Goal: Transaction & Acquisition: Subscribe to service/newsletter

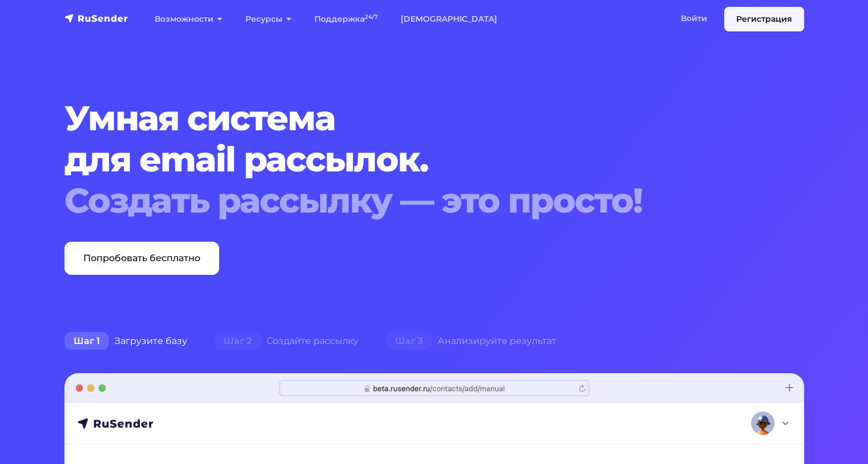
click at [735, 14] on link "Регистрация" at bounding box center [764, 19] width 80 height 25
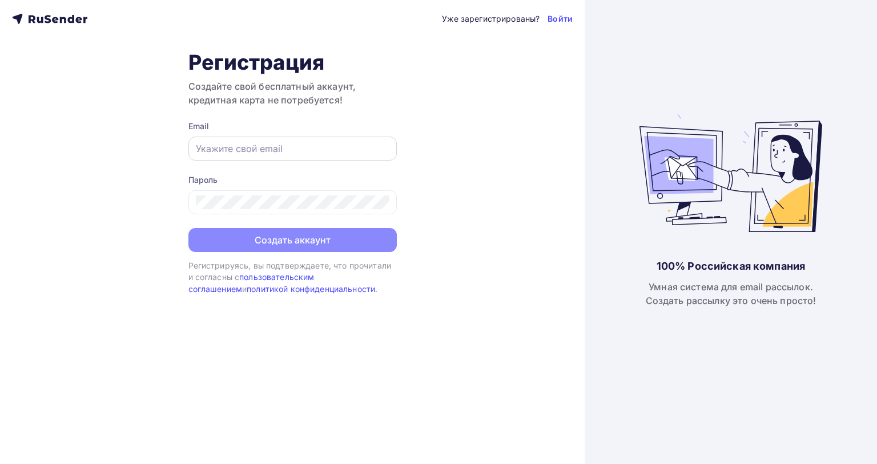
click at [212, 139] on div at bounding box center [292, 148] width 208 height 24
click at [207, 148] on input "text" at bounding box center [293, 149] width 194 height 14
type input "[EMAIL_ADDRESS][DOMAIN_NAME]"
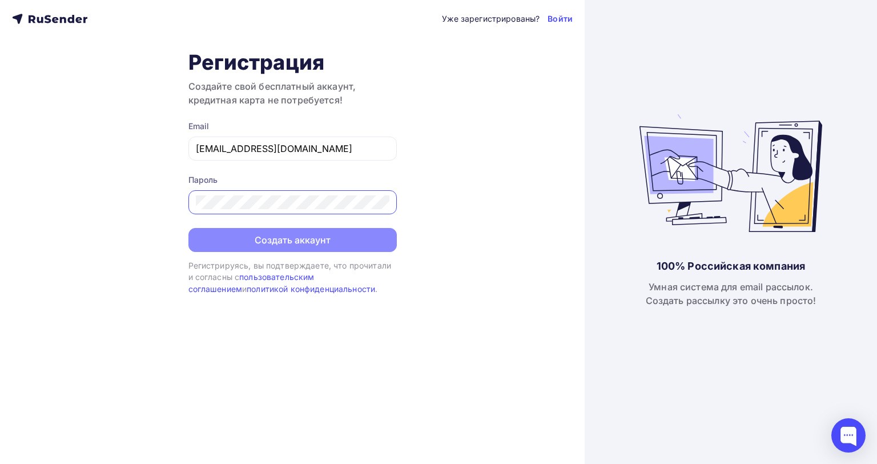
click at [526, 147] on div "Уже зарегистрированы? Войти Регистрация Создайте свой бесплатный аккаунт, креди…" at bounding box center [292, 232] width 585 height 464
click at [244, 189] on div "Пароль" at bounding box center [292, 194] width 208 height 40
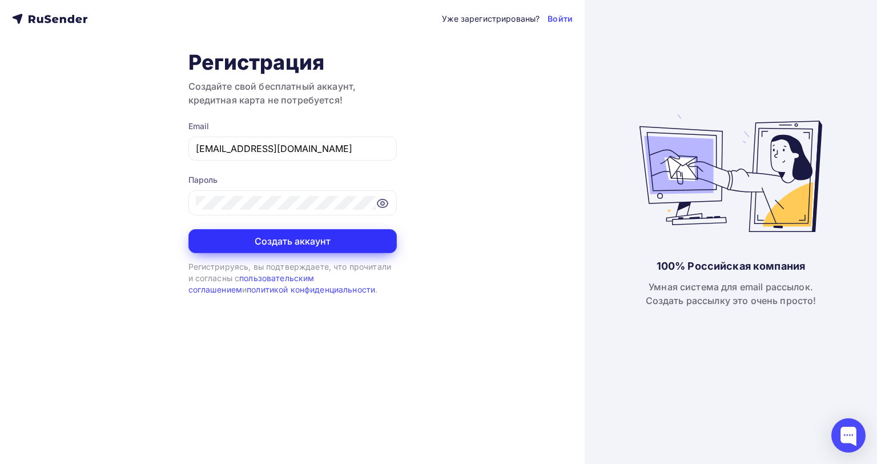
click at [279, 232] on button "Создать аккаунт" at bounding box center [292, 241] width 208 height 24
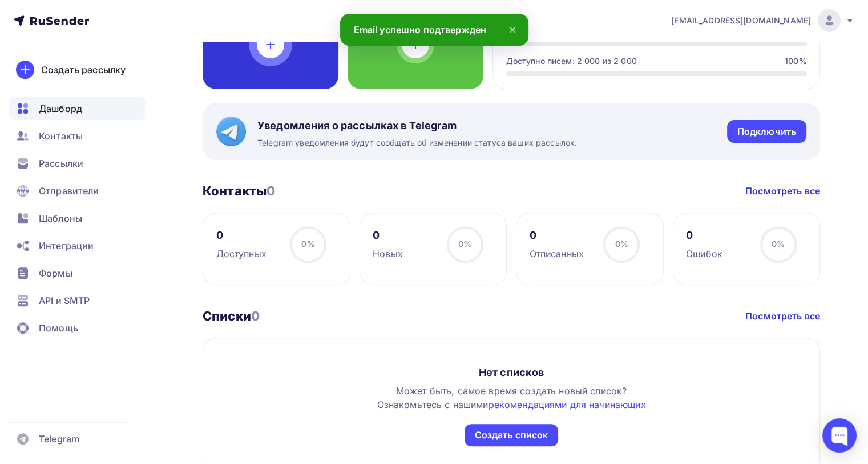
scroll to position [285, 0]
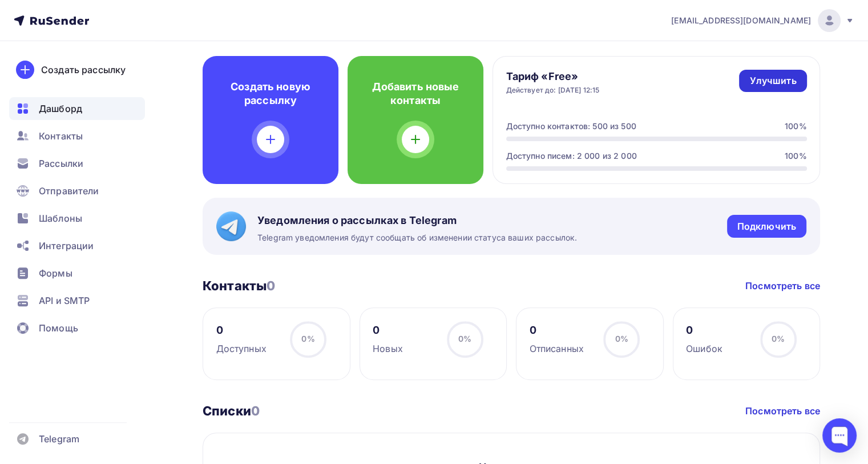
click at [782, 81] on div "Улучшить" at bounding box center [773, 80] width 47 height 13
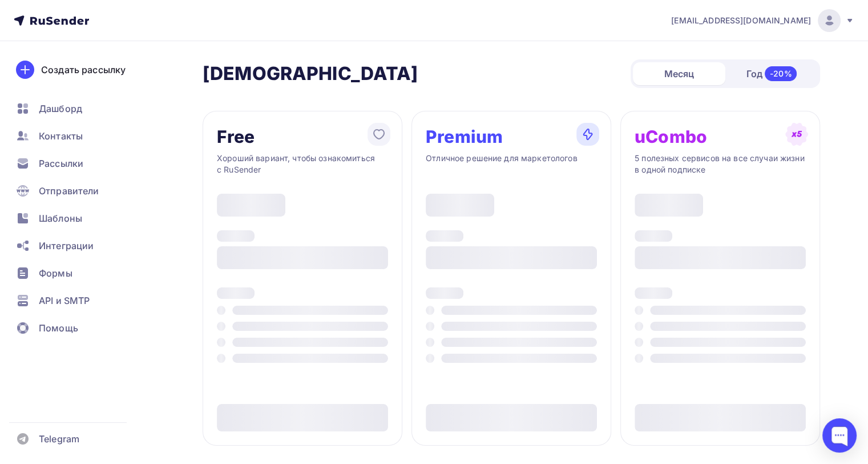
type input "500"
type input "100"
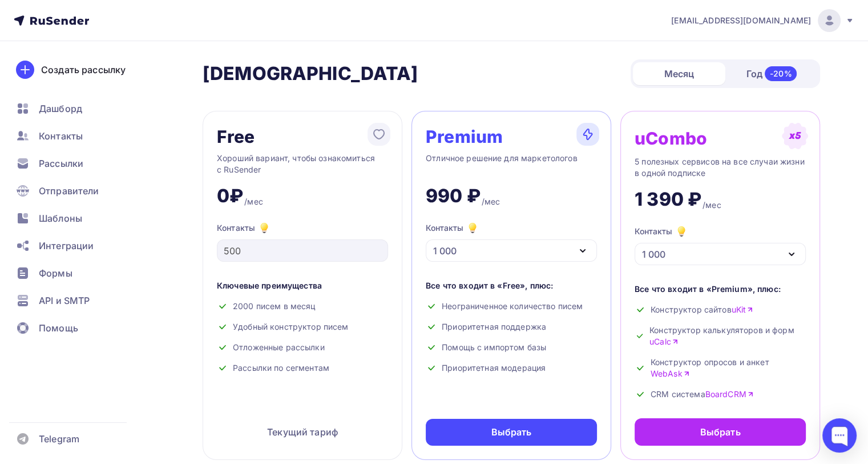
click at [494, 243] on div "1 000" at bounding box center [511, 250] width 171 height 22
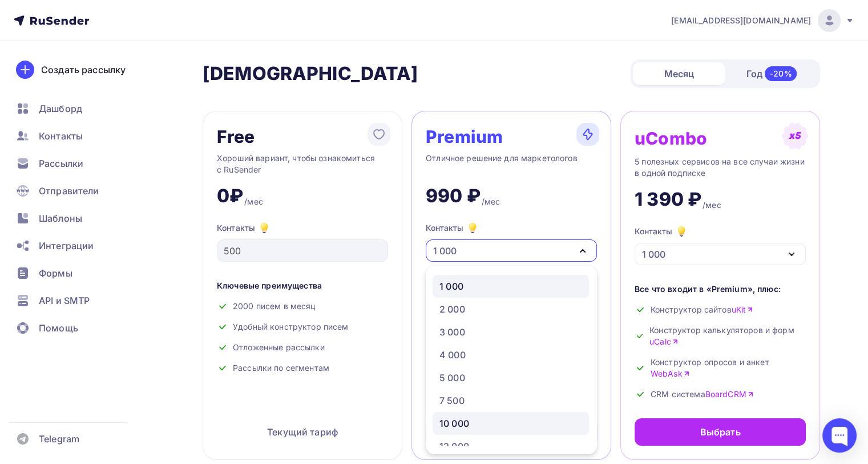
click at [462, 422] on div "10 000" at bounding box center [455, 423] width 30 height 14
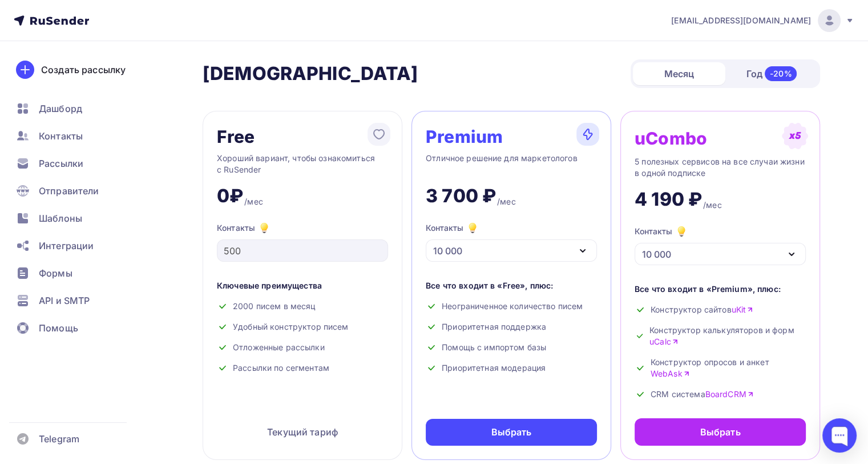
scroll to position [95, 0]
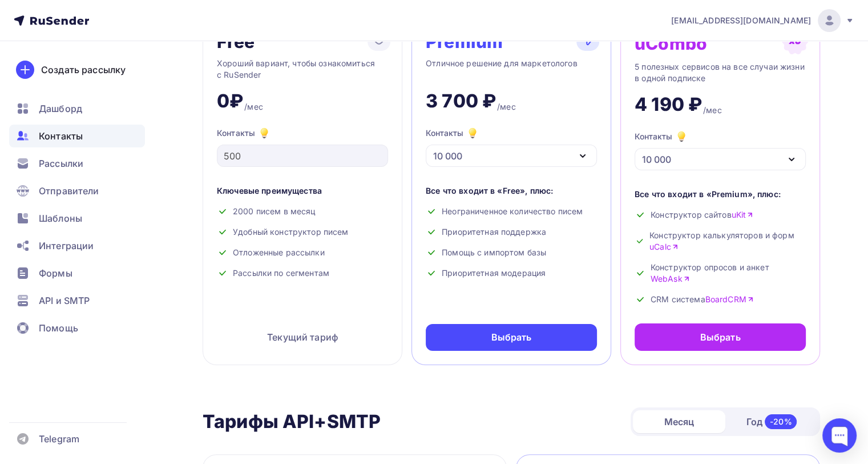
click at [57, 138] on span "Контакты" at bounding box center [61, 136] width 44 height 14
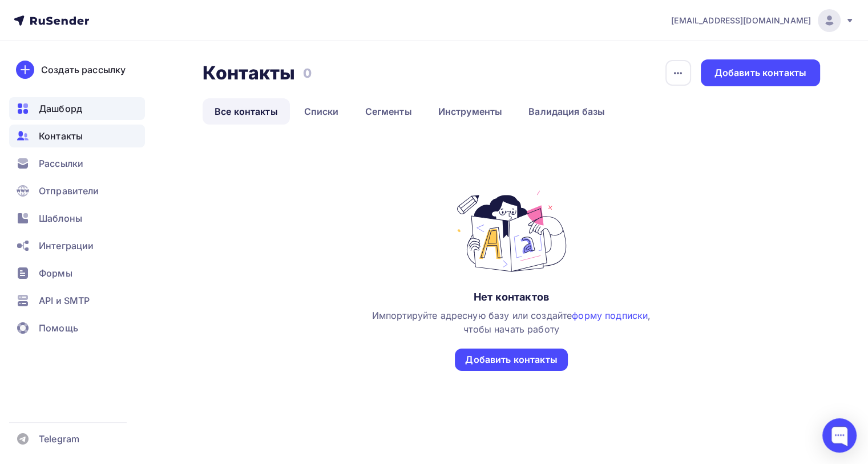
click at [41, 112] on span "Дашборд" at bounding box center [60, 109] width 43 height 14
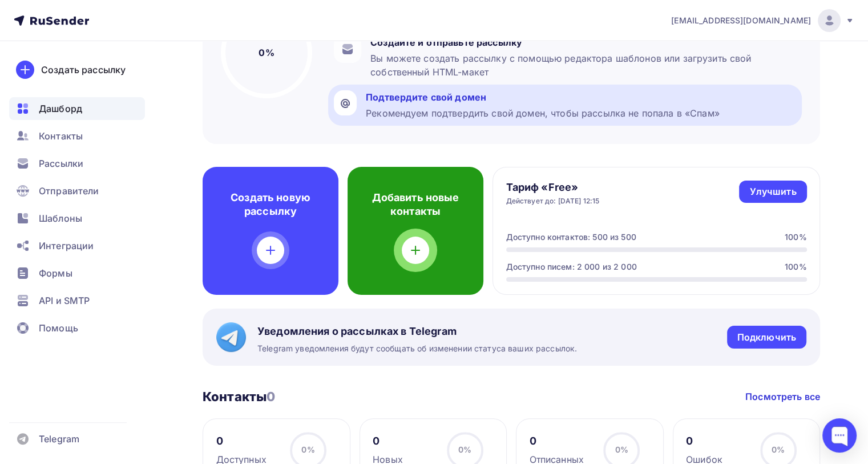
scroll to position [190, 0]
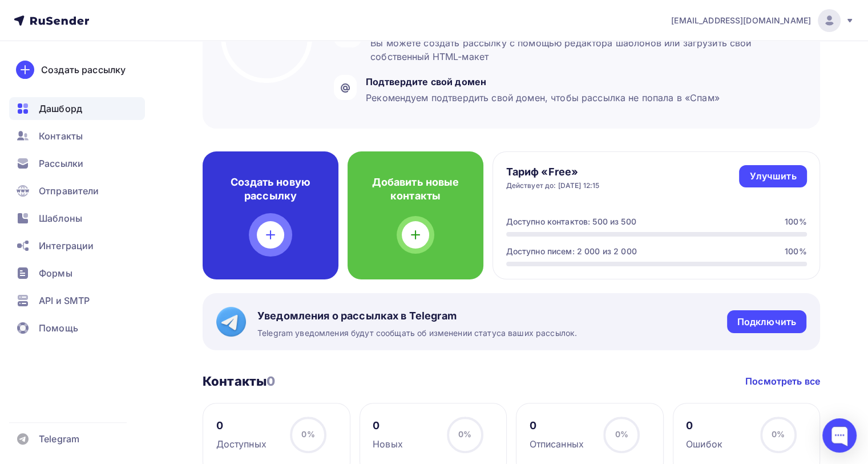
click at [266, 238] on icon at bounding box center [271, 235] width 14 height 14
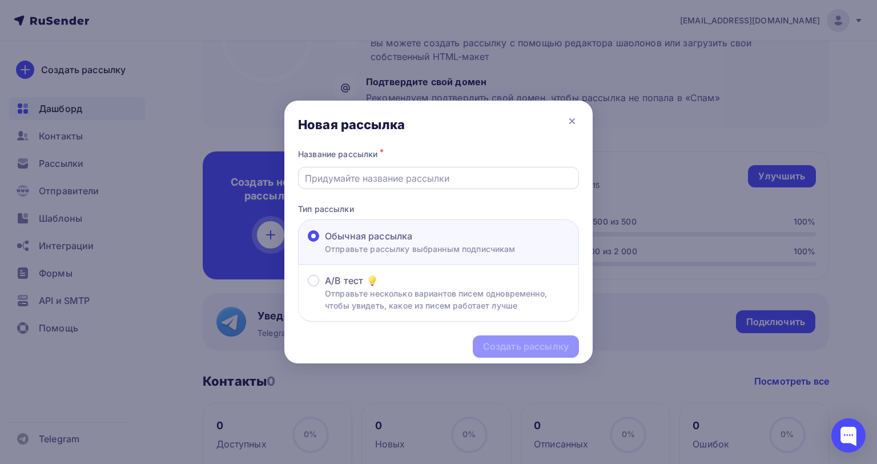
click at [330, 173] on input "text" at bounding box center [439, 178] width 268 height 14
click at [573, 118] on icon at bounding box center [572, 121] width 14 height 14
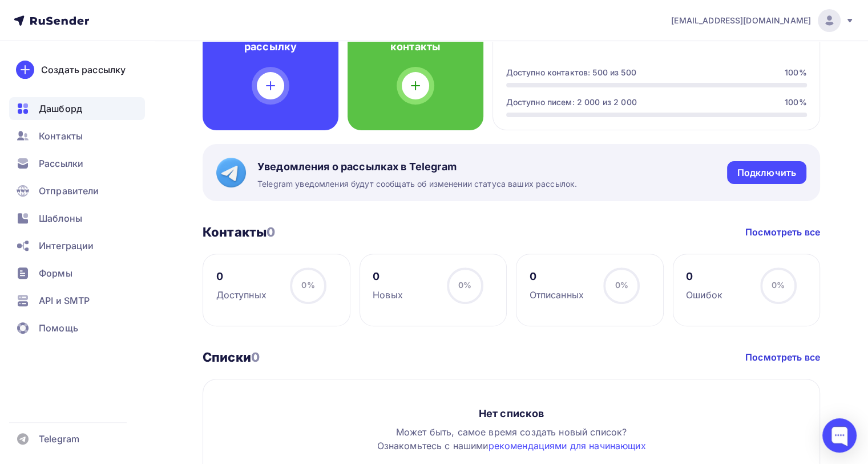
scroll to position [244, 0]
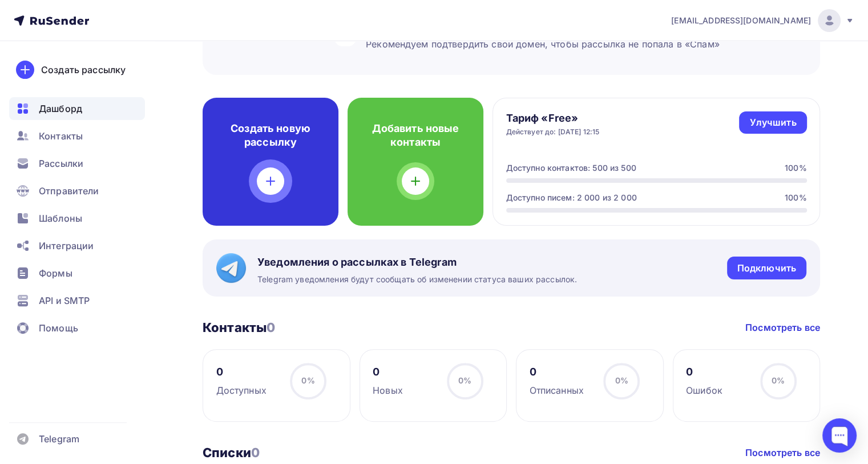
click at [290, 148] on div "Создать новую рассылку" at bounding box center [271, 162] width 136 height 128
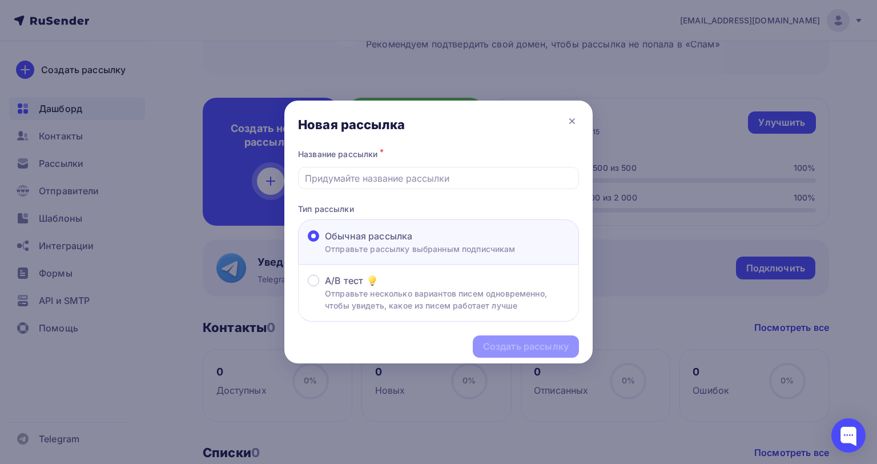
click at [313, 229] on label "Обычная рассылка Отправьте рассылку выбранным подписчикам" at bounding box center [412, 242] width 208 height 26
click at [325, 243] on input "Обычная рассылка Отправьте рассылку выбранным подписчикам" at bounding box center [325, 243] width 0 height 0
drag, startPoint x: 514, startPoint y: 344, endPoint x: 404, endPoint y: 206, distance: 176.4
click at [513, 341] on div "Создать рассылку" at bounding box center [438, 346] width 308 height 50
click at [348, 170] on div at bounding box center [438, 178] width 281 height 22
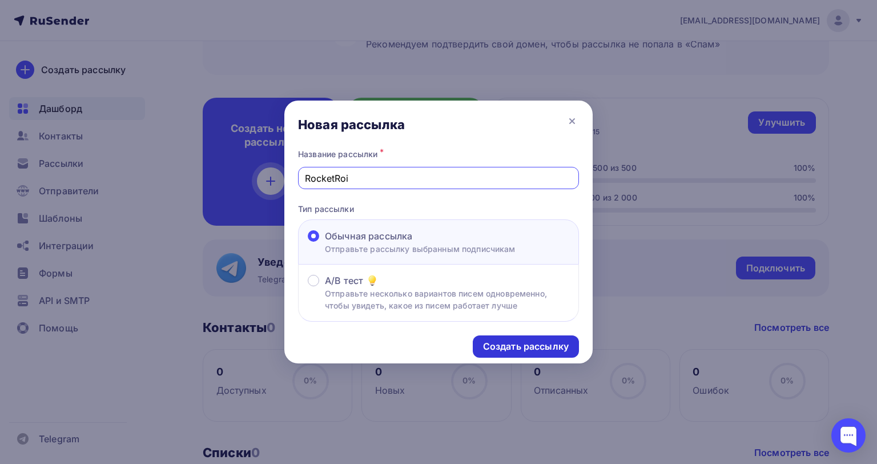
type input "RocketRoi"
click at [493, 340] on div "Создать рассылку" at bounding box center [526, 346] width 86 height 13
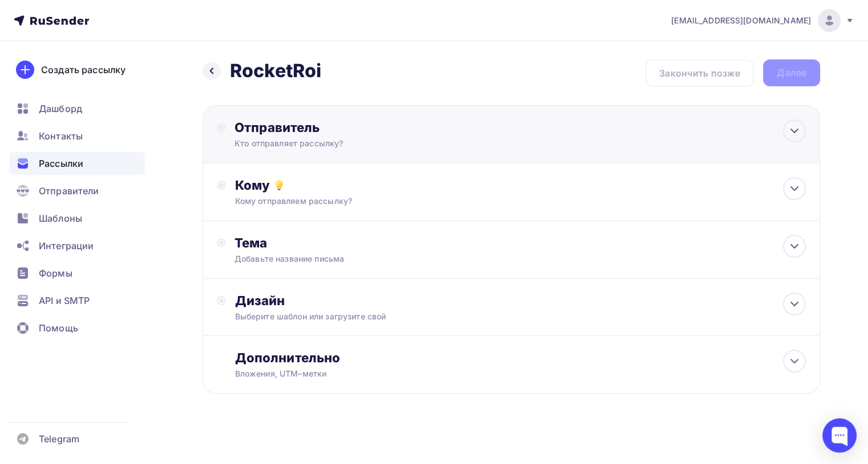
click at [317, 123] on div "Отправитель" at bounding box center [358, 127] width 247 height 16
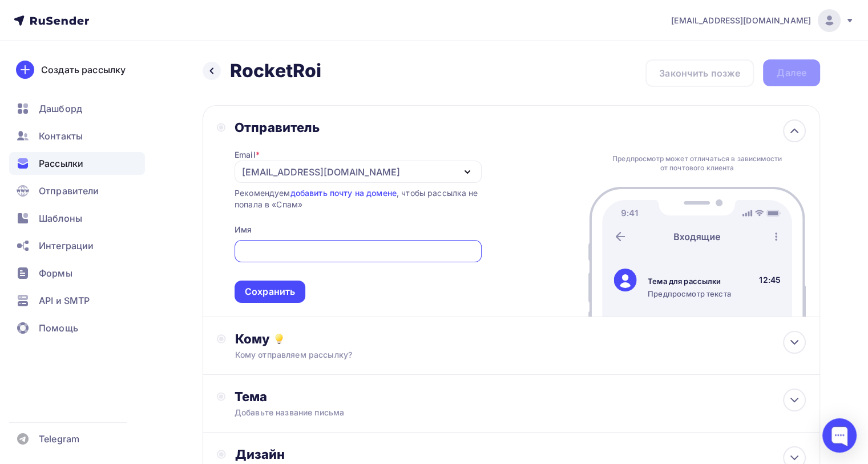
click at [336, 118] on div "Отправитель Email * anishchenko0802@gmail.com anishchenko0802@gmail.com Добавит…" at bounding box center [512, 211] width 618 height 212
click at [270, 252] on input "text" at bounding box center [358, 251] width 234 height 14
click at [386, 172] on div "[EMAIL_ADDRESS][DOMAIN_NAME]" at bounding box center [358, 171] width 247 height 22
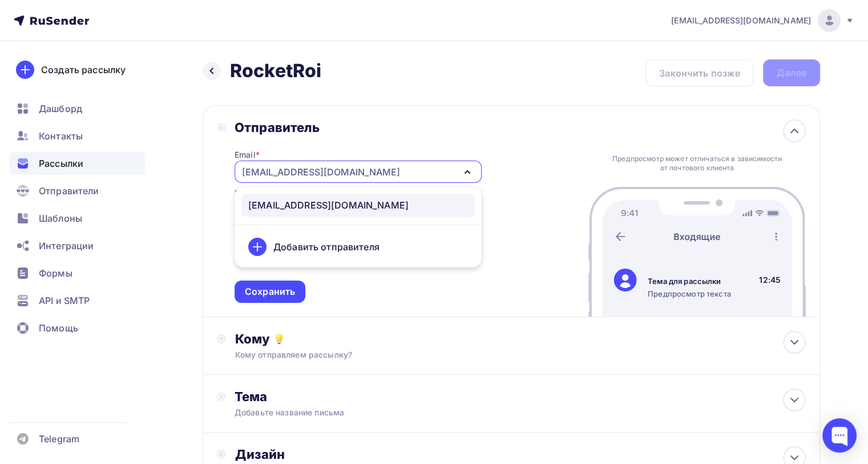
click at [356, 249] on div "Добавить отправителя" at bounding box center [326, 247] width 106 height 14
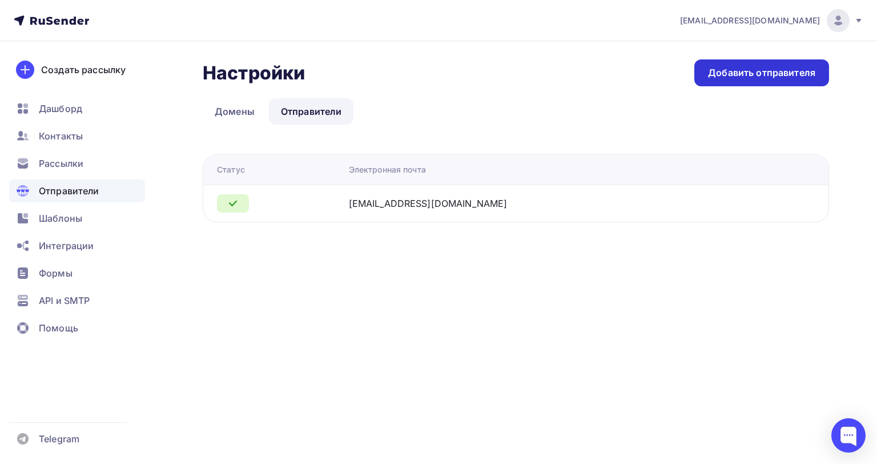
click at [747, 73] on div "Добавить отправителя" at bounding box center [761, 72] width 107 height 13
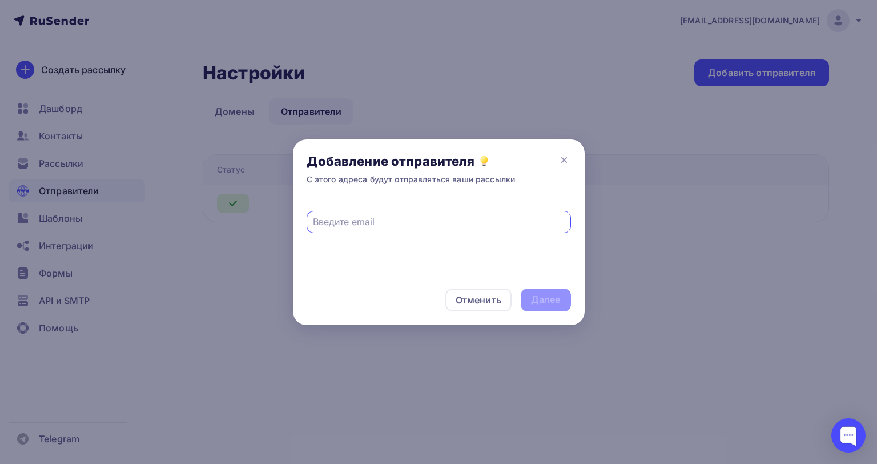
click at [344, 226] on input "text" at bounding box center [438, 222] width 251 height 14
click at [332, 223] on input "text" at bounding box center [438, 222] width 251 height 14
type input "itsassistent@gmail.com"
click at [545, 304] on div "Далее" at bounding box center [546, 299] width 30 height 13
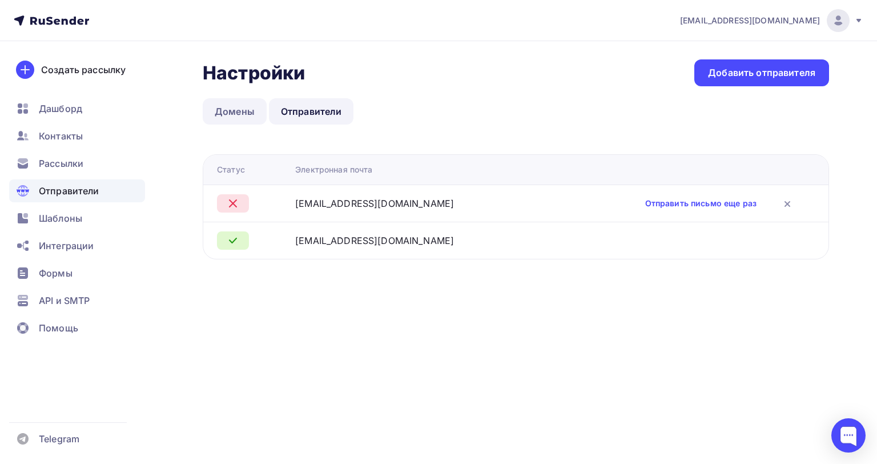
click at [233, 107] on link "Домены" at bounding box center [235, 111] width 64 height 26
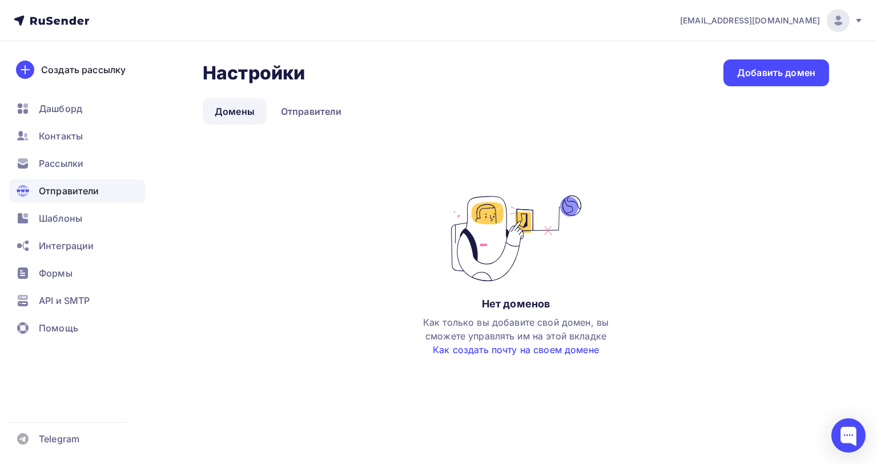
click at [489, 350] on link "Как создать почту на своем домене" at bounding box center [516, 349] width 166 height 11
click at [49, 448] on div "Telegram" at bounding box center [77, 438] width 136 height 23
click at [64, 330] on span "Помощь" at bounding box center [58, 328] width 39 height 14
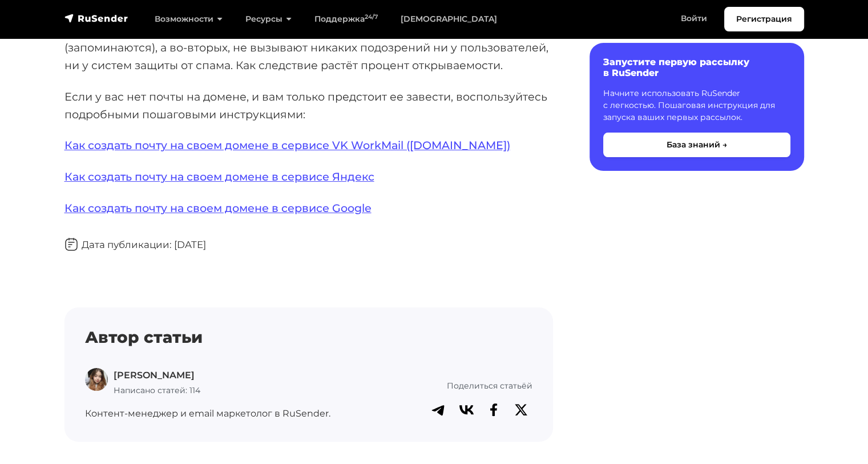
scroll to position [190, 0]
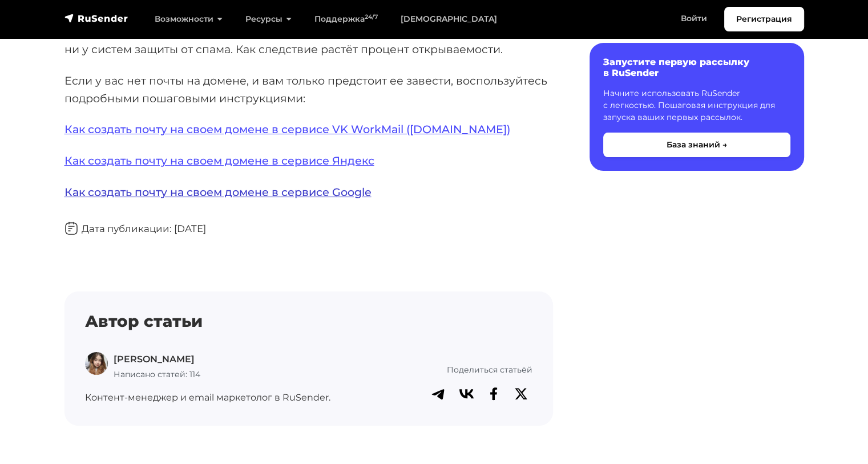
click at [253, 191] on link "Как создать почту на своем домене в сервисе Google" at bounding box center [218, 192] width 307 height 14
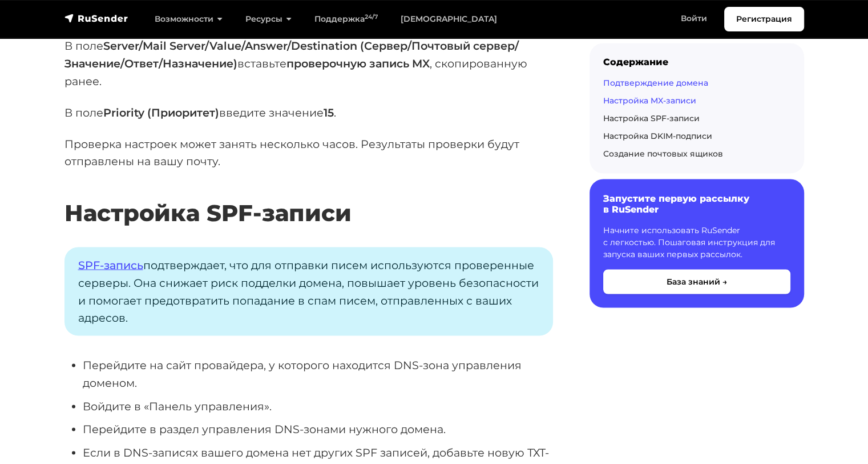
scroll to position [1522, 0]
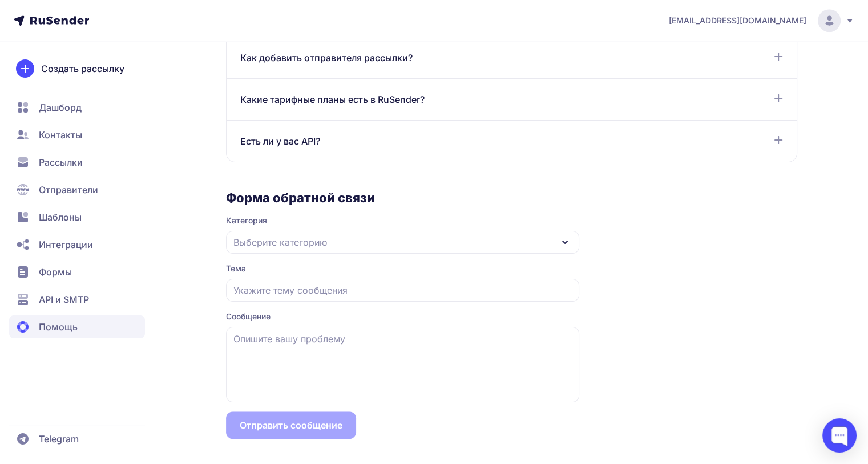
scroll to position [953, 0]
click at [264, 239] on span "Выберите категорию" at bounding box center [280, 242] width 94 height 14
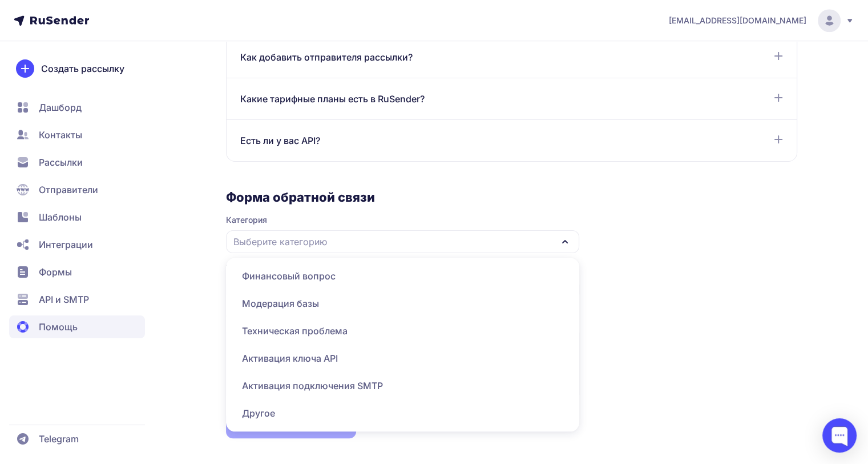
click at [267, 406] on span "Другое" at bounding box center [403, 412] width 340 height 27
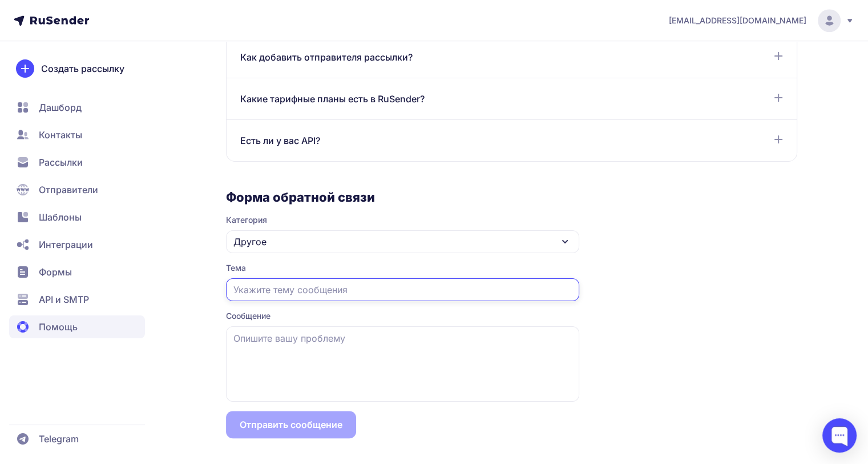
click at [267, 293] on input "text" at bounding box center [402, 289] width 353 height 23
type input "Почты"
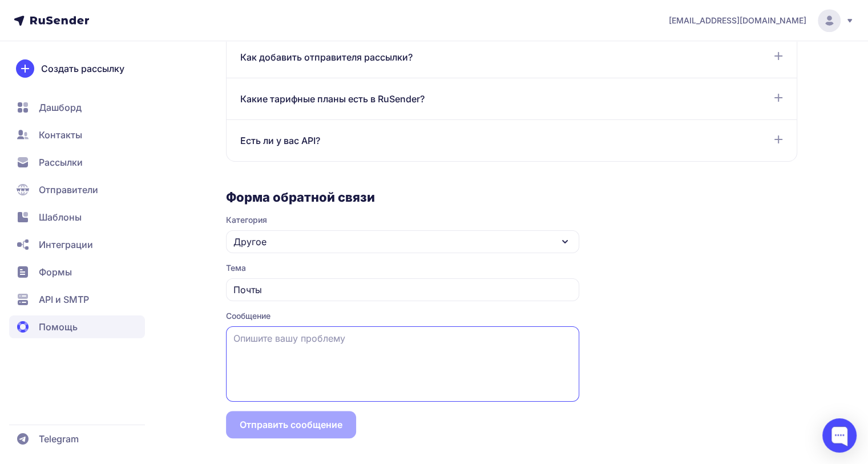
click at [265, 343] on textarea at bounding box center [402, 363] width 353 height 75
type textarea "П"
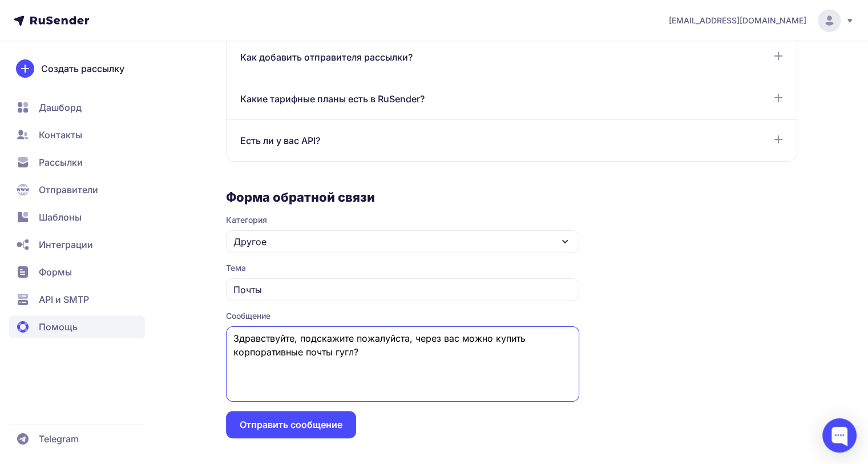
type textarea "Здравствуйте, подскажите пожалуйста, через вас можно купить корпоративные почты…"
click at [283, 426] on button "Отправить сообщение" at bounding box center [291, 423] width 130 height 27
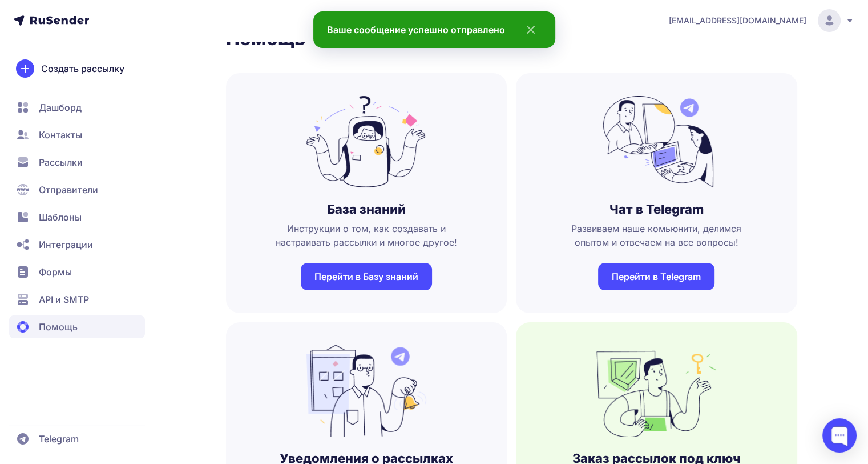
scroll to position [0, 0]
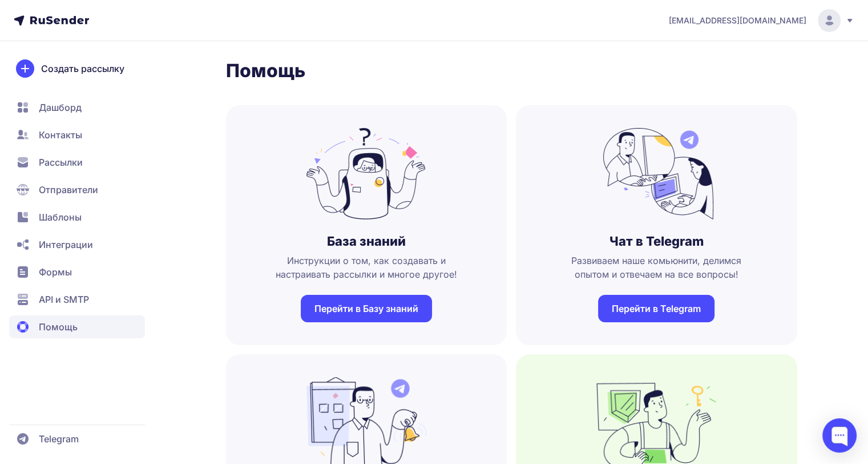
click at [62, 269] on span "Формы" at bounding box center [55, 272] width 33 height 14
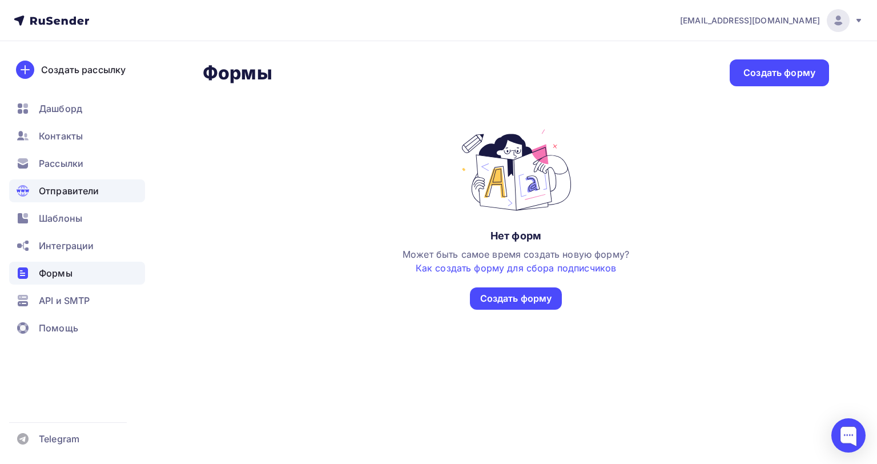
click at [73, 190] on span "Отправители" at bounding box center [69, 191] width 61 height 14
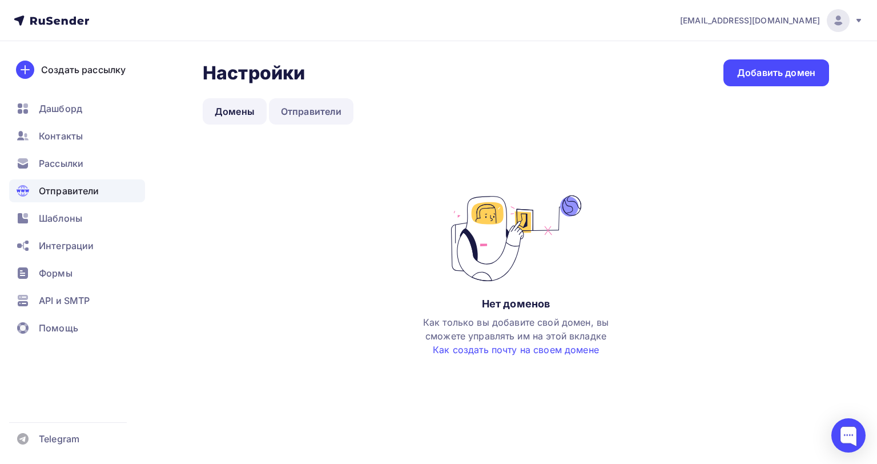
click at [316, 111] on link "Отправители" at bounding box center [311, 111] width 85 height 26
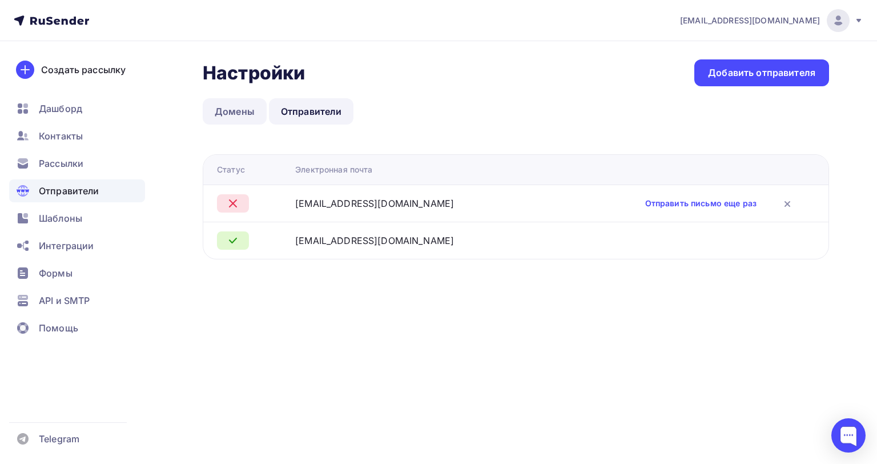
click at [233, 121] on link "Домены" at bounding box center [235, 111] width 64 height 26
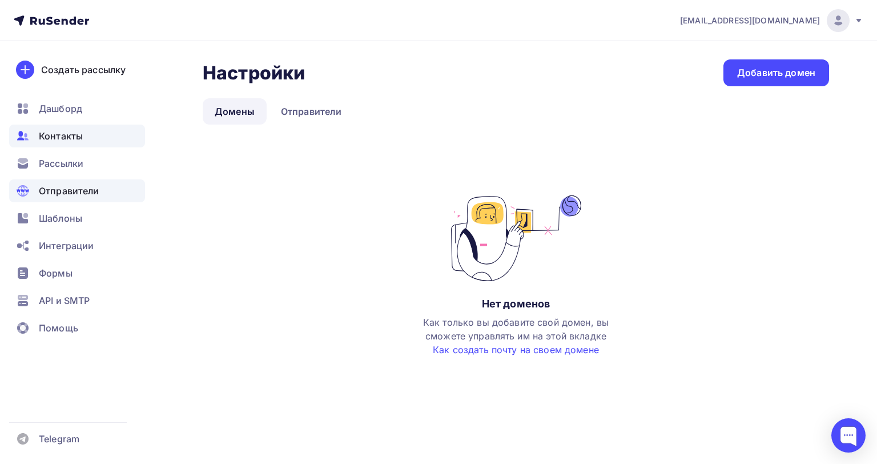
click at [63, 138] on span "Контакты" at bounding box center [61, 136] width 44 height 14
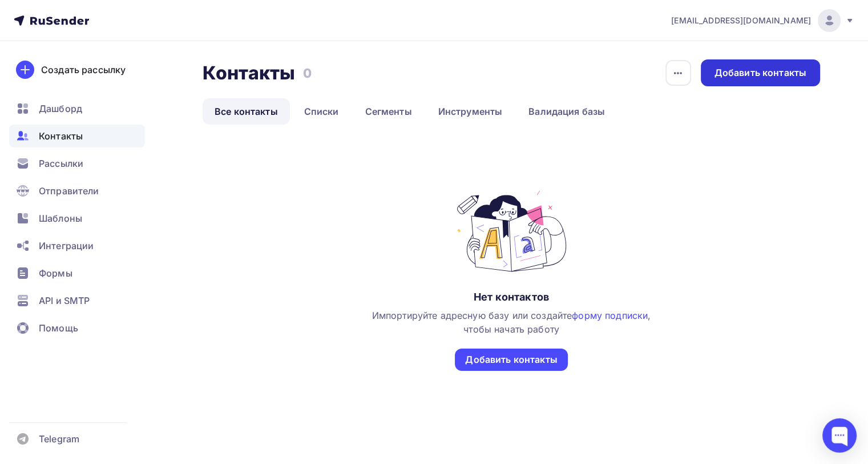
click at [731, 72] on div "Добавить контакты" at bounding box center [761, 72] width 92 height 13
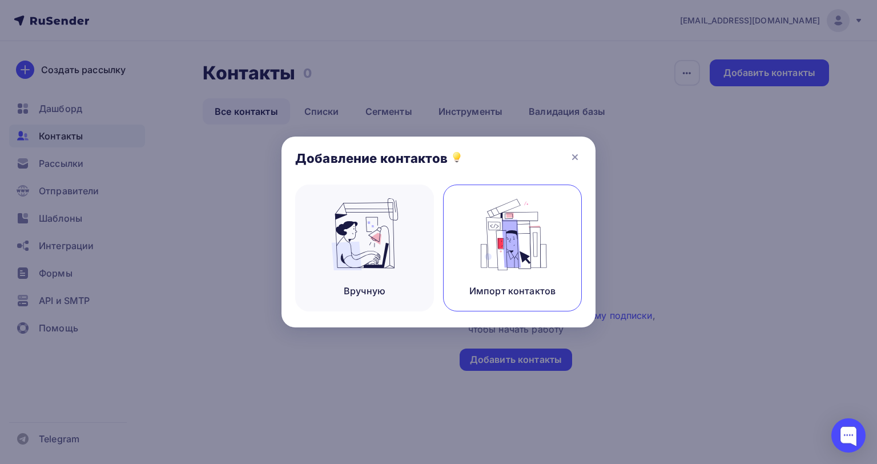
click at [518, 224] on img at bounding box center [512, 234] width 77 height 72
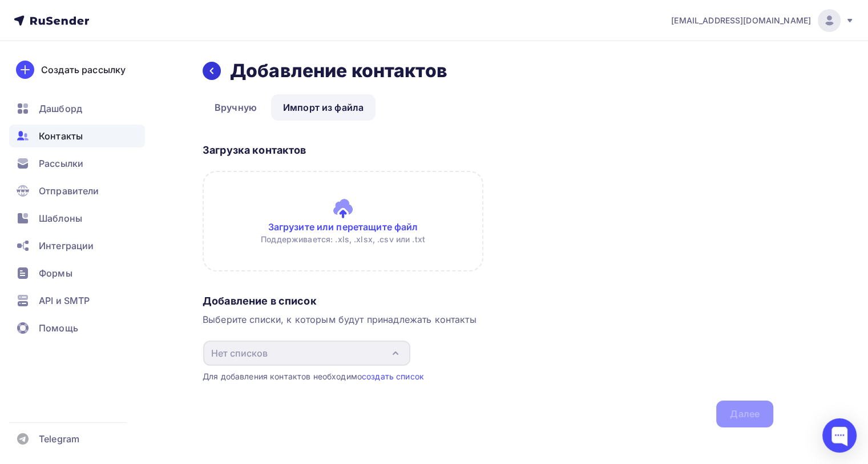
click at [206, 67] on div at bounding box center [212, 71] width 18 height 18
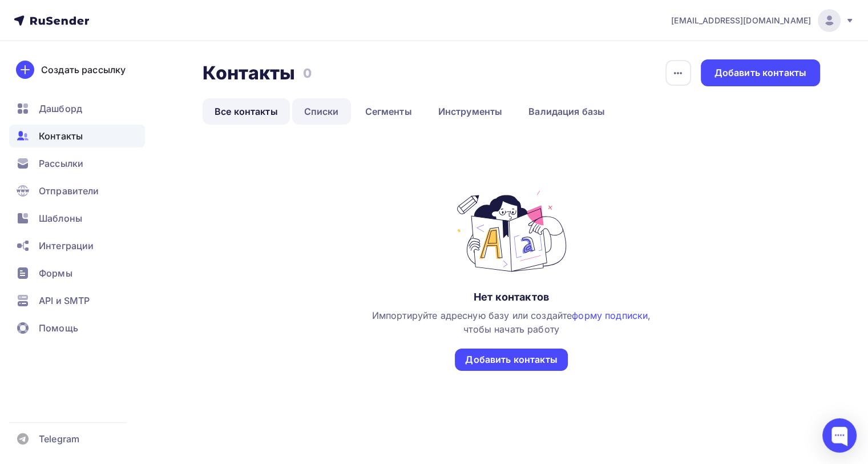
click at [310, 107] on link "Списки" at bounding box center [321, 111] width 59 height 26
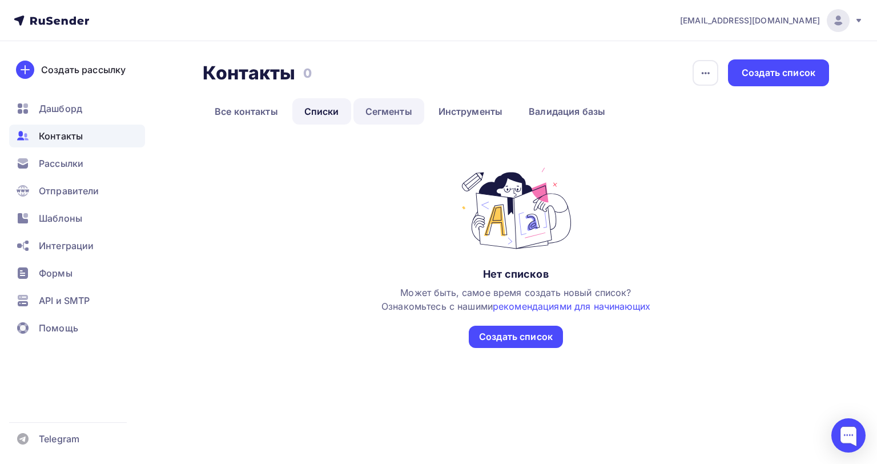
click at [390, 104] on link "Сегменты" at bounding box center [388, 111] width 71 height 26
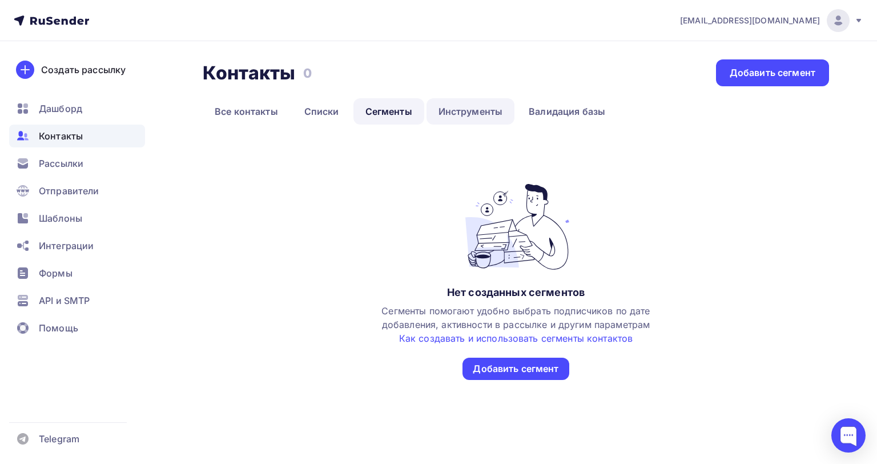
click at [460, 108] on link "Инструменты" at bounding box center [470, 111] width 88 height 26
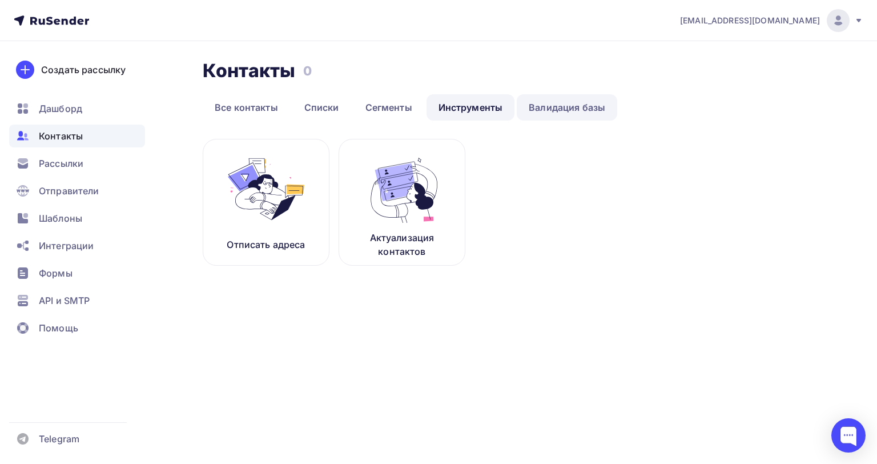
click at [559, 102] on link "Валидация базы" at bounding box center [567, 107] width 100 height 26
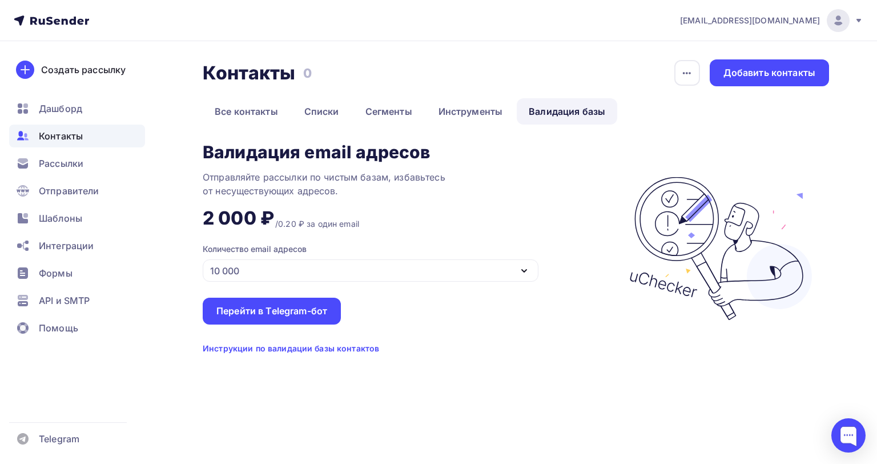
click at [280, 272] on div "10 000" at bounding box center [371, 270] width 336 height 22
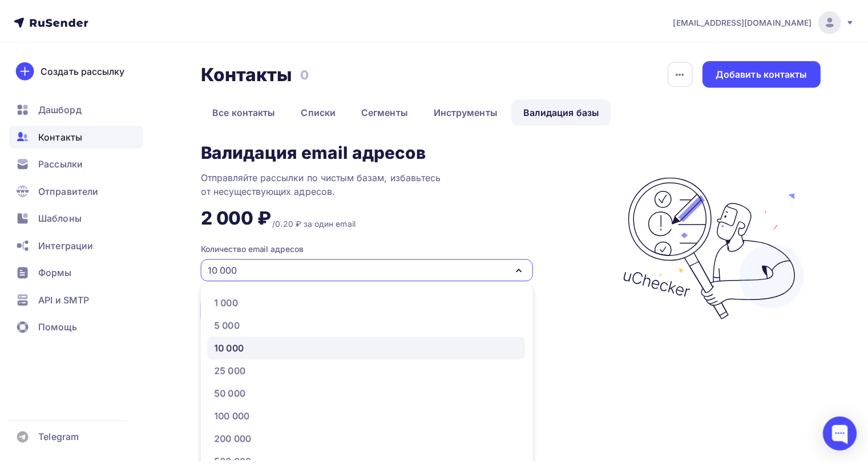
scroll to position [7, 0]
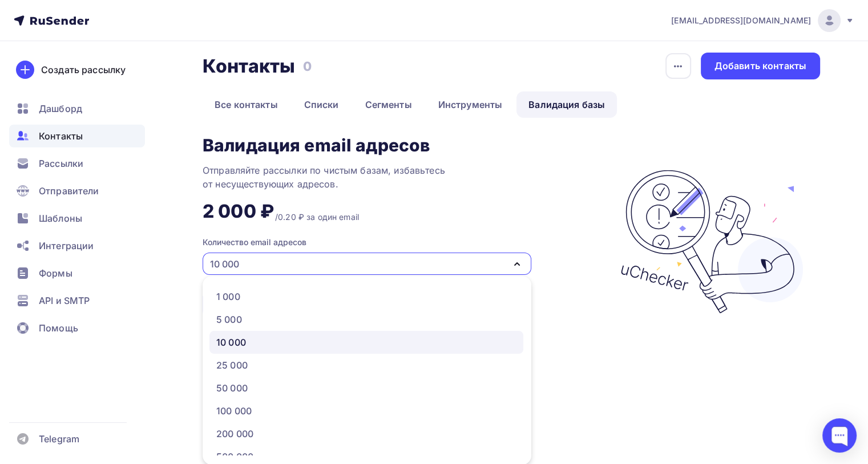
click at [280, 272] on div "10 000" at bounding box center [367, 263] width 329 height 22
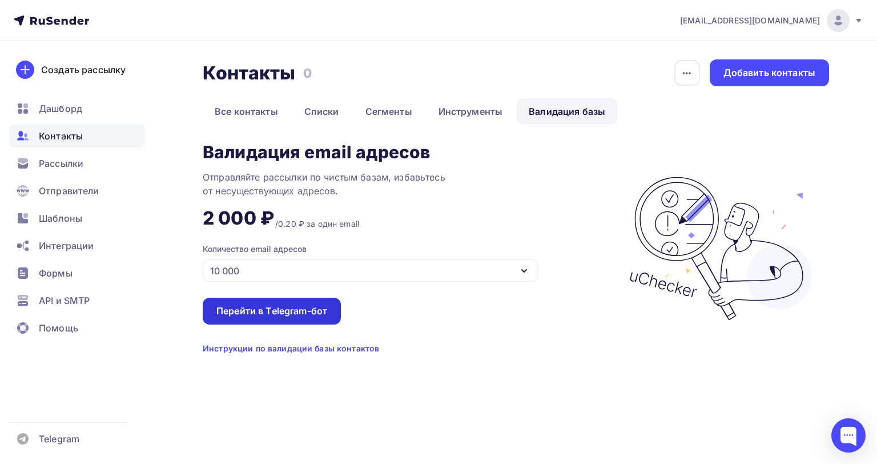
click at [260, 307] on div "Перейти в Telegram-бот" at bounding box center [271, 310] width 111 height 13
click at [349, 352] on div "Инструкции по валидации базы контактов" at bounding box center [291, 348] width 176 height 11
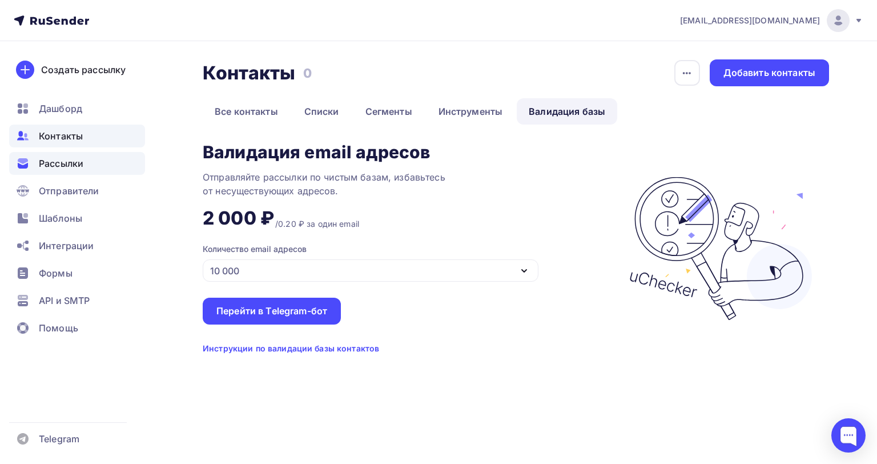
click at [81, 162] on span "Рассылки" at bounding box center [61, 163] width 45 height 14
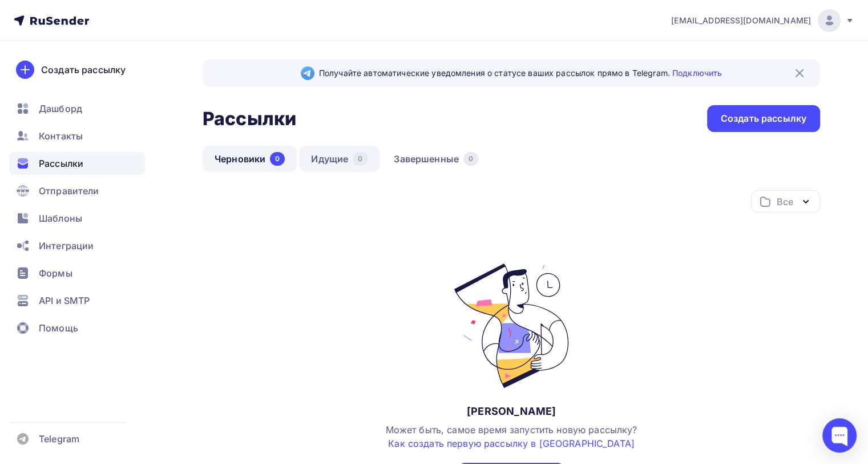
click at [343, 162] on link "Идущие 0" at bounding box center [339, 159] width 80 height 26
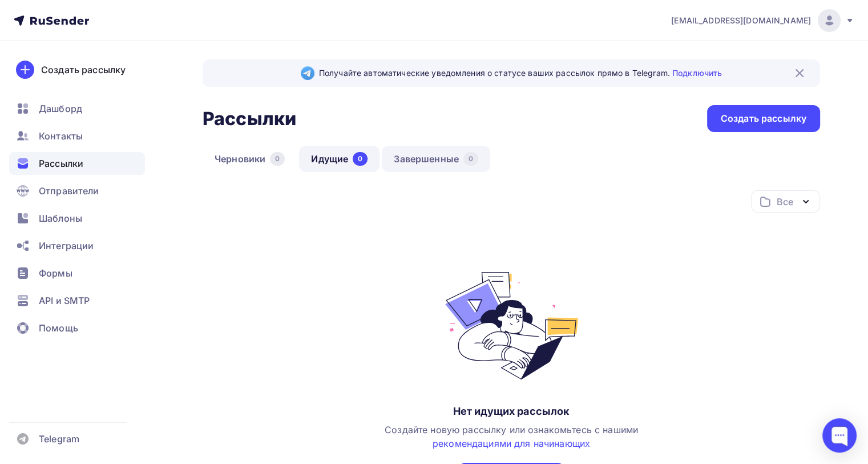
click at [438, 159] on link "Завершенные 0" at bounding box center [436, 159] width 108 height 26
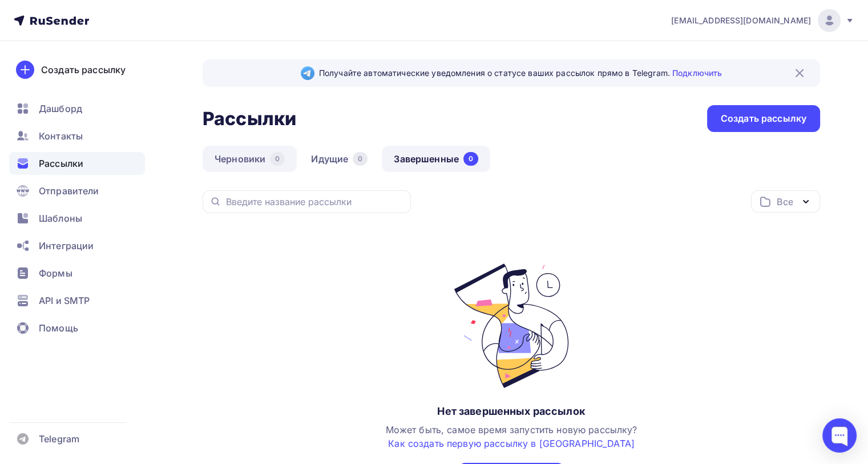
click at [267, 156] on link "Черновики 0" at bounding box center [250, 159] width 94 height 26
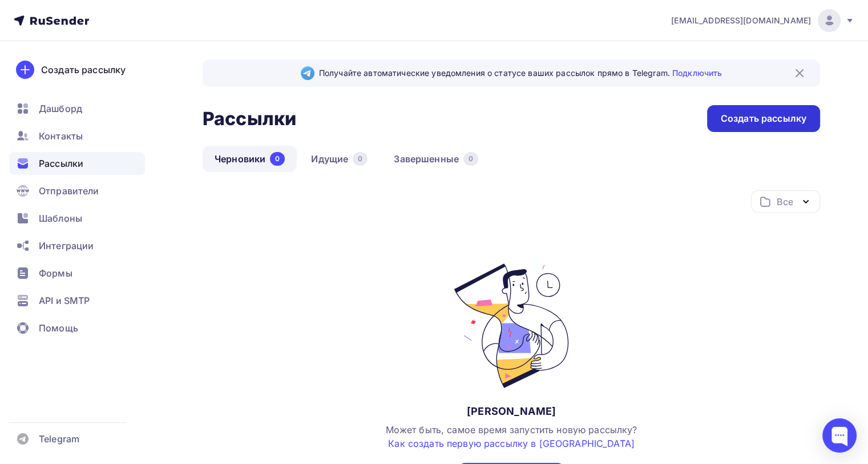
click at [784, 115] on div "Создать рассылку" at bounding box center [764, 118] width 86 height 13
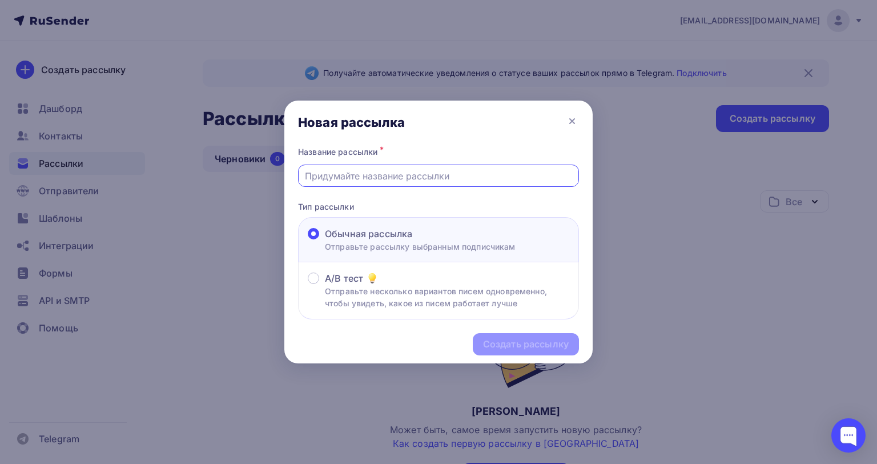
click at [359, 174] on input "text" at bounding box center [439, 176] width 268 height 14
type input "Рокетрои"
click at [499, 346] on div "Создать рассылку" at bounding box center [526, 343] width 86 height 13
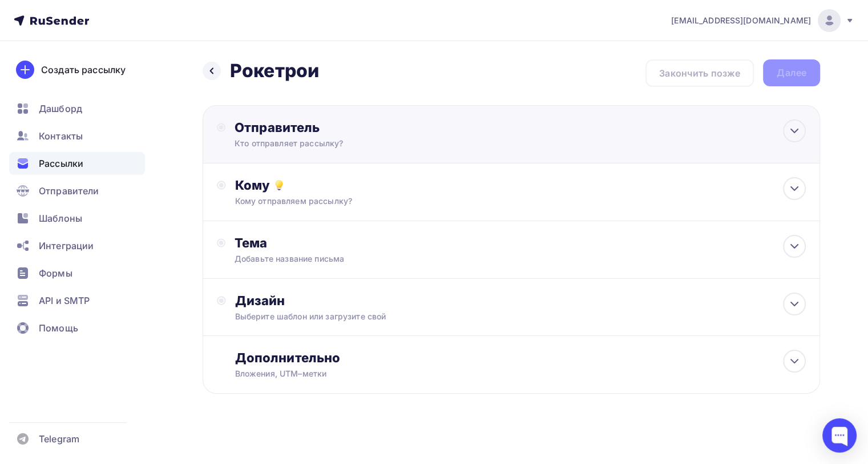
click at [357, 134] on div "Отправитель" at bounding box center [358, 127] width 247 height 16
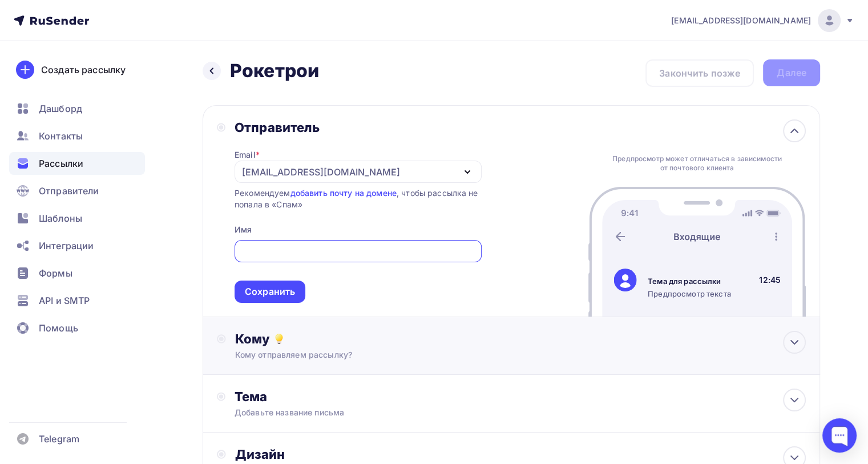
click at [299, 357] on div "Кому отправляем рассылку?" at bounding box center [492, 354] width 514 height 11
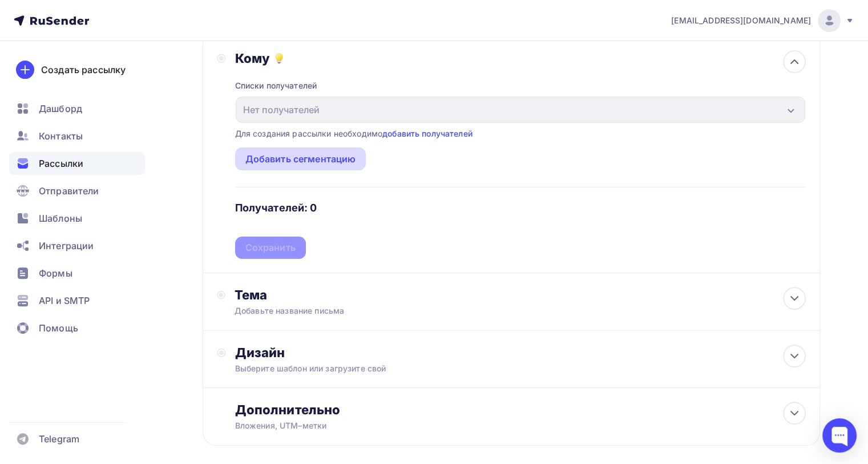
scroll to position [285, 0]
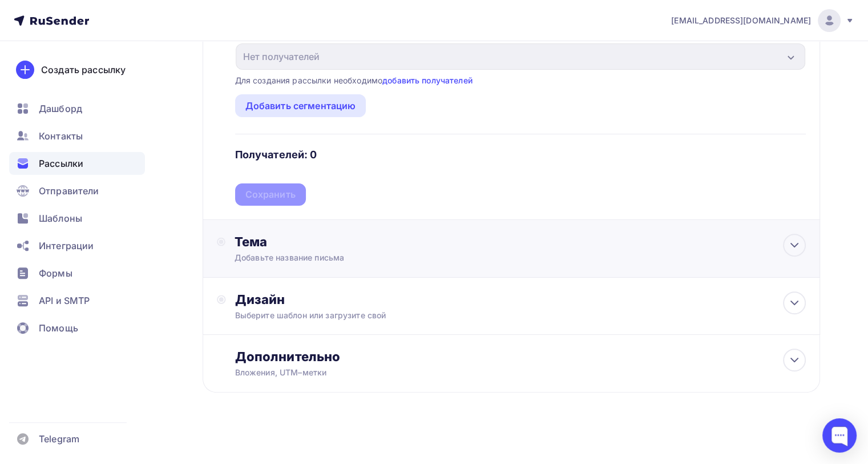
click at [313, 240] on div "Тема" at bounding box center [348, 241] width 226 height 16
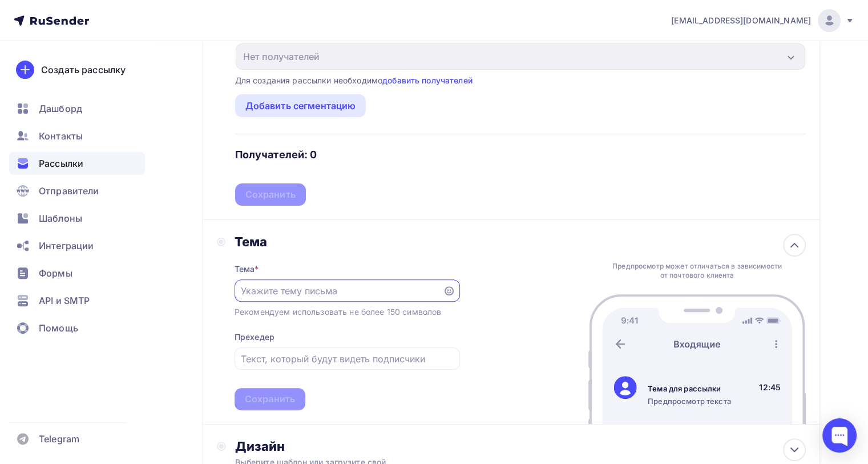
scroll to position [428, 0]
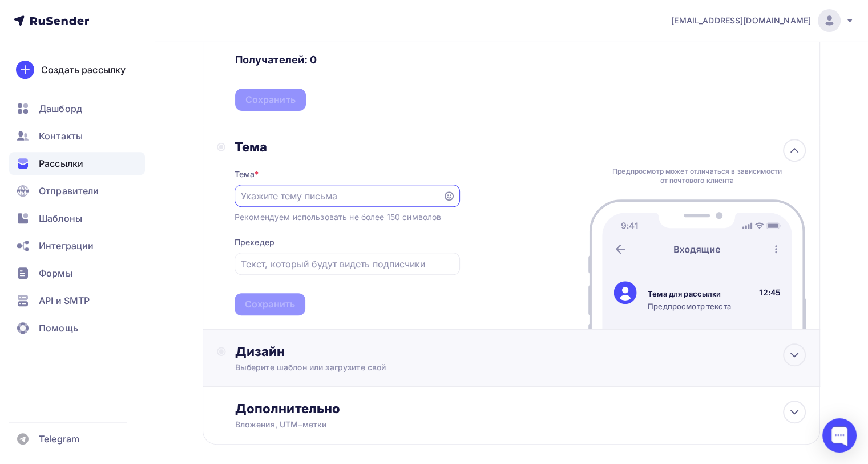
click at [274, 361] on div "Выберите шаблон или загрузите свой" at bounding box center [492, 366] width 514 height 11
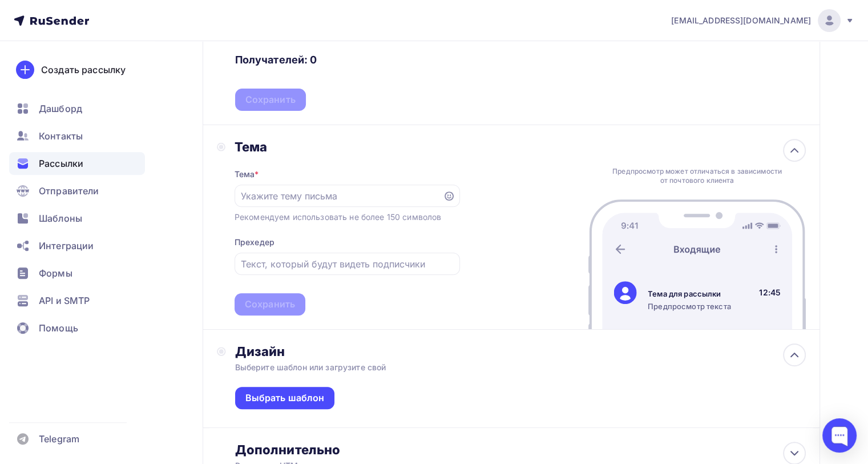
scroll to position [521, 0]
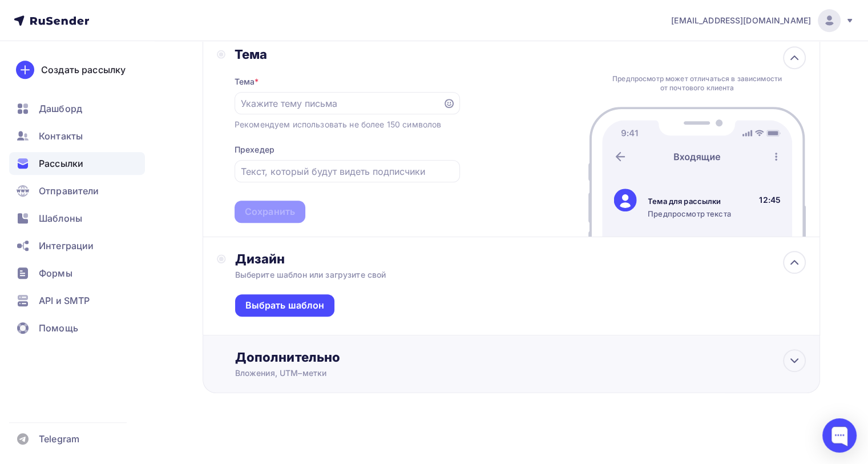
click at [375, 355] on div "Дополнительно" at bounding box center [520, 357] width 571 height 16
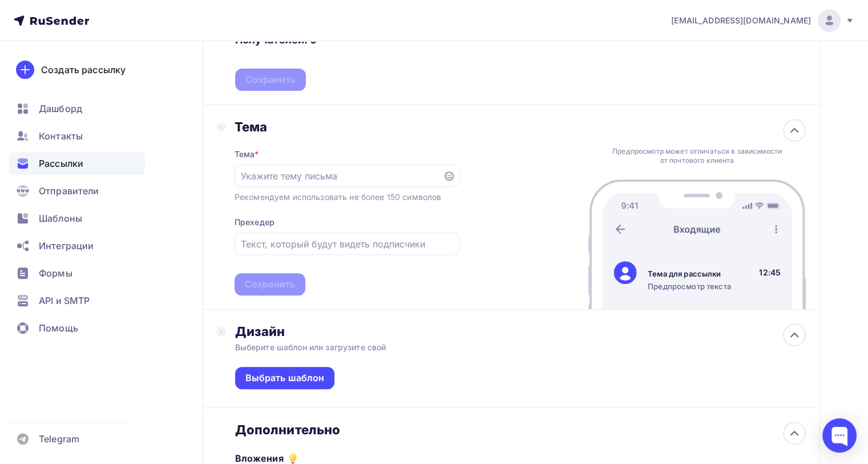
scroll to position [415, 0]
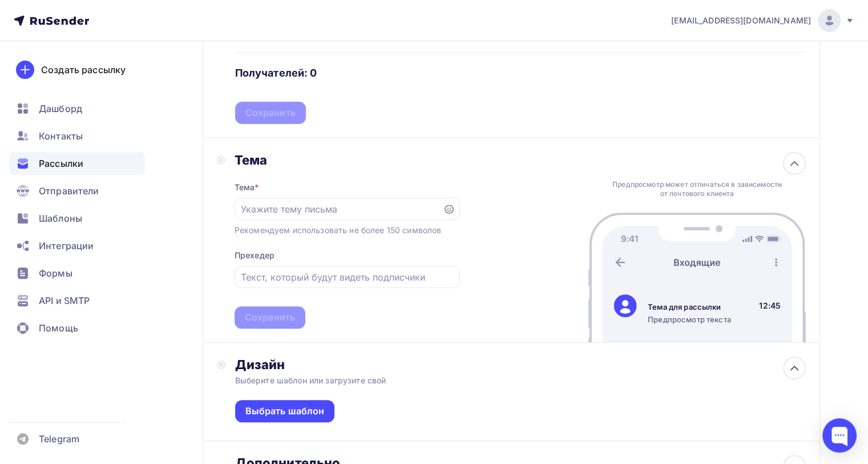
click at [737, 261] on img at bounding box center [698, 277] width 218 height 130
click at [263, 276] on input "text" at bounding box center [347, 277] width 212 height 14
click at [267, 206] on input "text" at bounding box center [338, 209] width 195 height 14
type input "Вопрос по мигрантам"
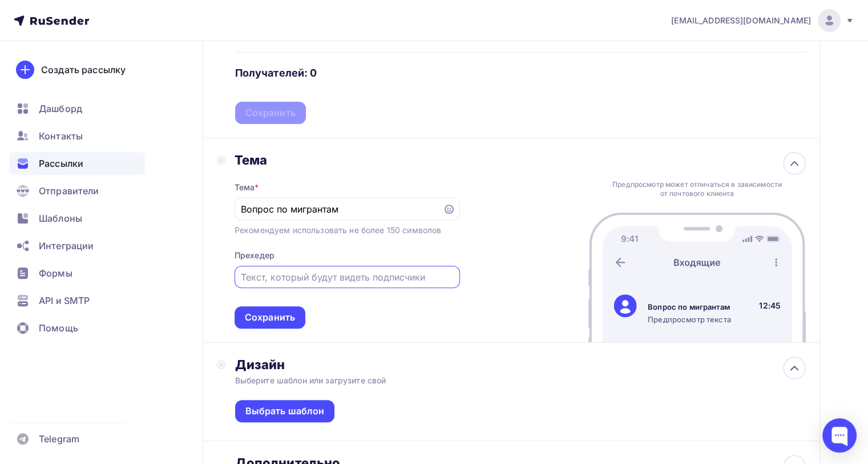
click at [279, 272] on input "text" at bounding box center [347, 277] width 212 height 14
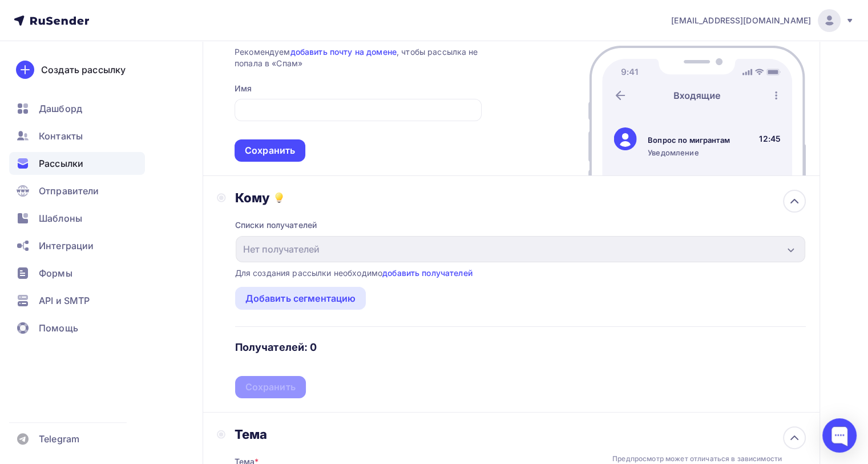
scroll to position [130, 0]
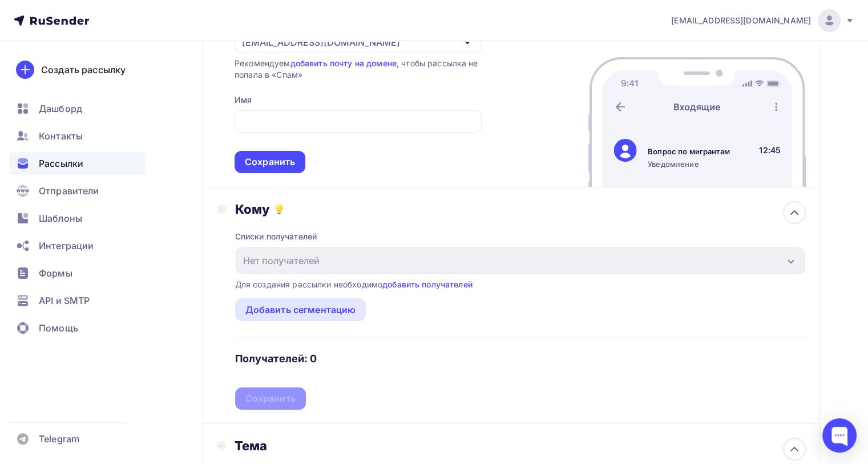
type input "Уведомление"
click at [285, 306] on div "Добавить сегментацию" at bounding box center [300, 310] width 111 height 14
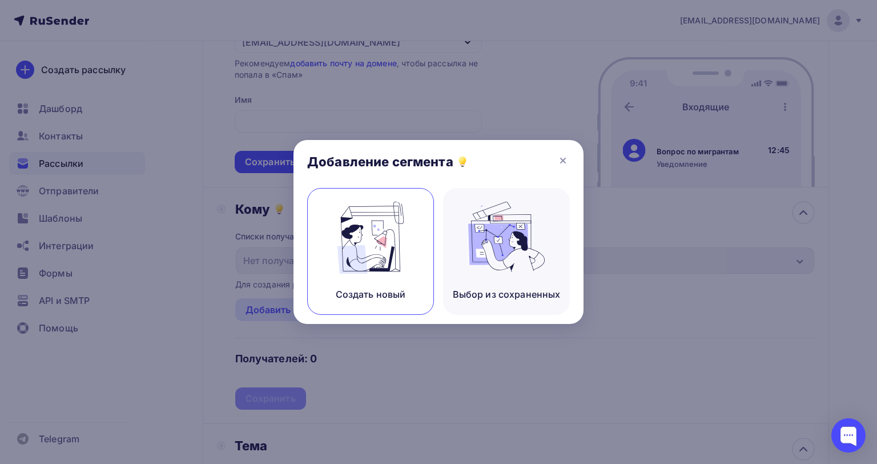
click at [363, 244] on img at bounding box center [370, 238] width 77 height 72
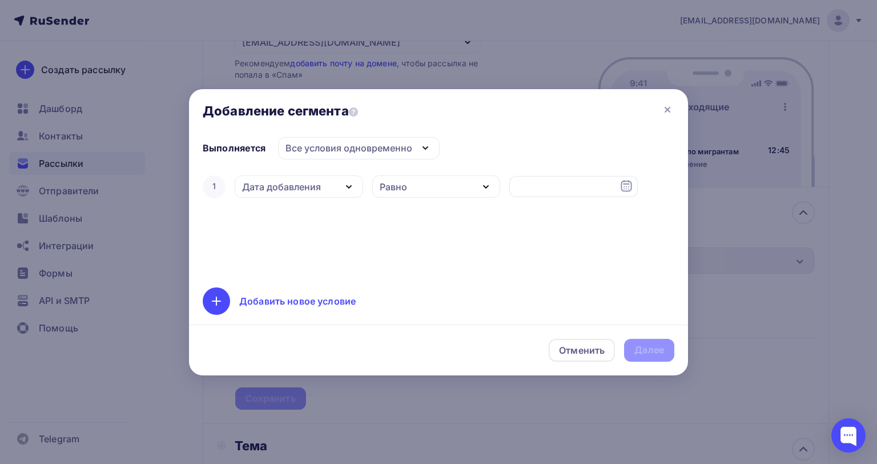
click at [283, 184] on div "Дата добавления" at bounding box center [281, 187] width 79 height 14
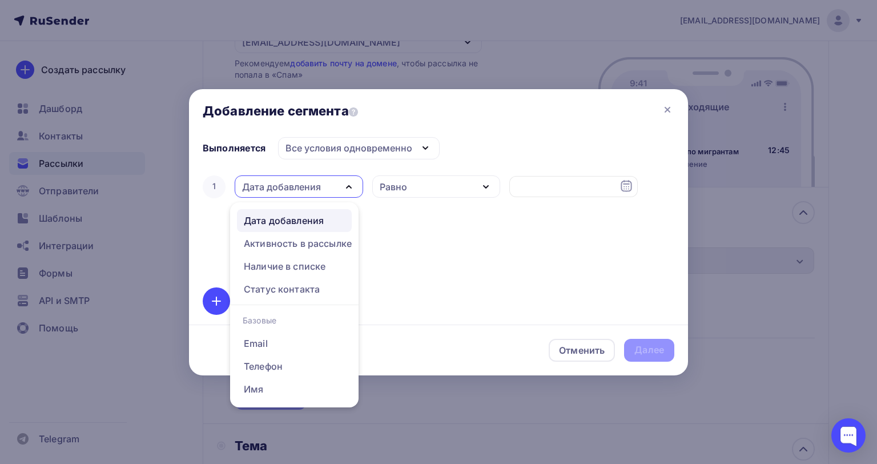
click at [283, 184] on div "Дата добавления" at bounding box center [281, 187] width 79 height 14
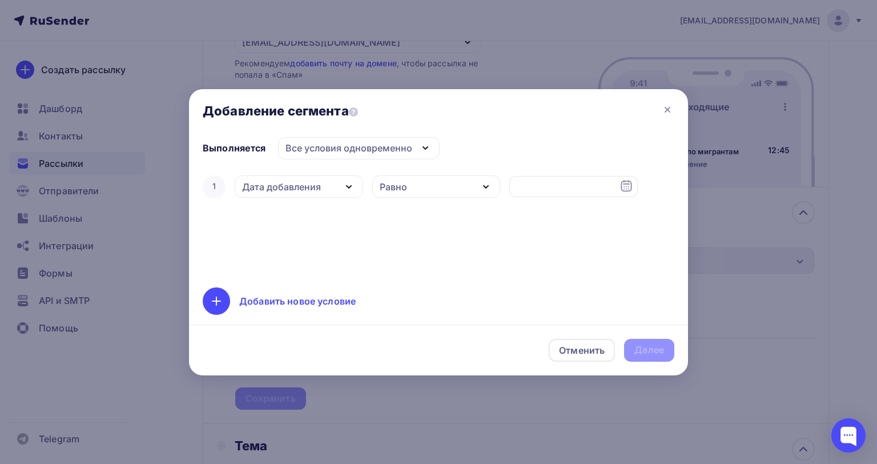
click at [335, 148] on div "Все условия одновременно" at bounding box center [348, 148] width 127 height 14
click at [319, 155] on div "Все условия одновременно" at bounding box center [359, 148] width 162 height 22
click at [244, 209] on div "1 Дата добавления Дата добавления Активность в рассылке Наличие в списке Статус…" at bounding box center [439, 223] width 472 height 100
click at [270, 182] on div "Дата добавления" at bounding box center [281, 187] width 79 height 14
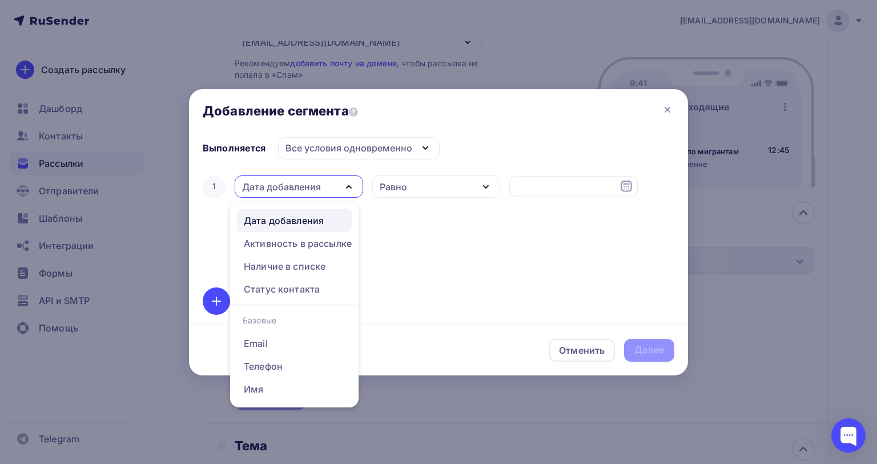
click at [486, 185] on icon "button" at bounding box center [486, 187] width 14 height 14
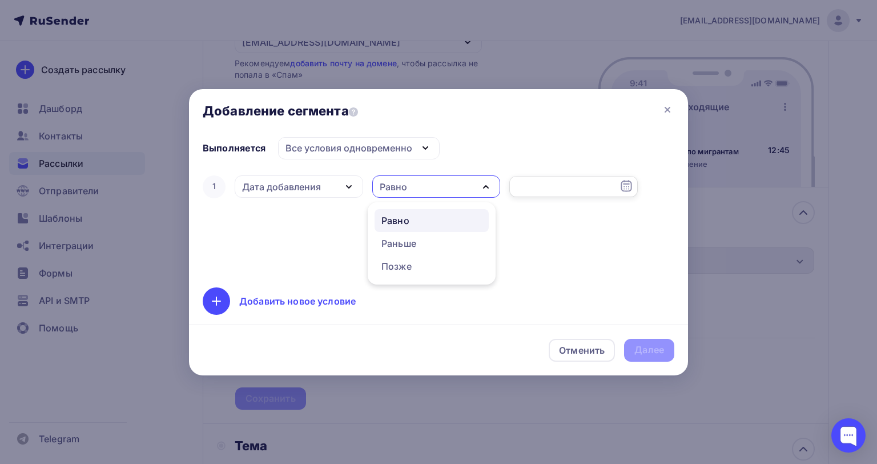
click at [551, 176] on input "text" at bounding box center [573, 187] width 128 height 22
click at [284, 236] on div "1 Дата добавления Дата добавления Активность в рассылке Наличие в списке Статус…" at bounding box center [439, 223] width 472 height 100
click at [575, 352] on div "Отменить" at bounding box center [582, 350] width 46 height 14
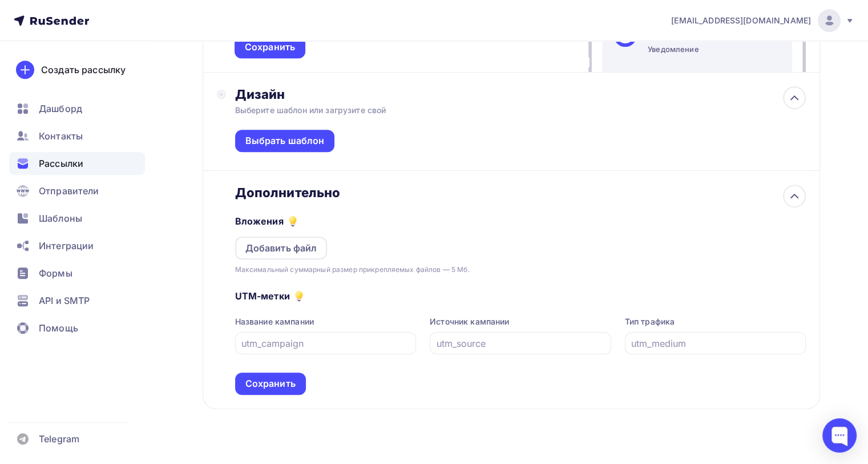
scroll to position [700, 0]
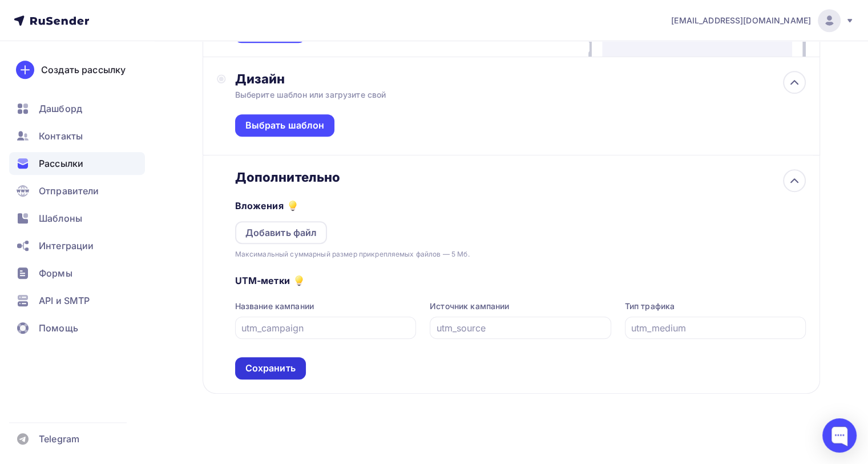
click at [291, 365] on div "Сохранить" at bounding box center [270, 367] width 50 height 13
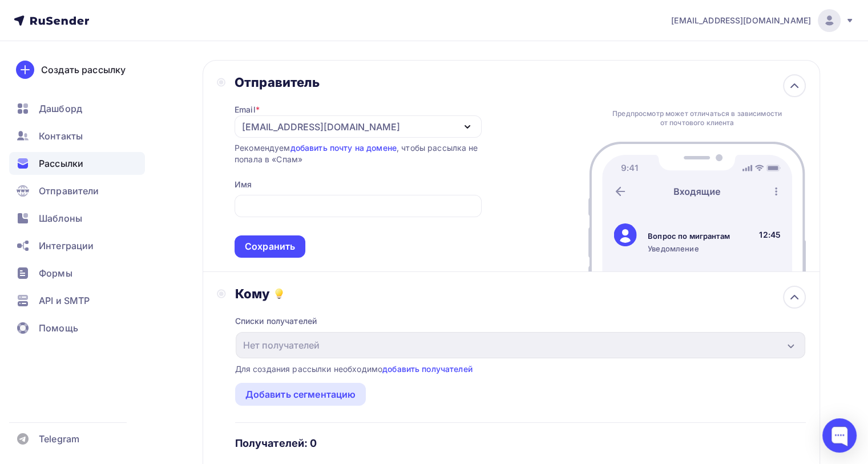
scroll to position [0, 0]
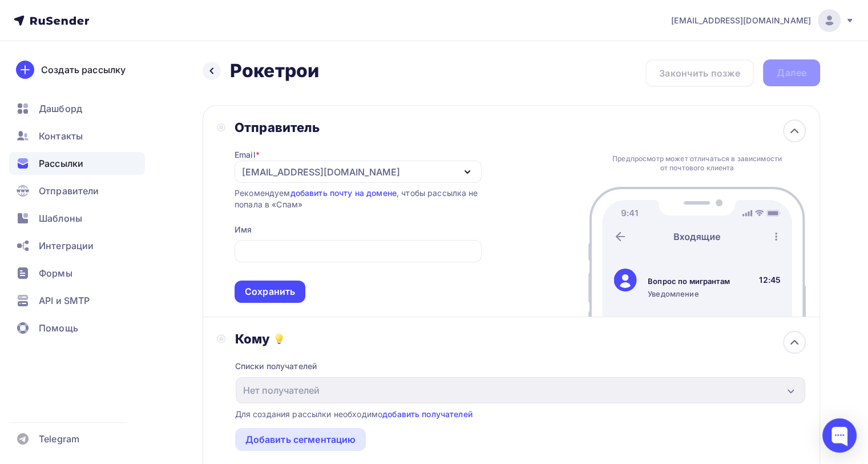
click at [704, 79] on div "Назад Рокетрои Рокетрои Закончить позже Далее" at bounding box center [512, 72] width 618 height 27
click at [786, 66] on div "Назад Рокетрои Рокетрои Закончить позже Далее" at bounding box center [512, 72] width 618 height 27
click at [704, 75] on div "Назад Рокетрои Рокетрои Закончить позже Далее" at bounding box center [512, 72] width 618 height 27
drag, startPoint x: 216, startPoint y: 127, endPoint x: 222, endPoint y: 126, distance: 5.8
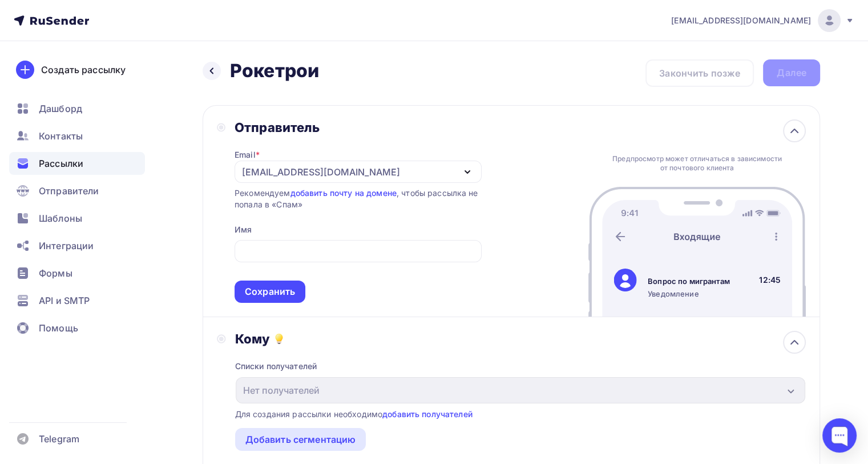
click at [216, 127] on div "Отправитель Email * anishchenko0802@gmail.com anishchenko0802@gmail.com Добавит…" at bounding box center [512, 211] width 618 height 212
click at [222, 126] on circle at bounding box center [221, 127] width 4 height 4
click at [276, 252] on input "text" at bounding box center [358, 251] width 234 height 14
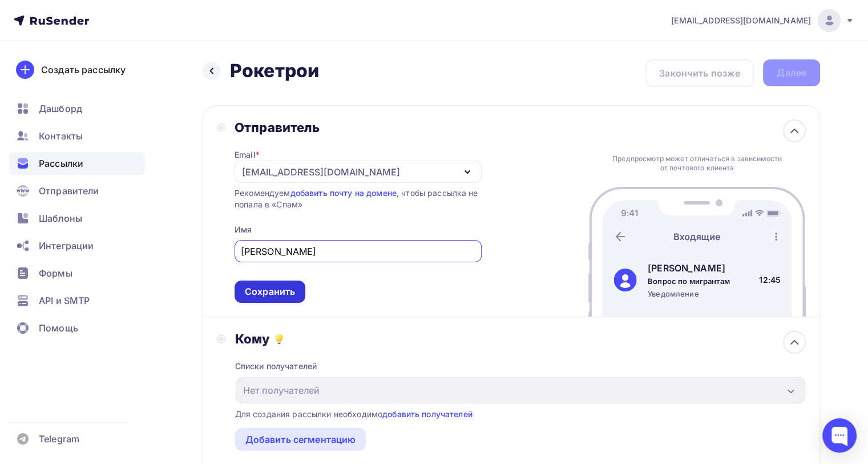
type input "Наталья"
click at [281, 285] on div "Сохранить" at bounding box center [270, 291] width 50 height 13
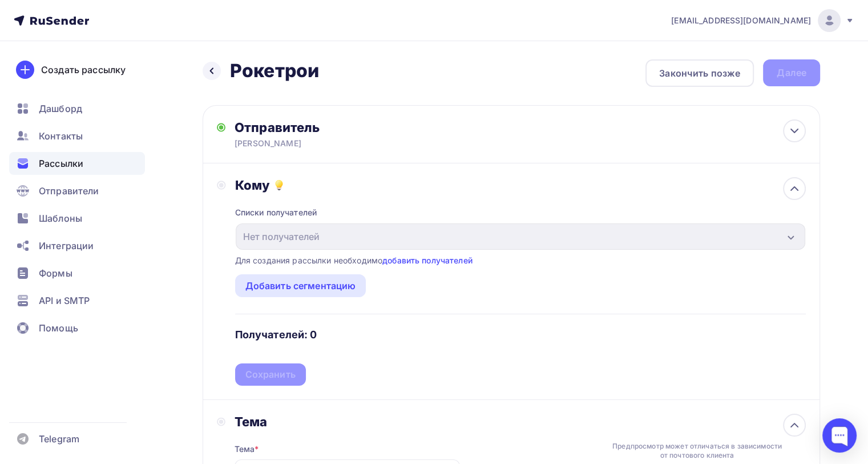
click at [219, 184] on circle at bounding box center [221, 185] width 5 height 5
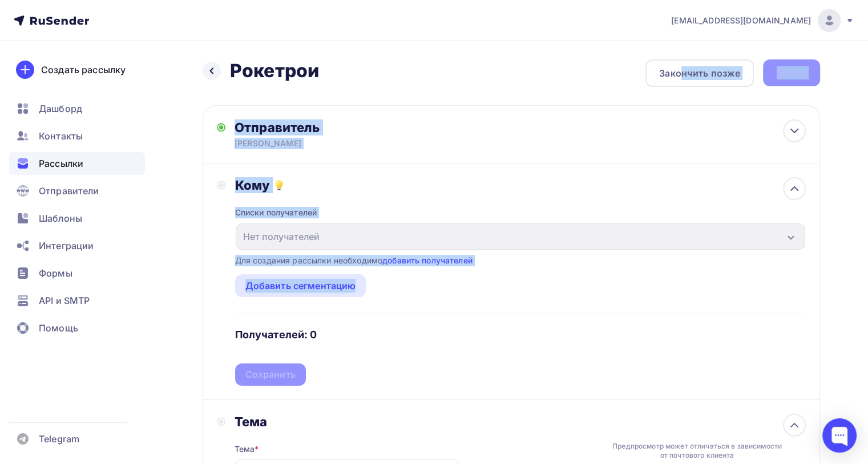
drag, startPoint x: 681, startPoint y: 65, endPoint x: 649, endPoint y: 348, distance: 285.5
click at [653, 349] on div "Назад Рокетрои Рокетрои Закончить позже Далее Отправитель Наталья Email * anish…" at bounding box center [512, 423] width 618 height 728
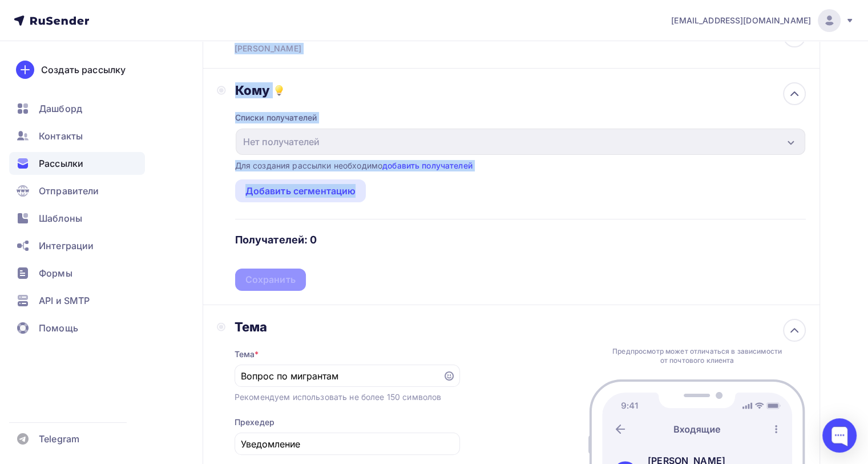
click at [421, 302] on div "Кому Списки получателей Нет получателей Все списки id Добавить список Для созда…" at bounding box center [512, 187] width 618 height 236
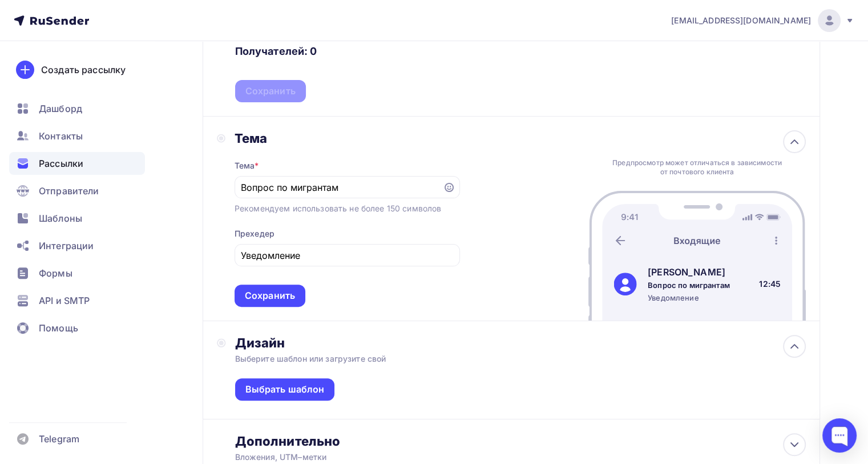
scroll to position [285, 0]
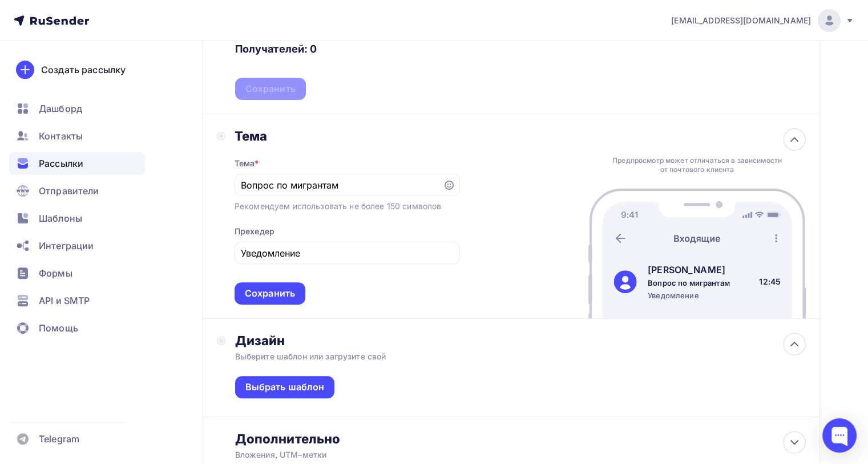
click at [349, 171] on div "Тема * Вопрос по мигрантам Рекомендуем использовать не более 150 символов Прехе…" at bounding box center [348, 224] width 226 height 160
click at [385, 178] on input "Вопрос по мигрантам" at bounding box center [338, 185] width 195 height 14
click at [271, 288] on div "Сохранить" at bounding box center [270, 293] width 50 height 13
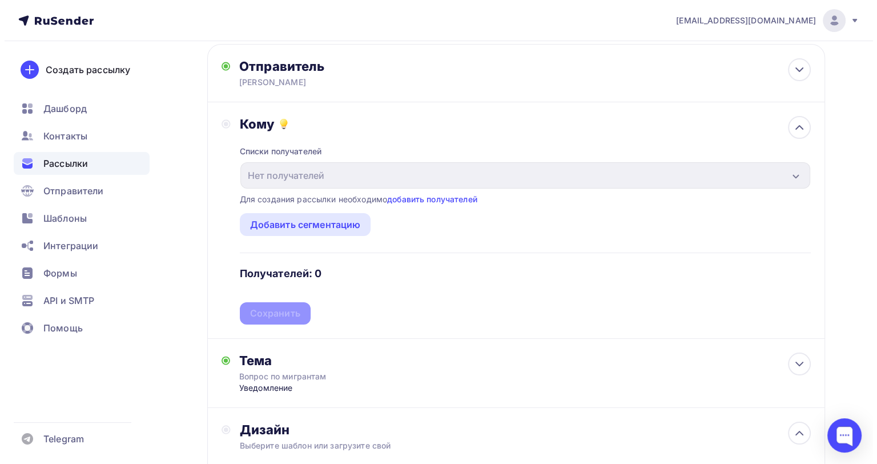
scroll to position [0, 0]
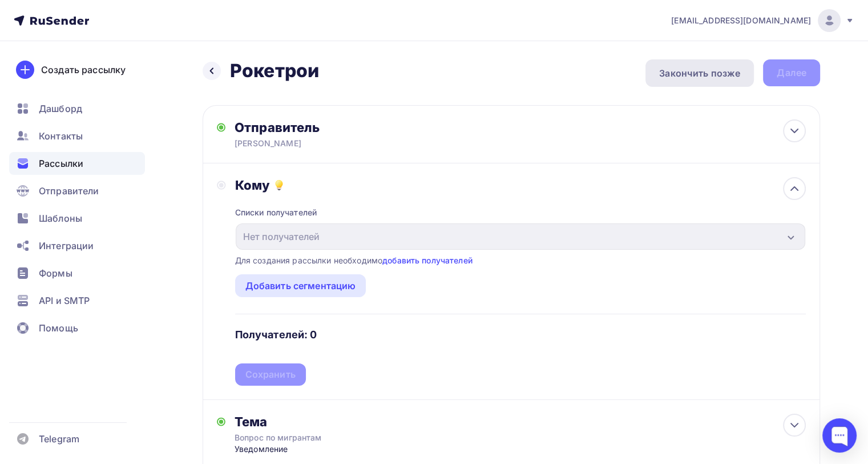
click at [688, 77] on div "Закончить позже" at bounding box center [699, 73] width 81 height 14
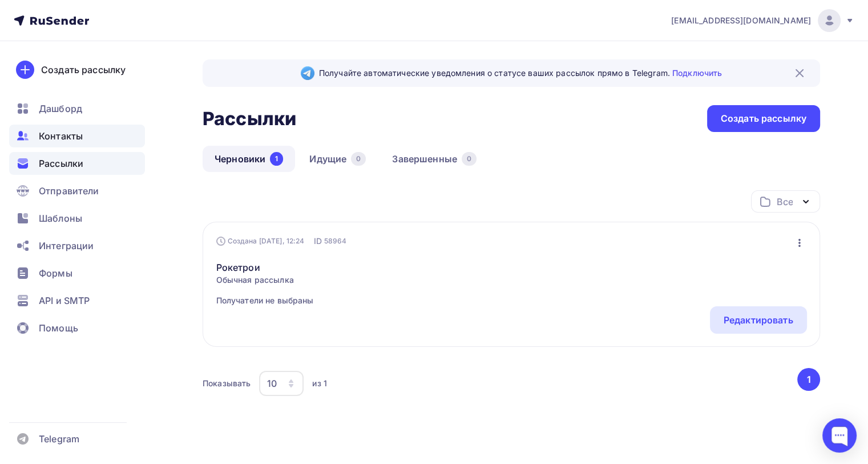
click at [69, 124] on div "Контакты" at bounding box center [77, 135] width 136 height 23
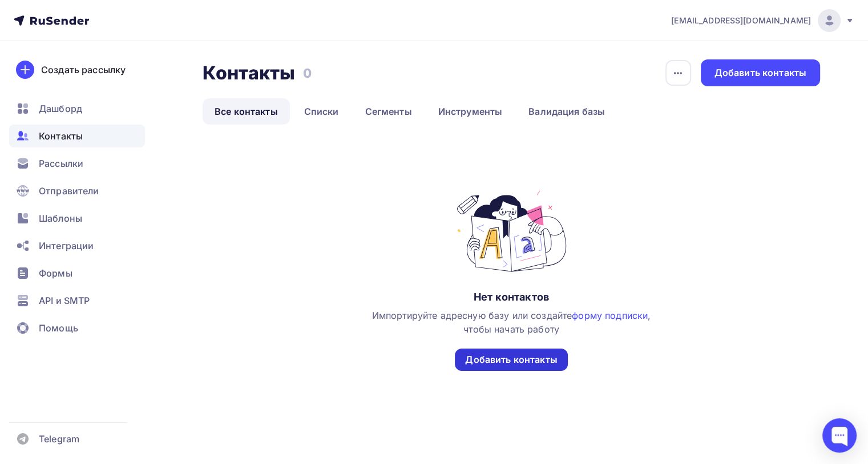
click at [498, 357] on div "Добавить контакты" at bounding box center [511, 359] width 92 height 13
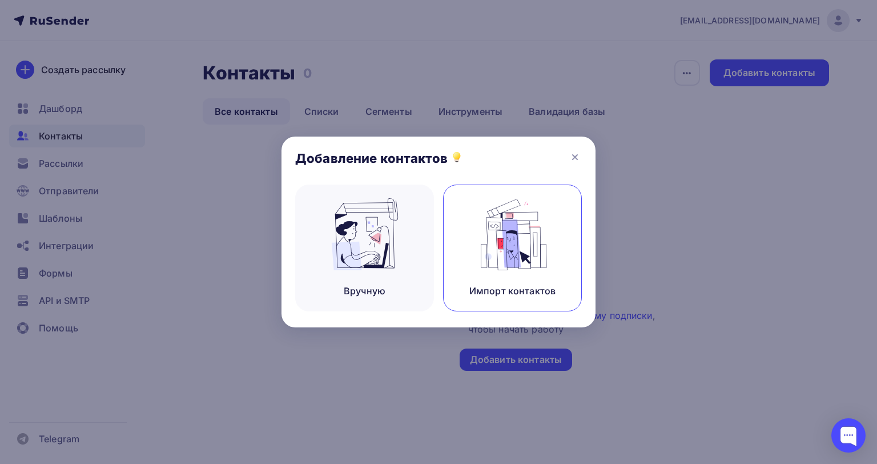
click at [533, 239] on img at bounding box center [512, 234] width 77 height 72
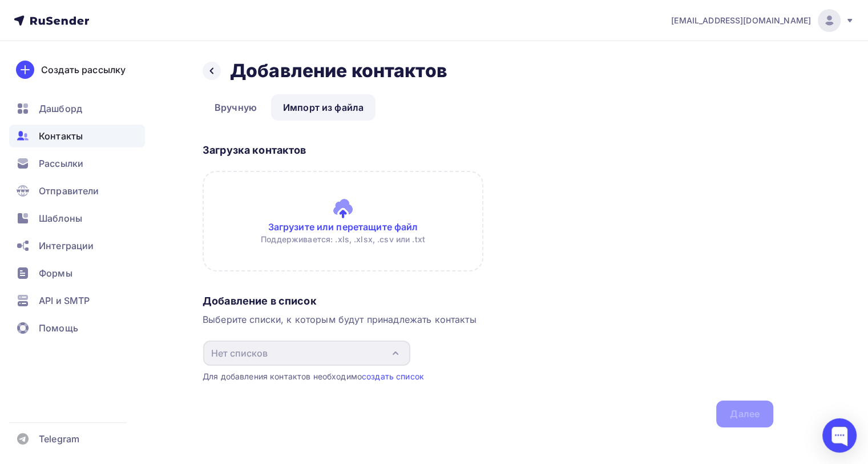
click at [351, 202] on input "file" at bounding box center [343, 221] width 281 height 100
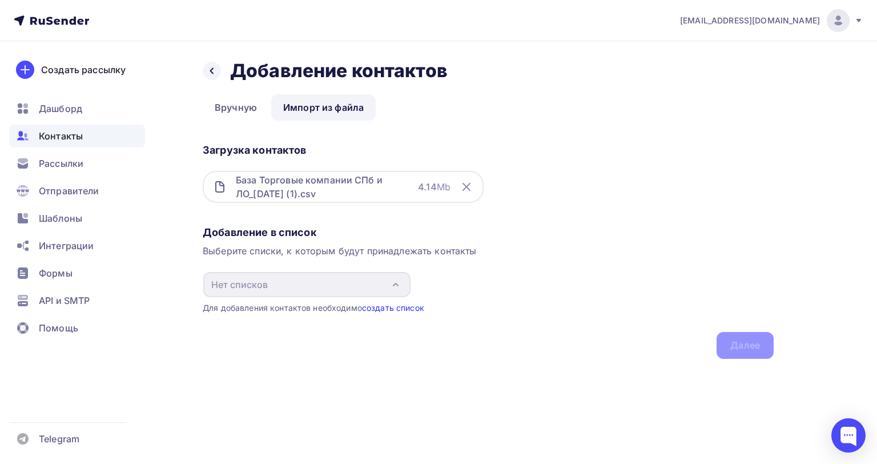
click at [392, 307] on link "создать список" at bounding box center [393, 308] width 62 height 10
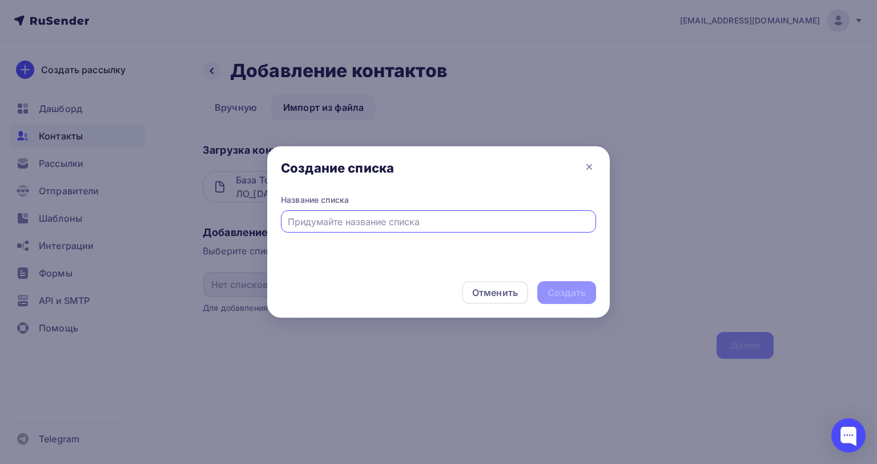
click at [317, 211] on div at bounding box center [438, 221] width 315 height 22
click at [319, 217] on input "text" at bounding box center [439, 222] width 302 height 14
type input "База контактов"
click at [574, 285] on div "Создать" at bounding box center [566, 292] width 59 height 23
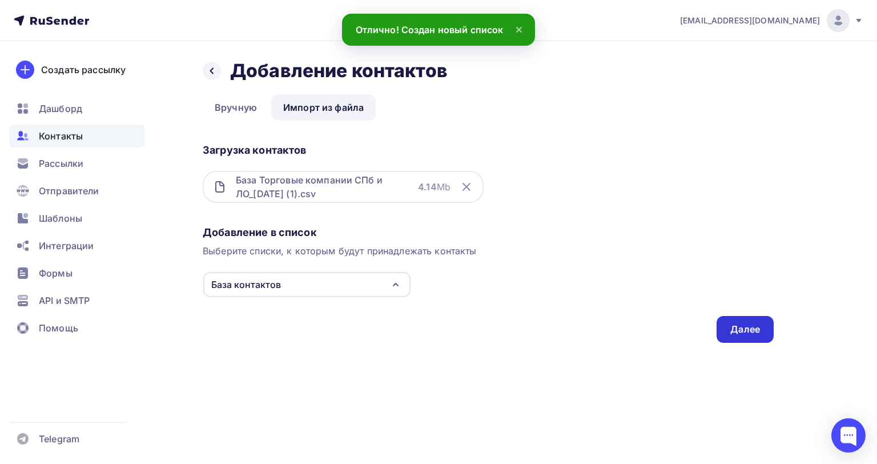
click at [748, 323] on div "Далее" at bounding box center [745, 329] width 30 height 13
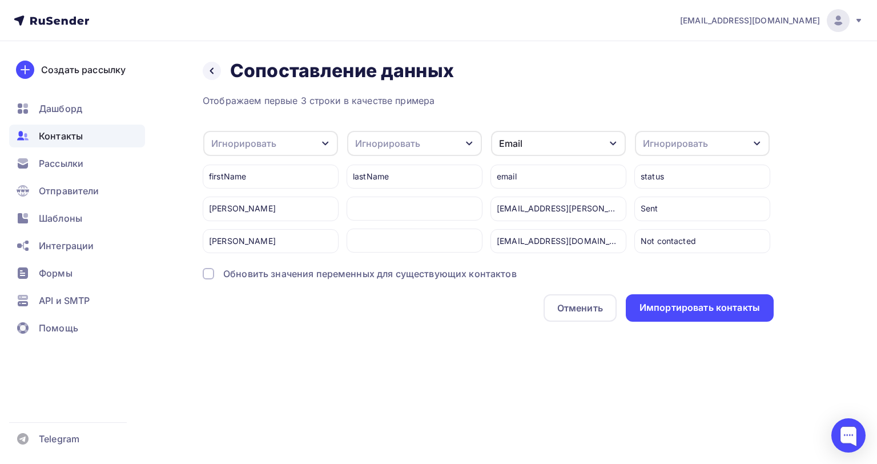
click at [677, 137] on div "Игнорировать" at bounding box center [675, 143] width 65 height 14
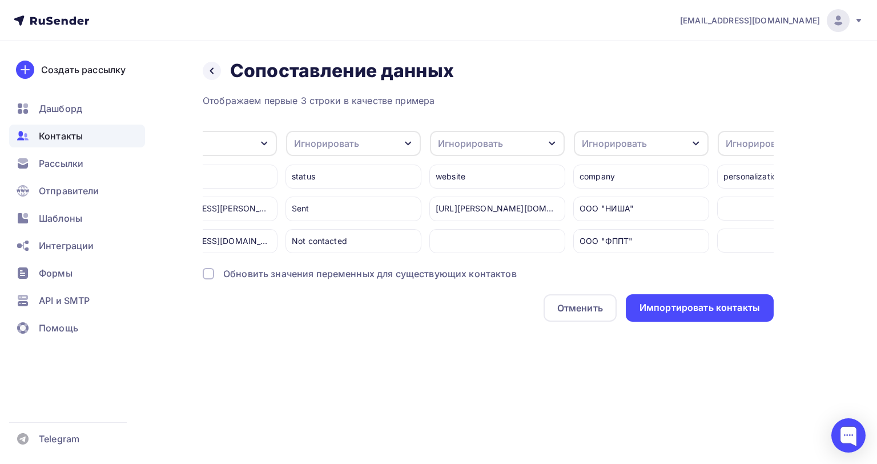
scroll to position [0, 351]
click at [482, 139] on div "Игнорировать" at bounding box center [468, 143] width 65 height 14
click at [475, 268] on div "Создать поле" at bounding box center [474, 259] width 80 height 29
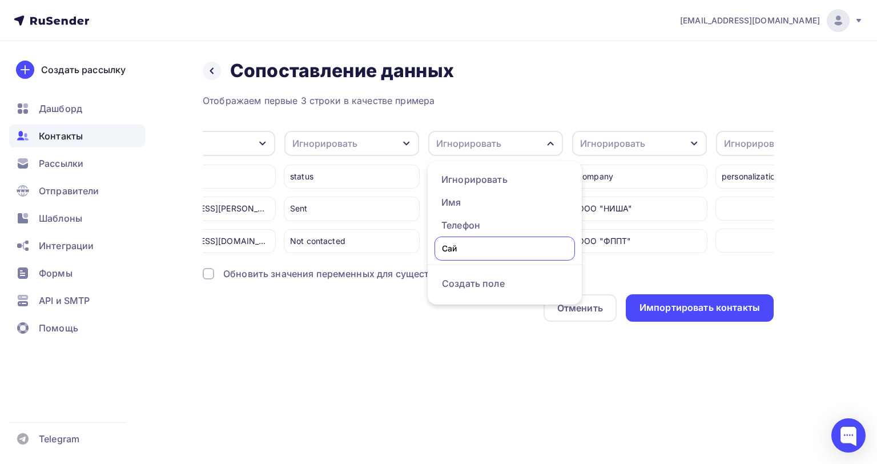
type input "Сайт"
click at [505, 244] on input "Сайт" at bounding box center [504, 248] width 140 height 24
click at [617, 137] on div "Игнорировать" at bounding box center [612, 143] width 65 height 14
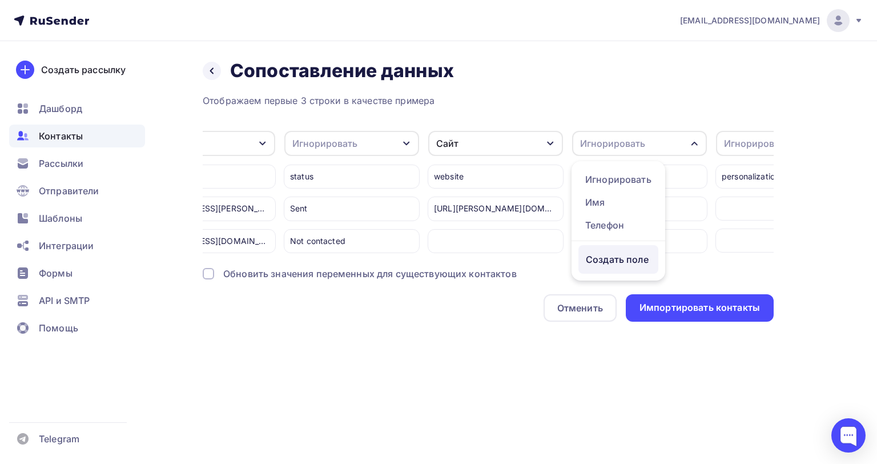
click at [602, 267] on div "Создать поле" at bounding box center [618, 259] width 80 height 29
click at [603, 248] on input "text" at bounding box center [648, 248] width 140 height 24
click at [597, 248] on input "Нименование компании" at bounding box center [648, 248] width 140 height 24
type input "Наименование компании"
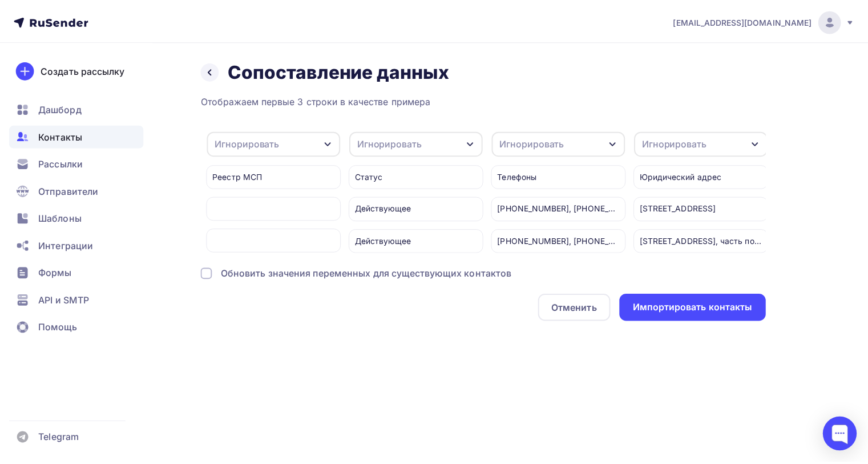
scroll to position [0, 2154]
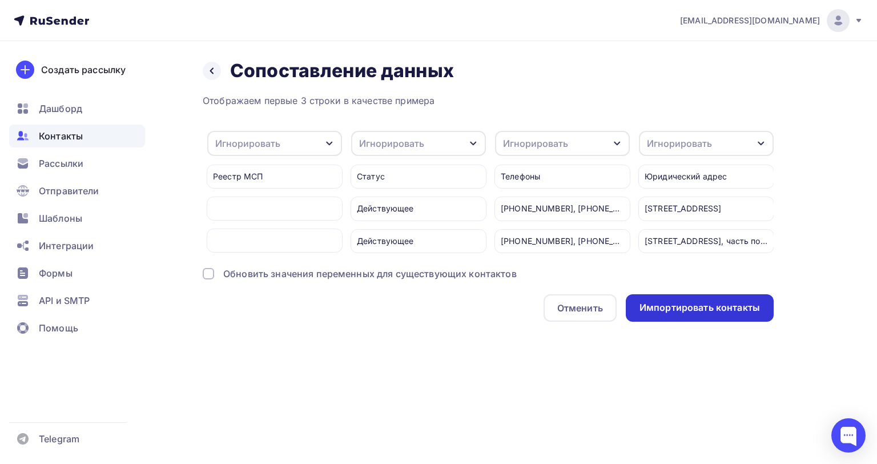
click at [695, 314] on div "Импортировать контакты" at bounding box center [699, 307] width 120 height 13
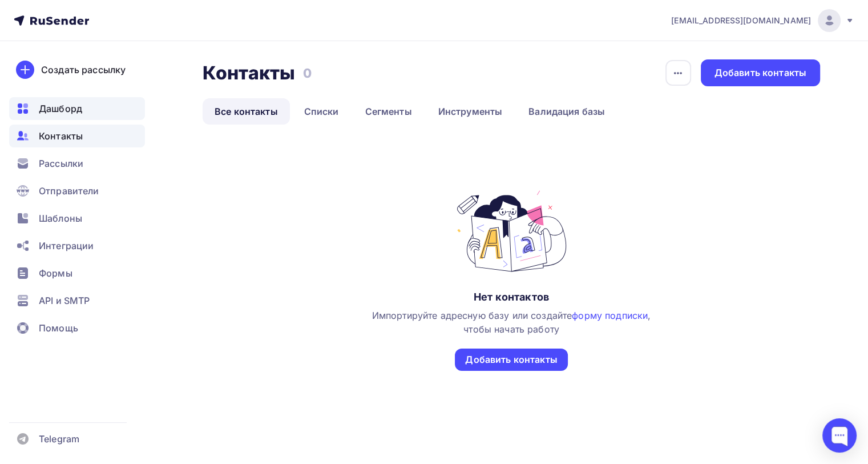
click at [58, 110] on span "Дашборд" at bounding box center [60, 109] width 43 height 14
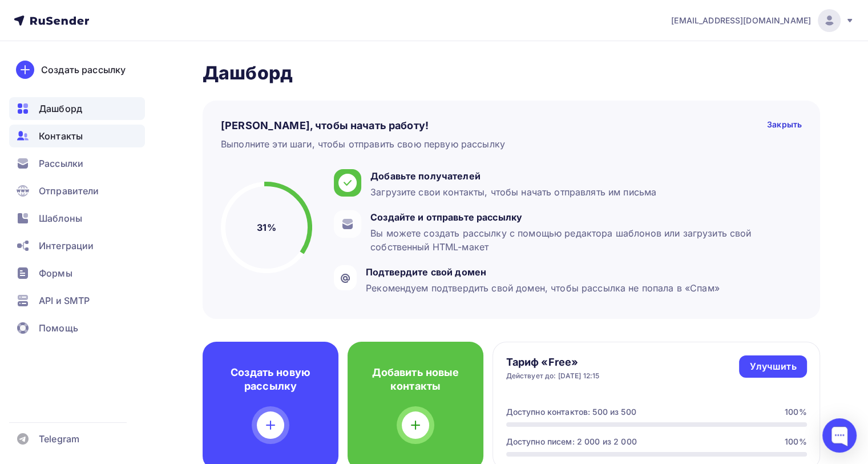
click at [45, 129] on span "Контакты" at bounding box center [61, 136] width 44 height 14
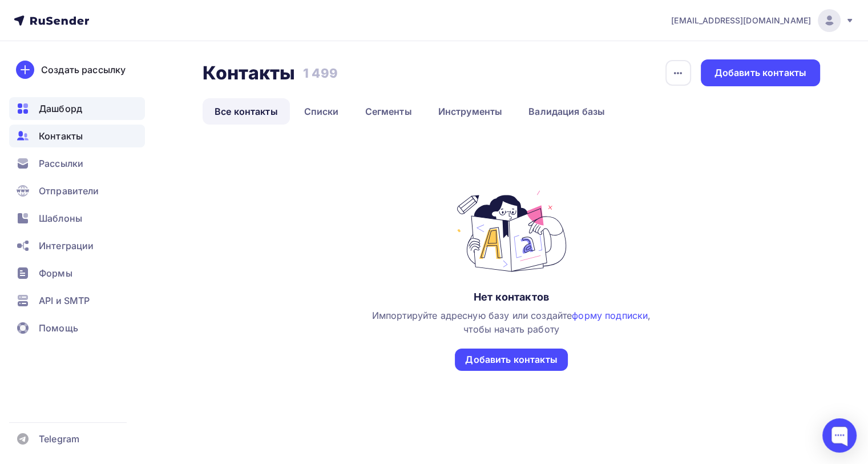
click at [60, 105] on span "Дашборд" at bounding box center [60, 109] width 43 height 14
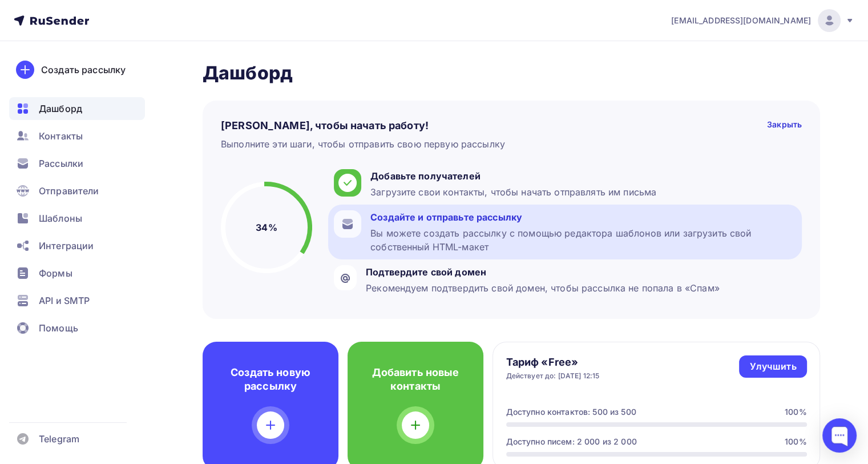
click at [418, 248] on div "Вы можете создать рассылку с помощью редактора шаблонов или загрузить свой собс…" at bounding box center [584, 239] width 426 height 27
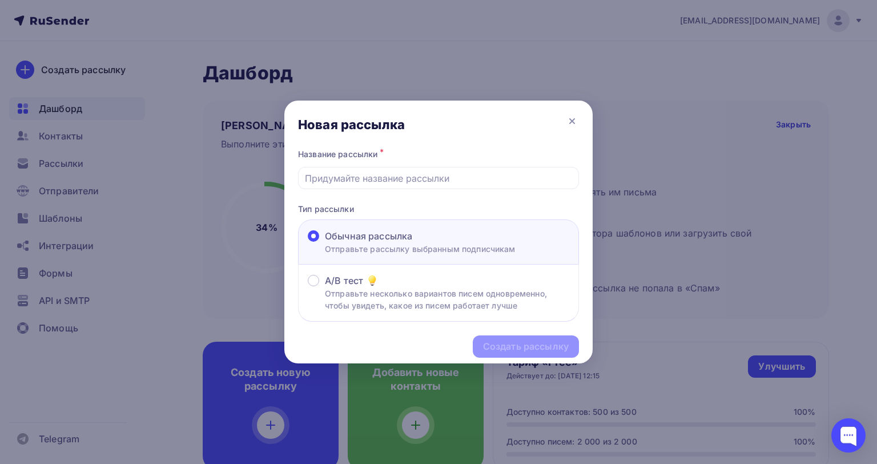
click at [788, 202] on div at bounding box center [438, 232] width 877 height 464
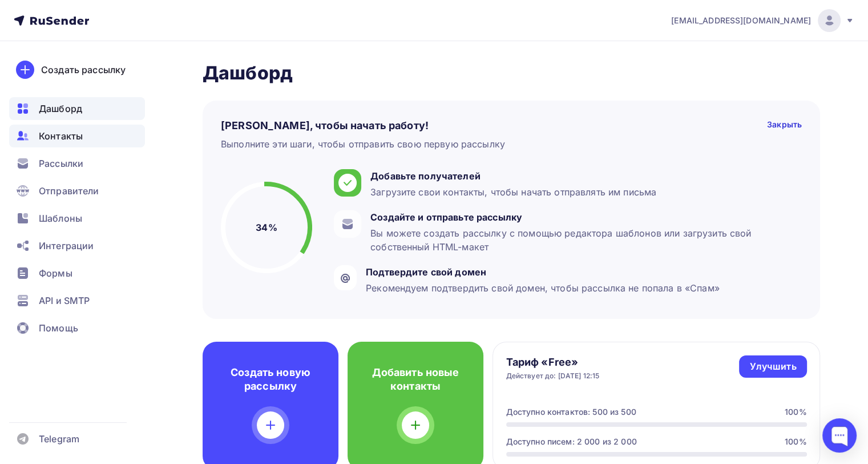
click at [53, 145] on div "Контакты" at bounding box center [77, 135] width 136 height 23
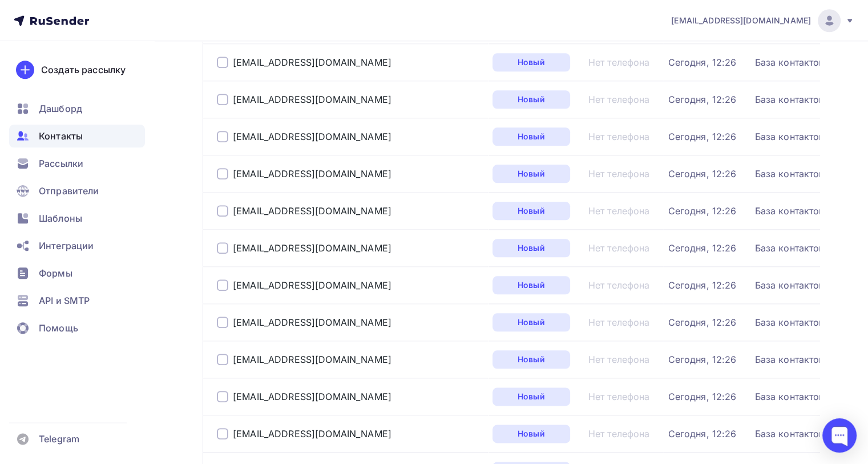
scroll to position [1522, 0]
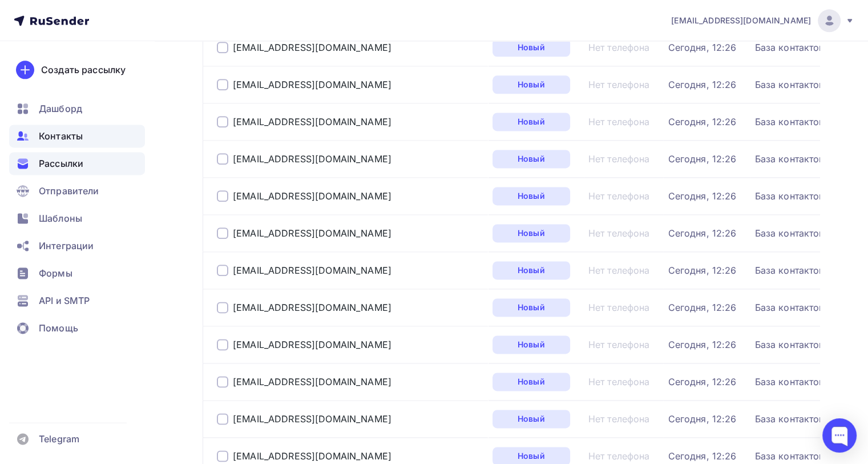
click at [79, 164] on span "Рассылки" at bounding box center [61, 163] width 45 height 14
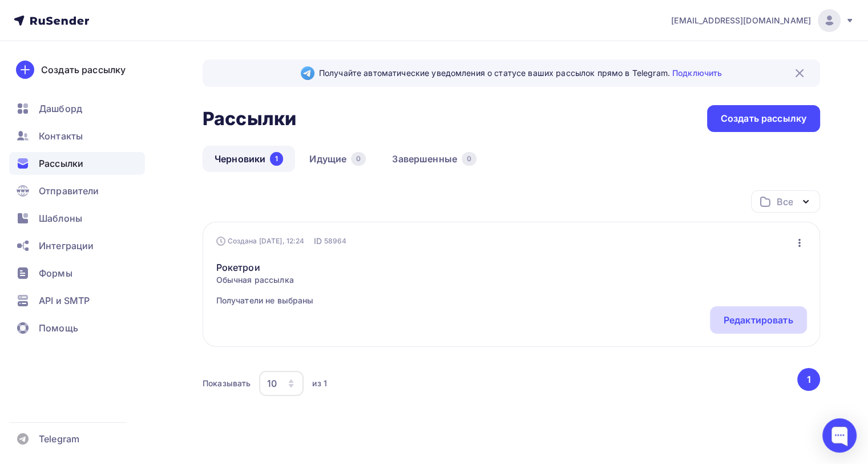
click at [754, 320] on div "Редактировать" at bounding box center [759, 320] width 70 height 14
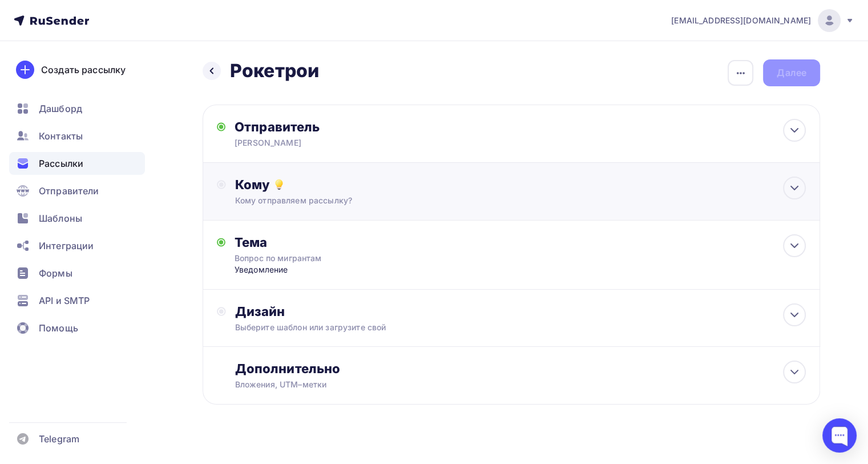
click at [278, 201] on div "Кому отправляем рассылку?" at bounding box center [492, 200] width 514 height 11
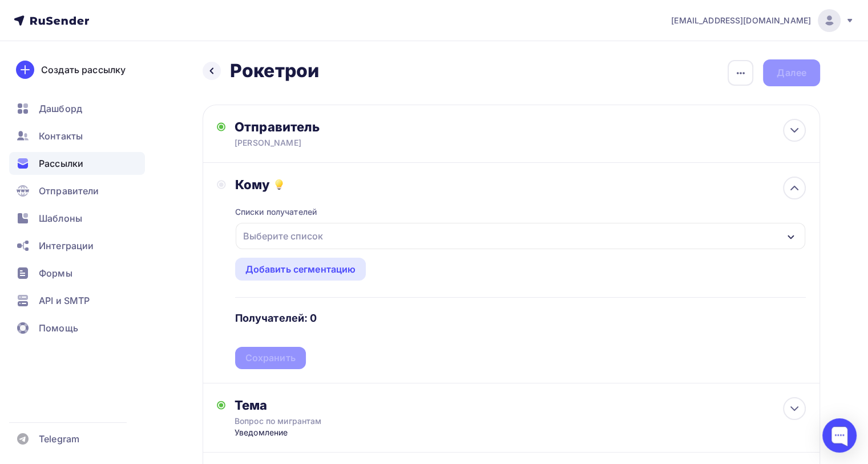
click at [279, 235] on div "Выберите список" at bounding box center [283, 236] width 89 height 21
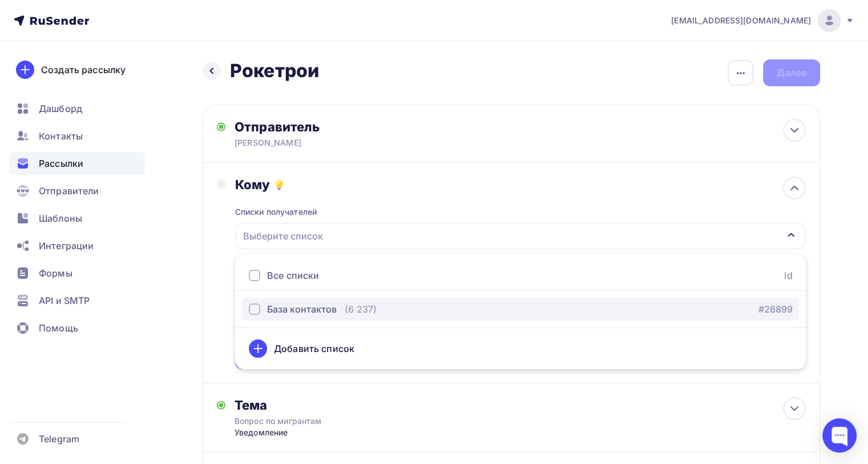
click at [274, 308] on div "База контактов" at bounding box center [302, 309] width 70 height 14
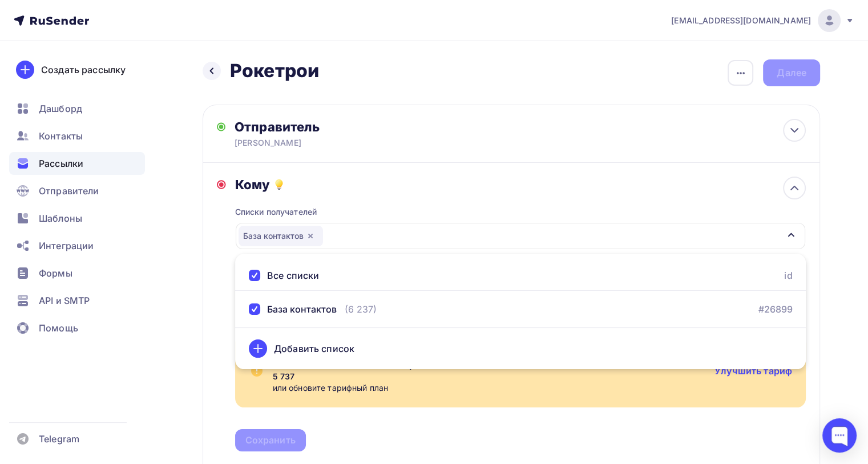
click at [867, 223] on div "Назад Рокетрои Рокетрои Закончить позже Переименовать рассылку Удалить Далее От…" at bounding box center [434, 382] width 868 height 682
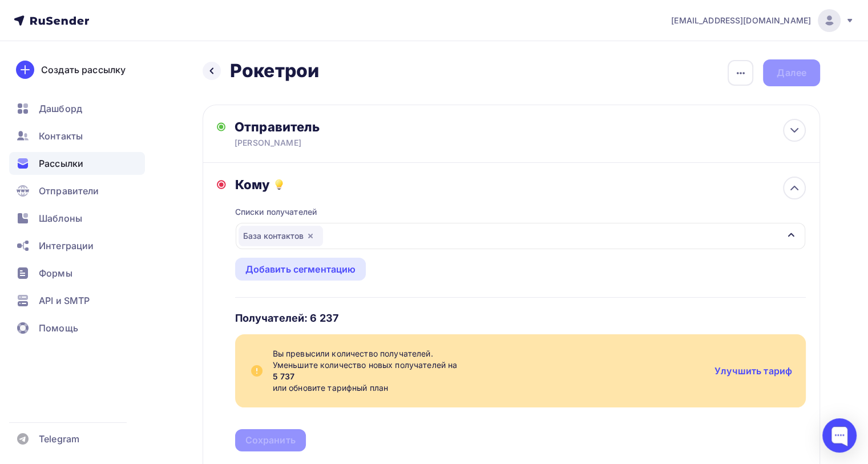
click at [313, 236] on icon "button" at bounding box center [310, 235] width 9 height 9
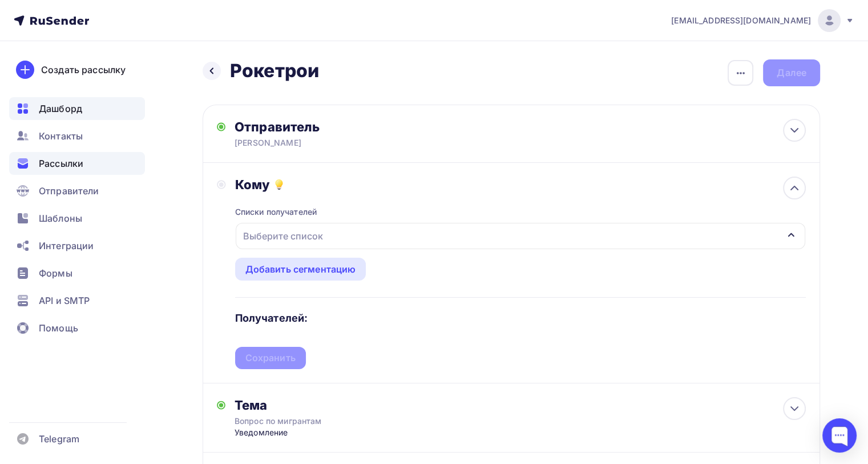
click at [67, 110] on span "Дашборд" at bounding box center [60, 109] width 43 height 14
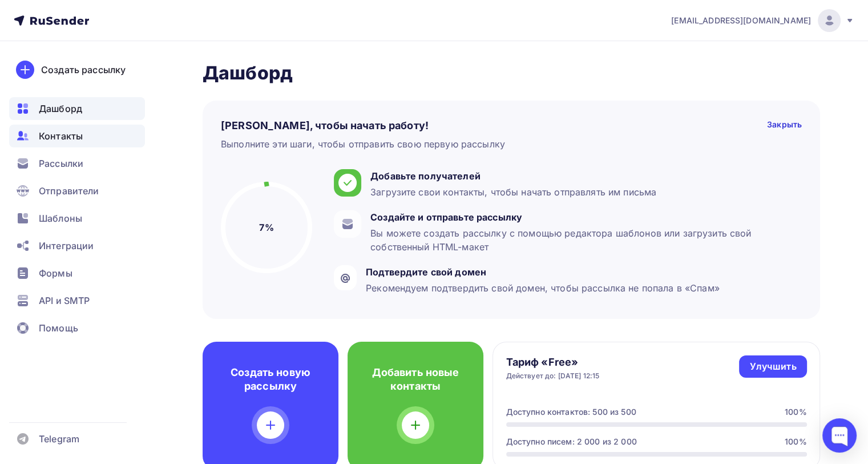
click at [66, 135] on span "Контакты" at bounding box center [61, 136] width 44 height 14
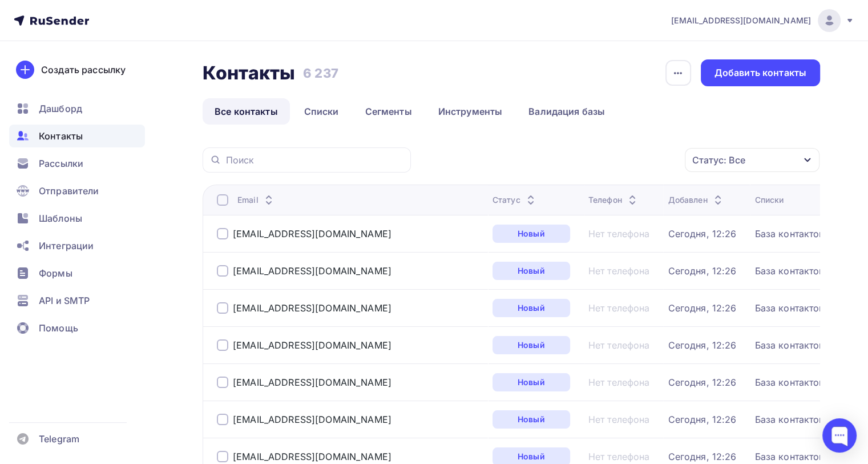
click at [219, 203] on div at bounding box center [222, 199] width 11 height 11
click at [573, 160] on div "Действие" at bounding box center [554, 160] width 44 height 14
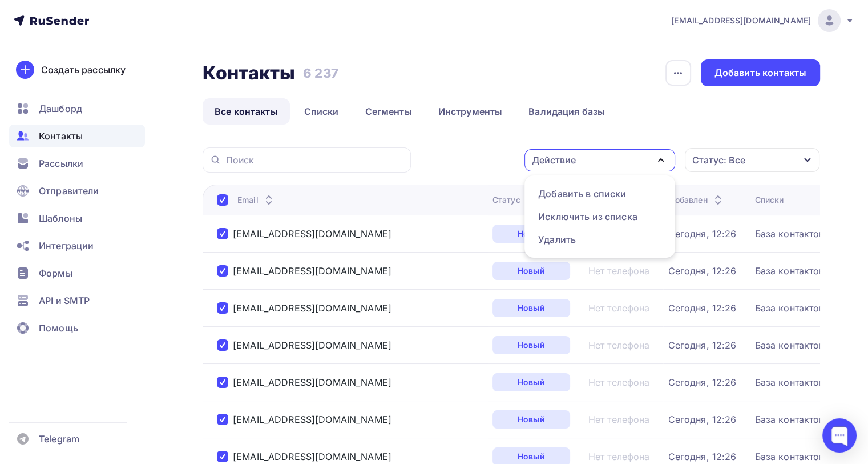
click at [478, 148] on div "Действие Добавить в списки Исключить из списка Удалить Статус: Все Статус Новый…" at bounding box center [619, 159] width 401 height 25
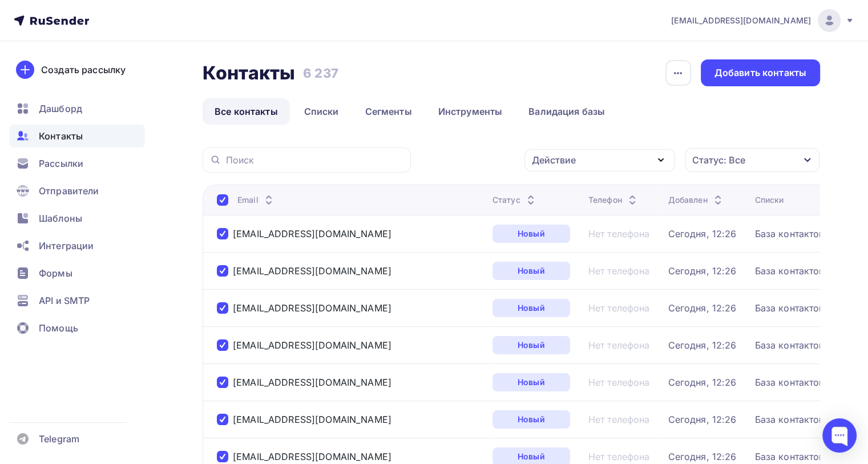
click at [219, 232] on div at bounding box center [222, 233] width 11 height 11
click at [220, 255] on td "zakaz@princip24.ru" at bounding box center [345, 270] width 285 height 37
click at [222, 268] on div at bounding box center [222, 270] width 11 height 11
click at [221, 302] on div at bounding box center [222, 307] width 11 height 11
click at [222, 341] on div at bounding box center [222, 344] width 11 height 11
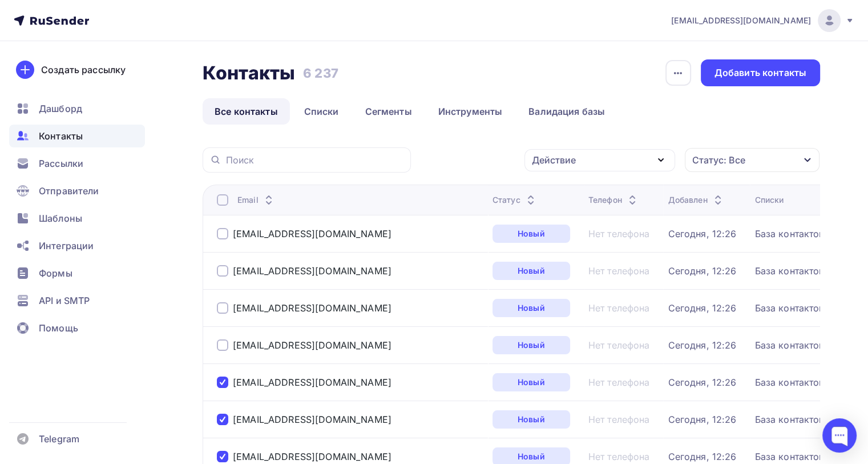
click at [220, 377] on div at bounding box center [222, 381] width 11 height 11
click at [223, 417] on div at bounding box center [222, 418] width 11 height 11
click at [224, 456] on div at bounding box center [222, 455] width 11 height 11
click at [587, 155] on div "Действие" at bounding box center [600, 160] width 151 height 22
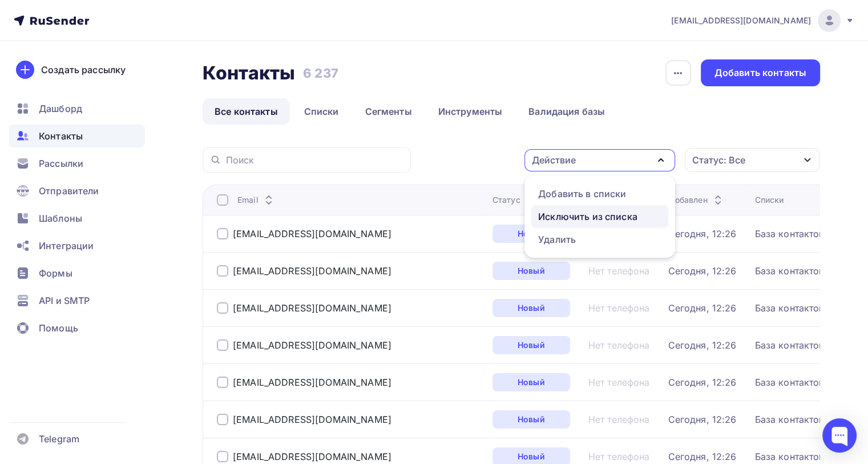
click at [584, 215] on div "Исключить из списка" at bounding box center [587, 217] width 99 height 14
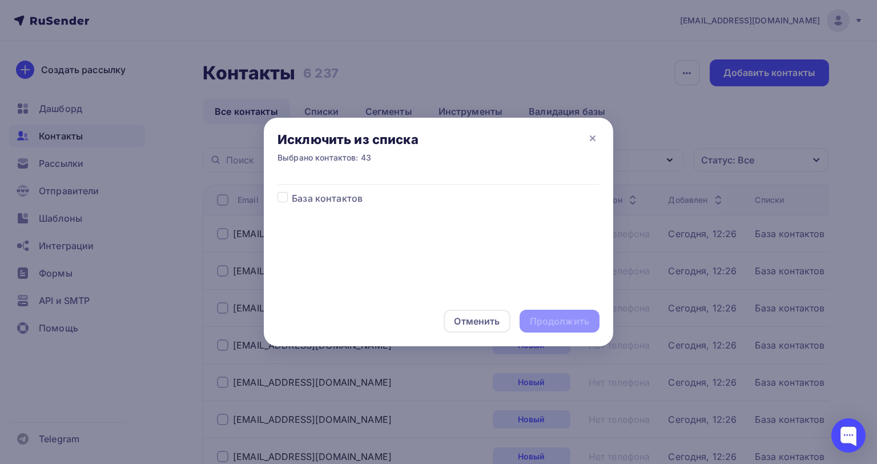
click at [292, 191] on label at bounding box center [292, 191] width 0 height 0
click at [287, 198] on input "checkbox" at bounding box center [282, 196] width 10 height 10
checkbox input "true"
click at [557, 316] on div "Продолжить" at bounding box center [559, 321] width 59 height 13
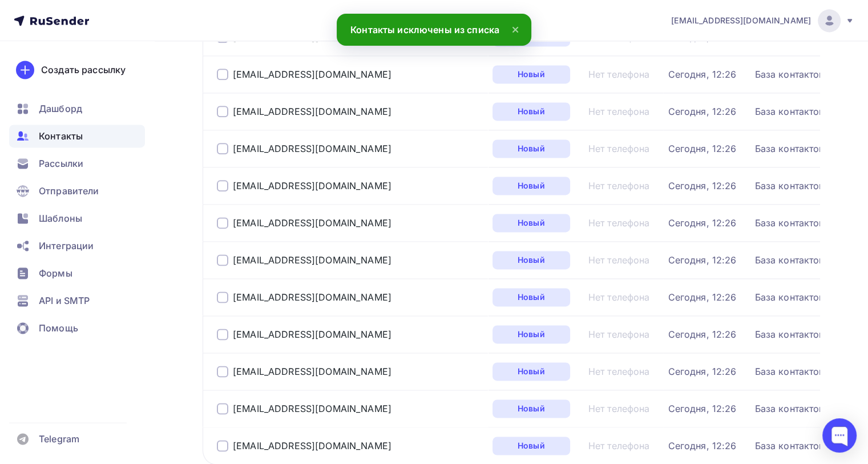
scroll to position [1717, 0]
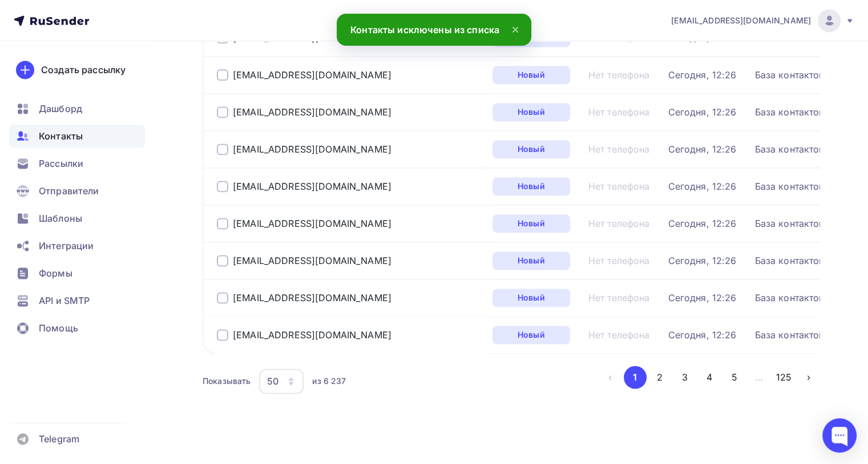
click at [317, 377] on div "из 6 237" at bounding box center [329, 380] width 34 height 11
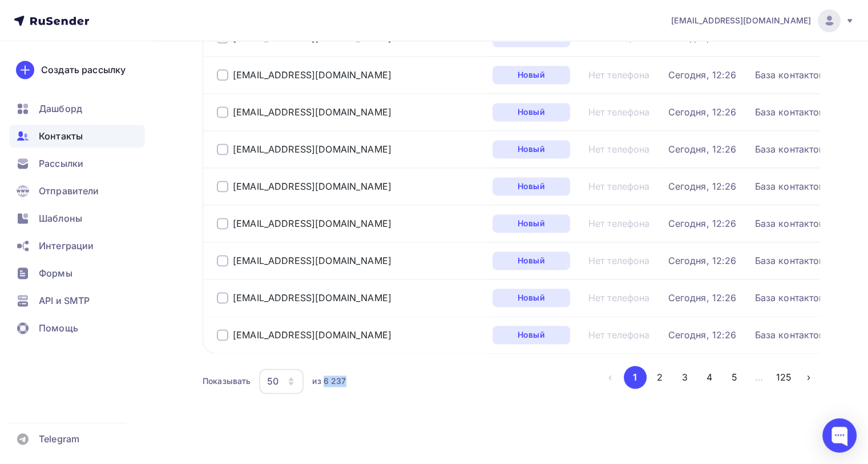
drag, startPoint x: 324, startPoint y: 375, endPoint x: 364, endPoint y: 381, distance: 39.9
click at [364, 381] on div "Показывать 50 10 20 50 100 из 6 237" at bounding box center [401, 381] width 396 height 26
copy div "6 237"
click at [275, 374] on div "50" at bounding box center [272, 381] width 11 height 14
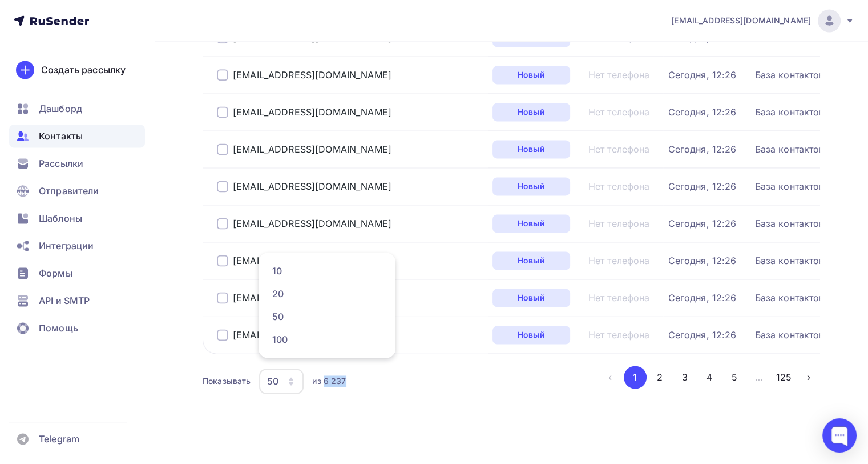
click at [276, 375] on div "50" at bounding box center [272, 381] width 11 height 14
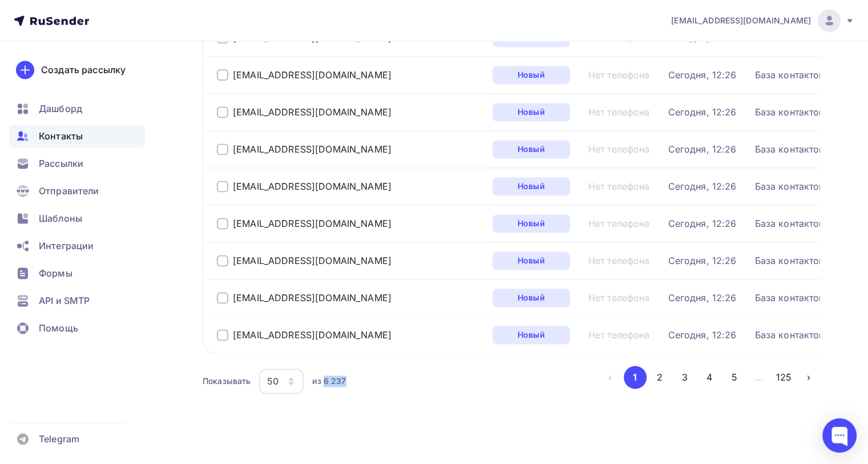
click at [276, 375] on div "50" at bounding box center [272, 381] width 11 height 14
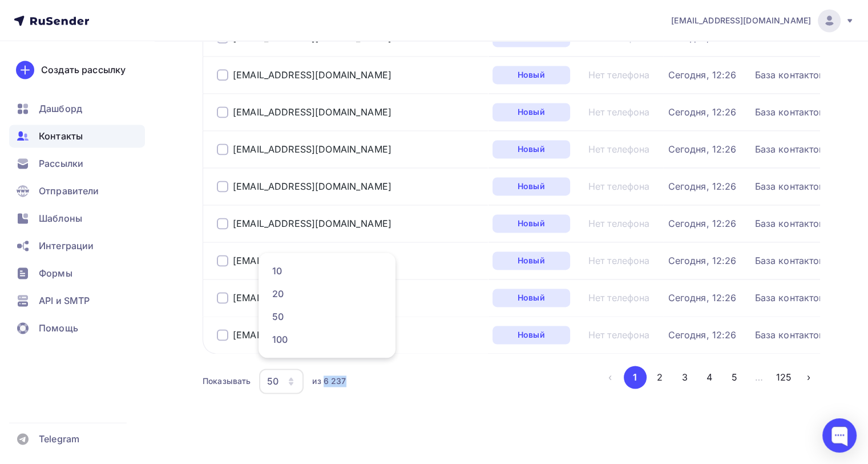
click at [276, 375] on div "50" at bounding box center [272, 381] width 11 height 14
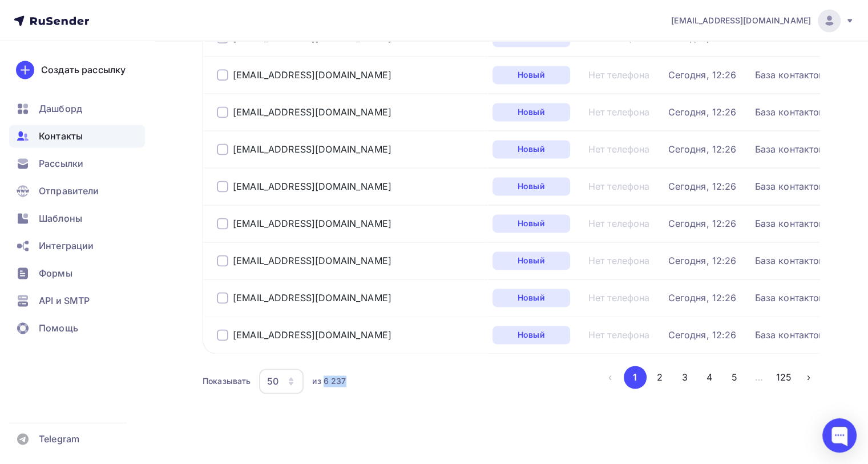
click at [563, 379] on div "Показывать 50 10 20 50 100 из 6 237" at bounding box center [401, 381] width 396 height 26
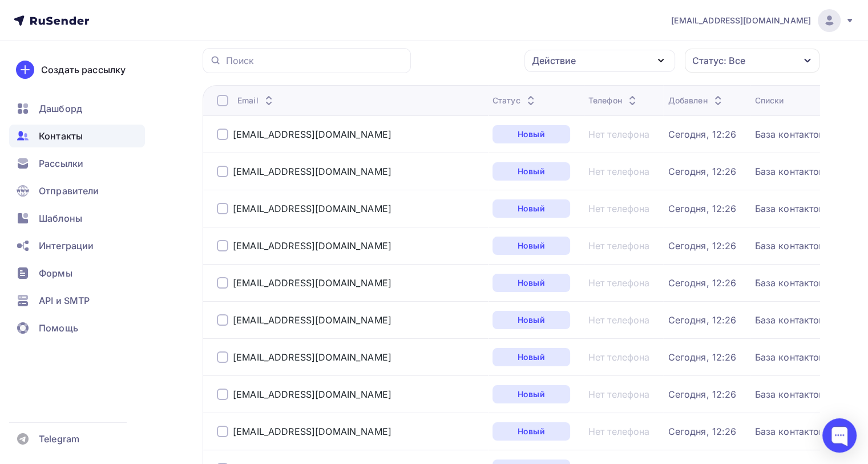
scroll to position [0, 0]
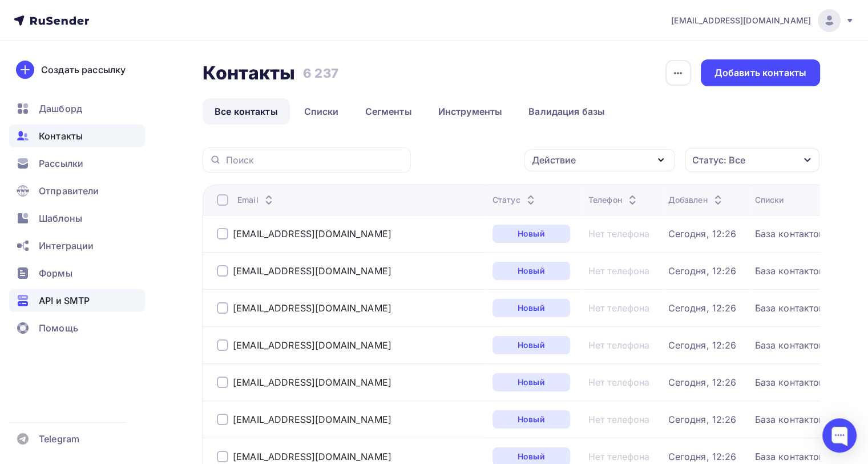
click at [69, 301] on span "API и SMTP" at bounding box center [64, 300] width 51 height 14
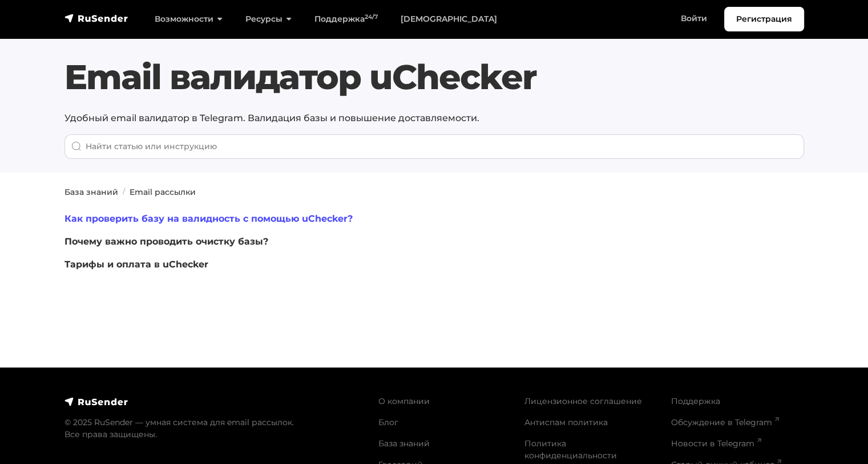
click at [210, 214] on link "Как проверить базу на валидность с помощью uChecker?" at bounding box center [209, 218] width 288 height 11
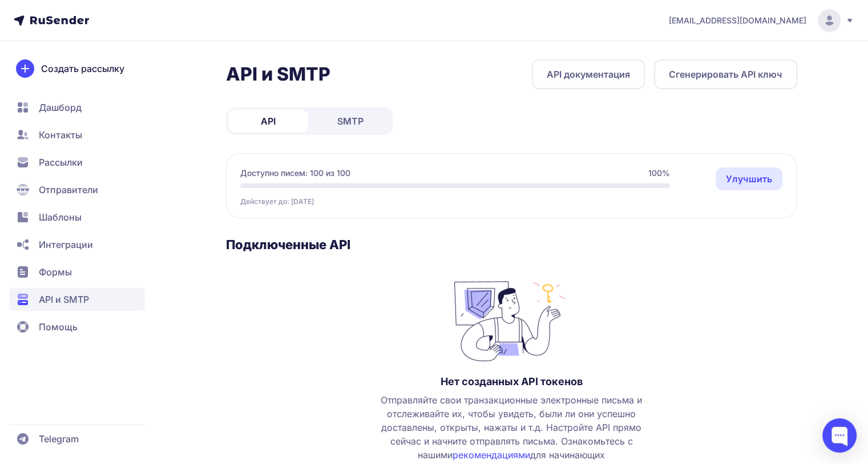
click at [50, 250] on span "Интеграции" at bounding box center [66, 244] width 54 height 14
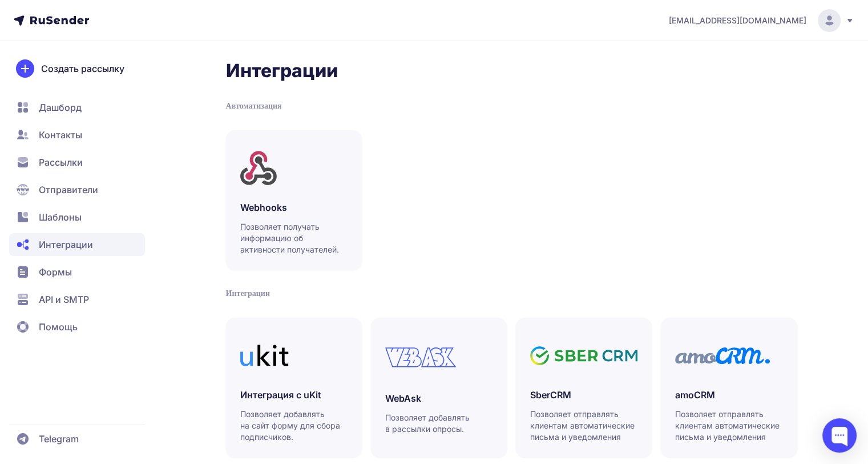
click at [34, 208] on span "Шаблоны" at bounding box center [77, 217] width 136 height 23
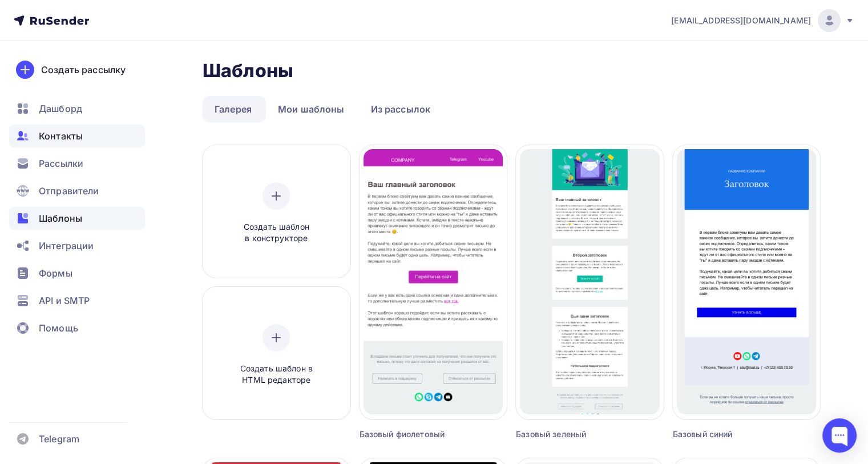
click at [64, 140] on span "Контакты" at bounding box center [61, 136] width 44 height 14
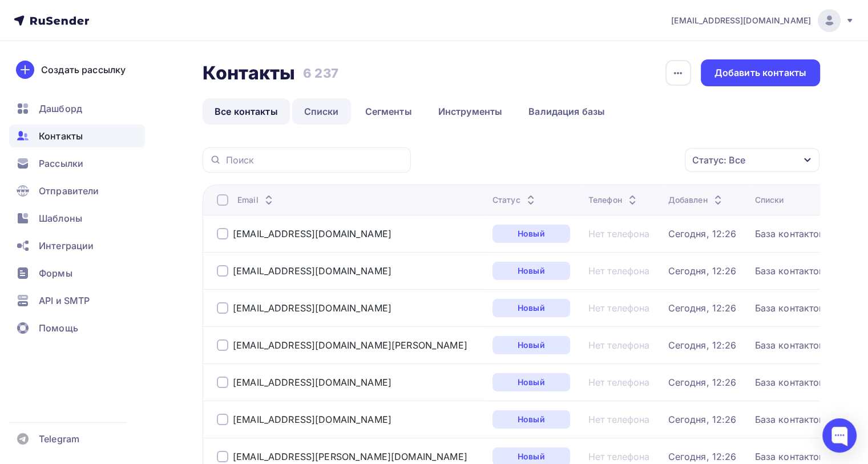
click at [318, 115] on link "Списки" at bounding box center [321, 111] width 59 height 26
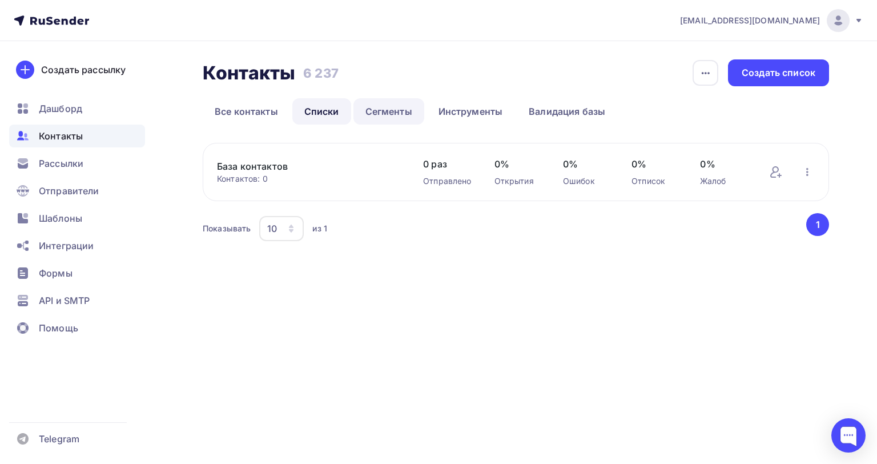
click at [376, 110] on link "Сегменты" at bounding box center [388, 111] width 71 height 26
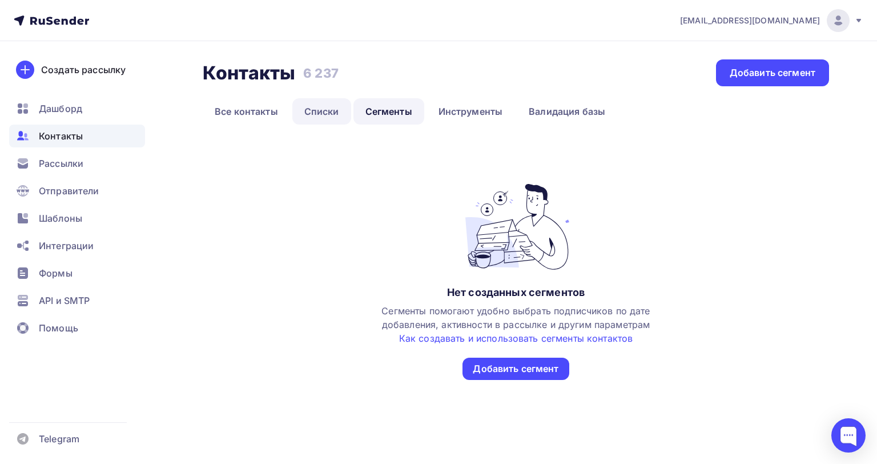
click at [315, 112] on link "Списки" at bounding box center [321, 111] width 59 height 26
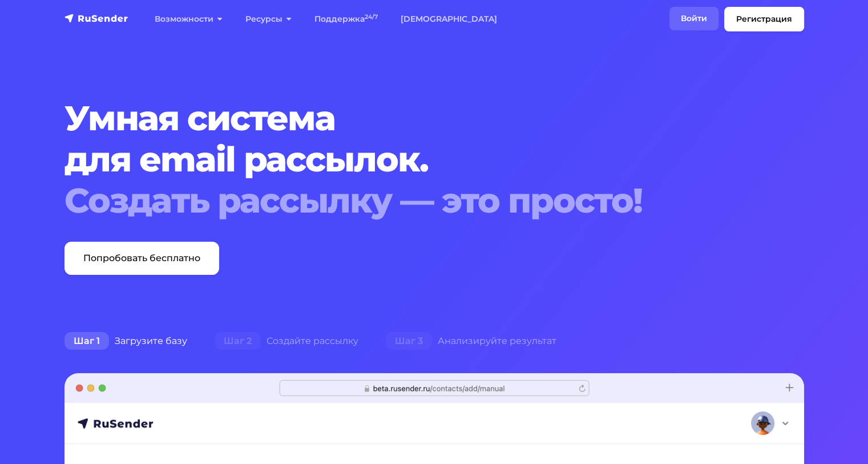
click at [694, 13] on link "Войти" at bounding box center [694, 18] width 49 height 23
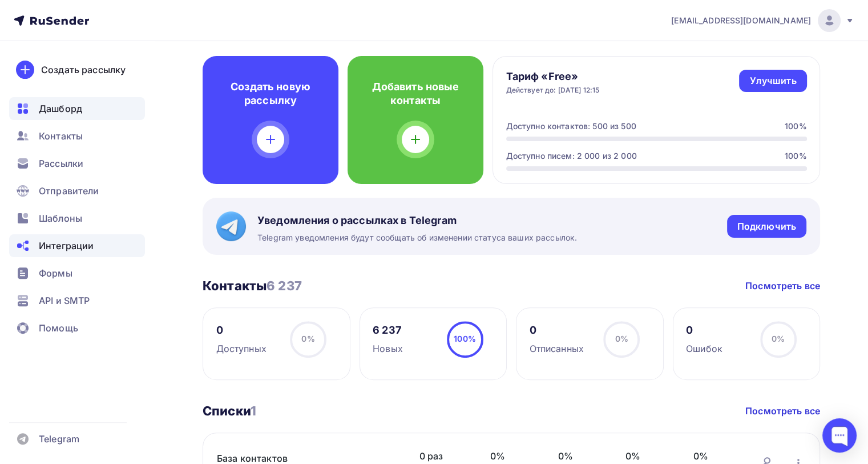
scroll to position [95, 0]
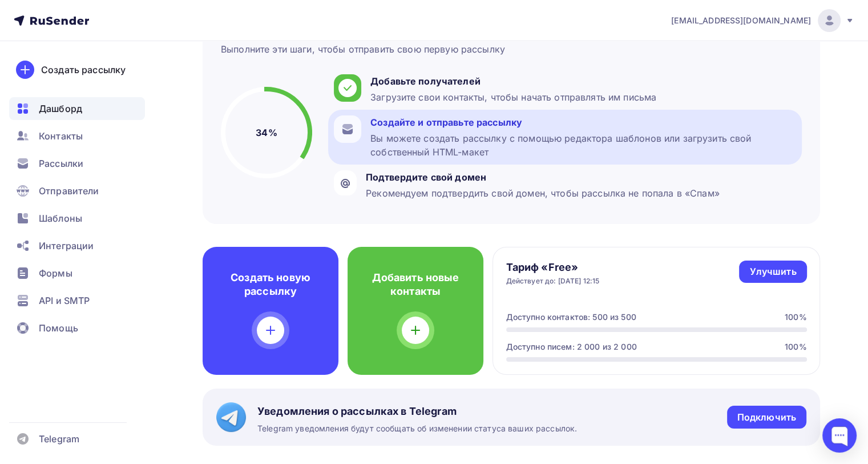
click at [434, 128] on div "Создайте и отправьте рассылку" at bounding box center [584, 122] width 426 height 14
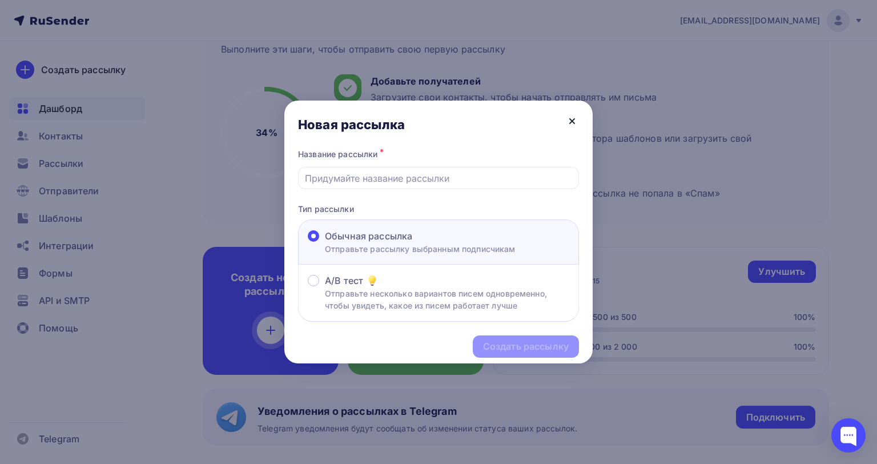
click at [567, 120] on icon at bounding box center [572, 121] width 14 height 14
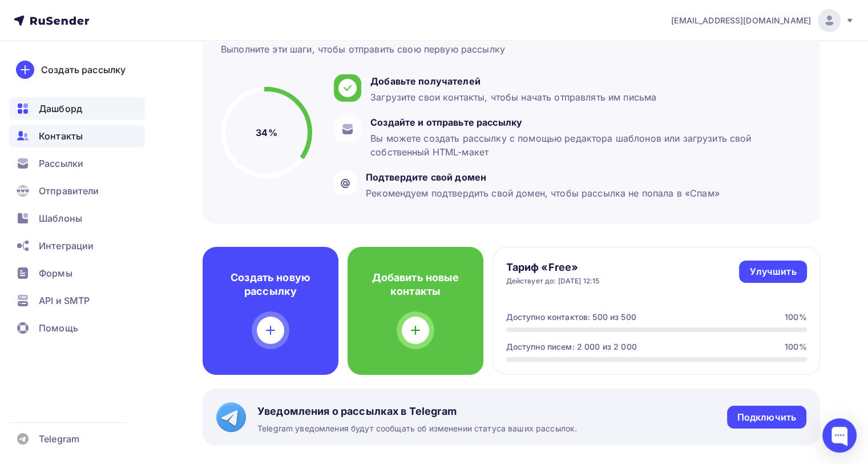
click at [34, 139] on div "Контакты" at bounding box center [77, 135] width 136 height 23
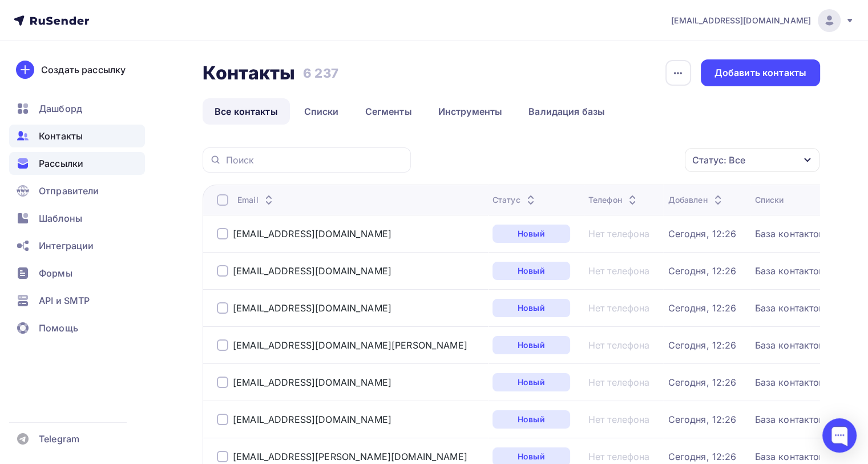
click at [37, 171] on div "Рассылки" at bounding box center [77, 163] width 136 height 23
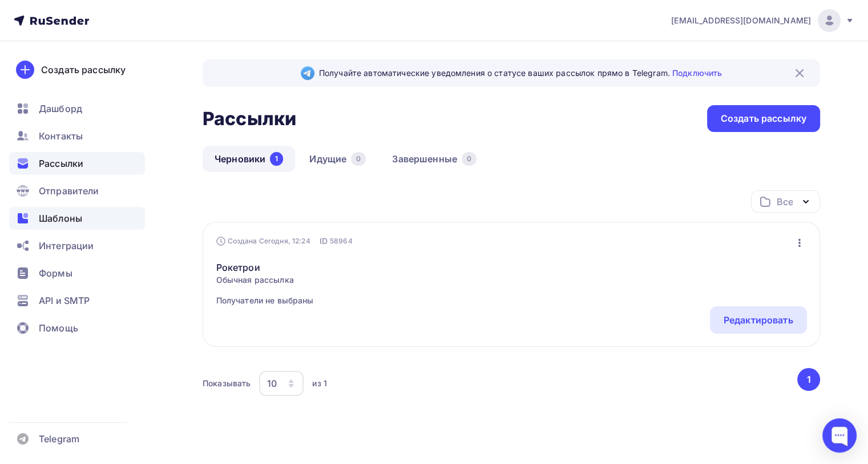
click at [43, 220] on span "Шаблоны" at bounding box center [60, 218] width 43 height 14
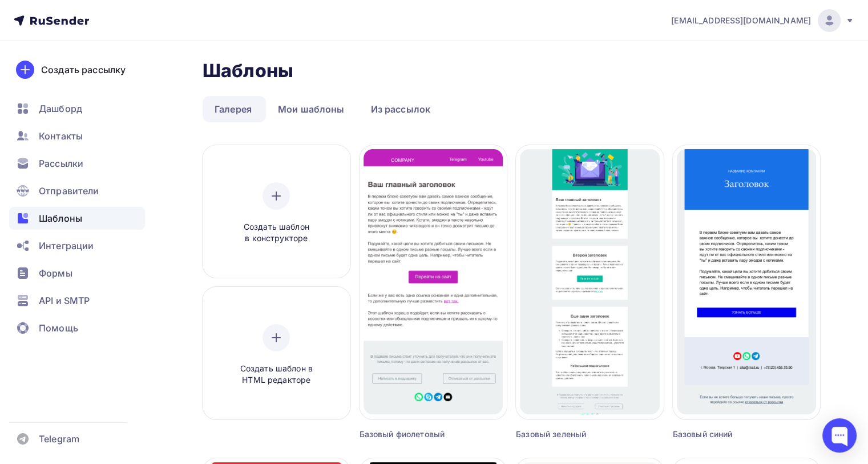
click at [316, 100] on link "Мои шаблоны" at bounding box center [311, 109] width 91 height 26
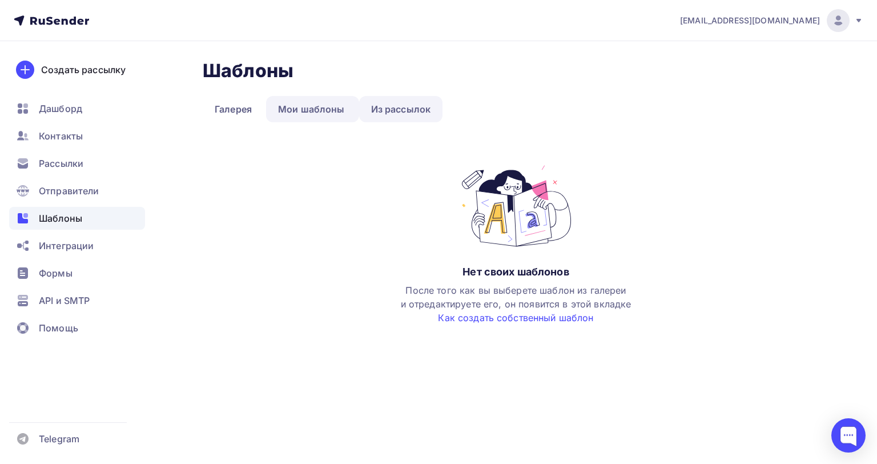
click at [377, 104] on link "Из рассылок" at bounding box center [401, 109] width 84 height 26
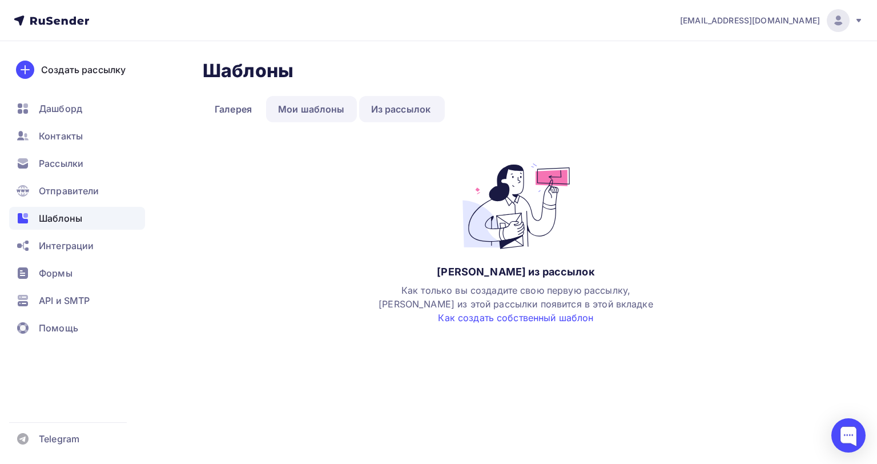
click at [315, 115] on link "Мои шаблоны" at bounding box center [311, 109] width 91 height 26
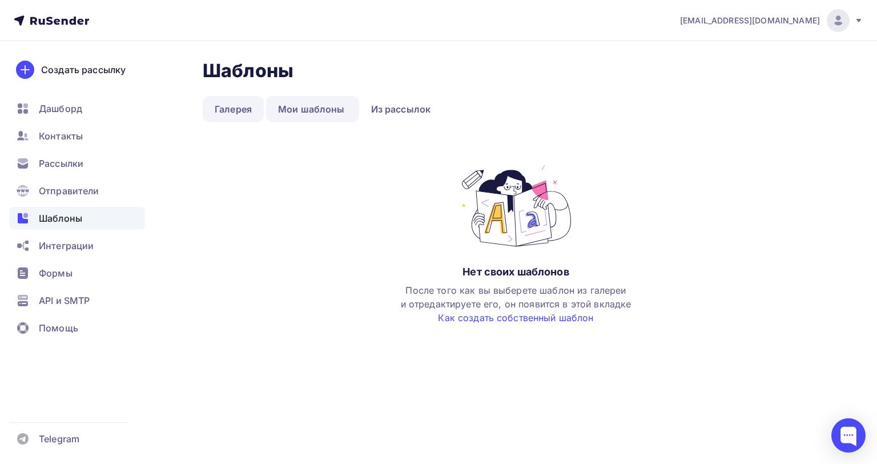
click at [231, 114] on link "Галерея" at bounding box center [233, 109] width 61 height 26
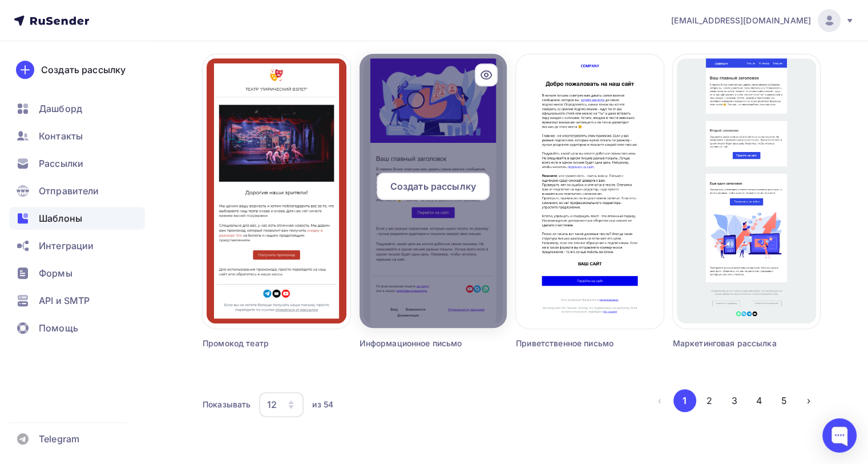
scroll to position [730, 0]
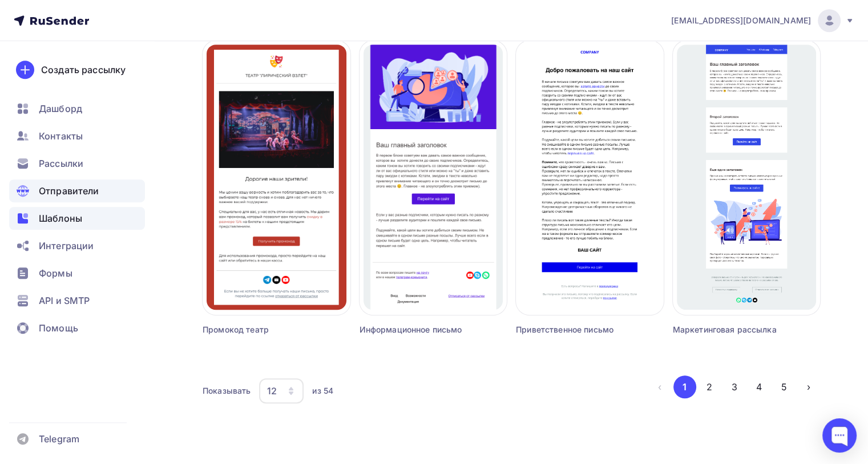
click at [65, 187] on span "Отправители" at bounding box center [69, 191] width 61 height 14
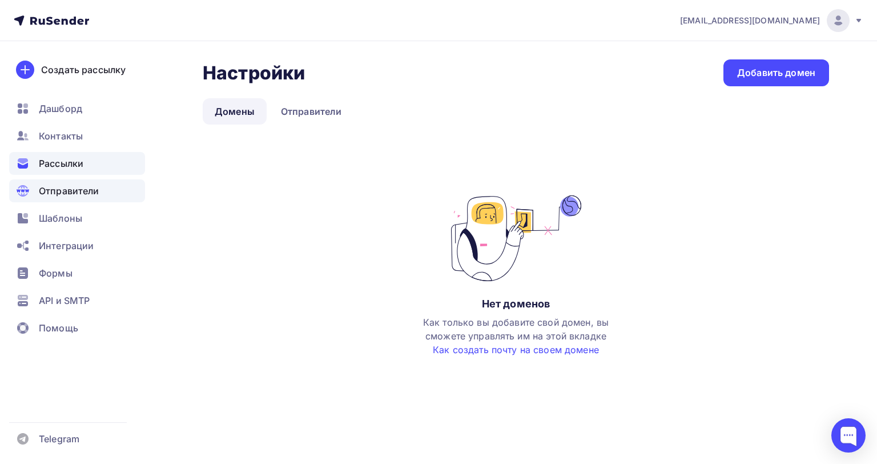
click at [63, 162] on span "Рассылки" at bounding box center [61, 163] width 45 height 14
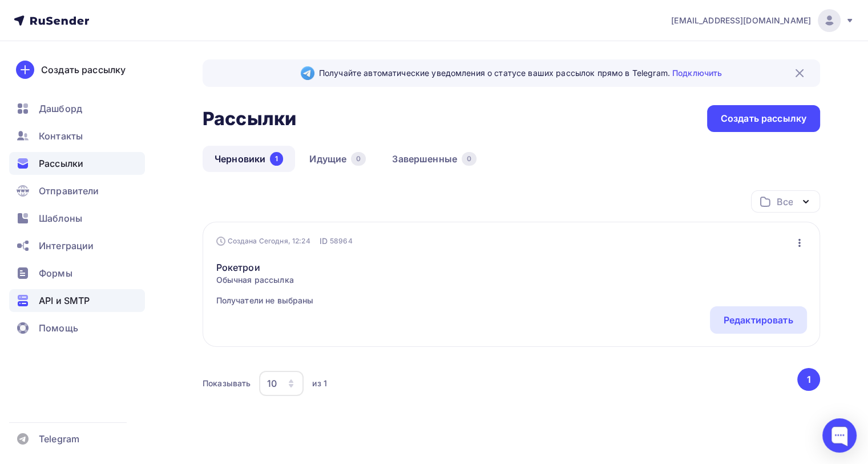
click at [71, 294] on span "API и SMTP" at bounding box center [64, 300] width 51 height 14
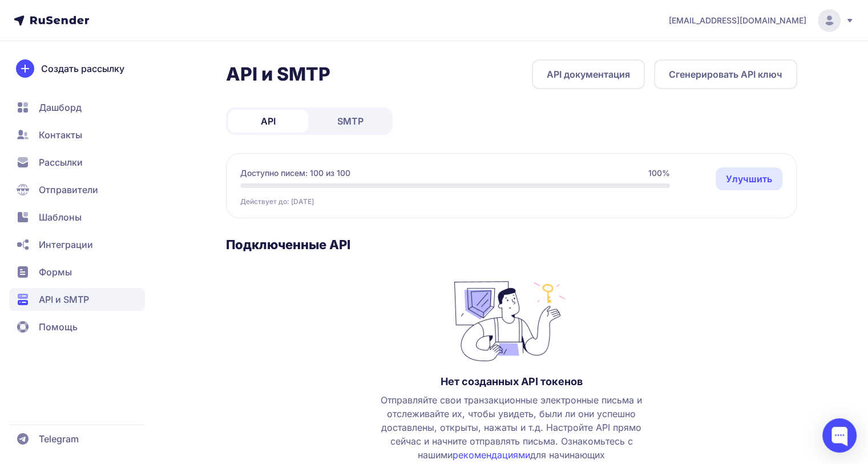
click at [582, 70] on link "API документация" at bounding box center [588, 74] width 113 height 30
click at [60, 328] on span "Помощь" at bounding box center [58, 327] width 39 height 14
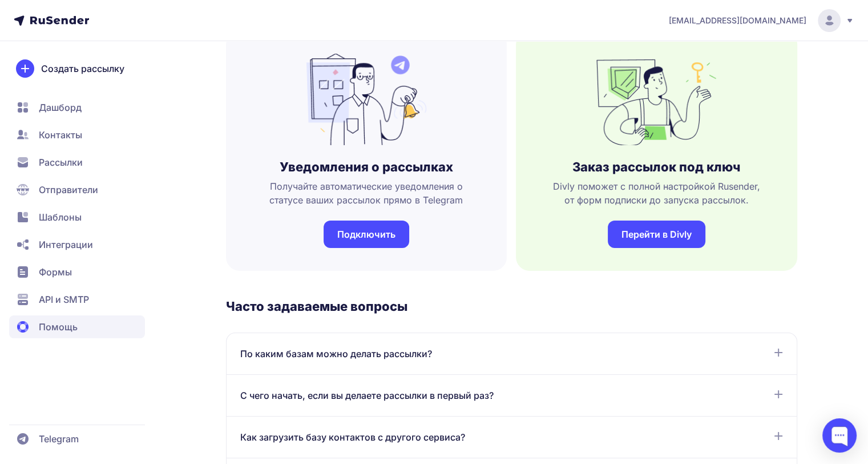
scroll to position [96, 0]
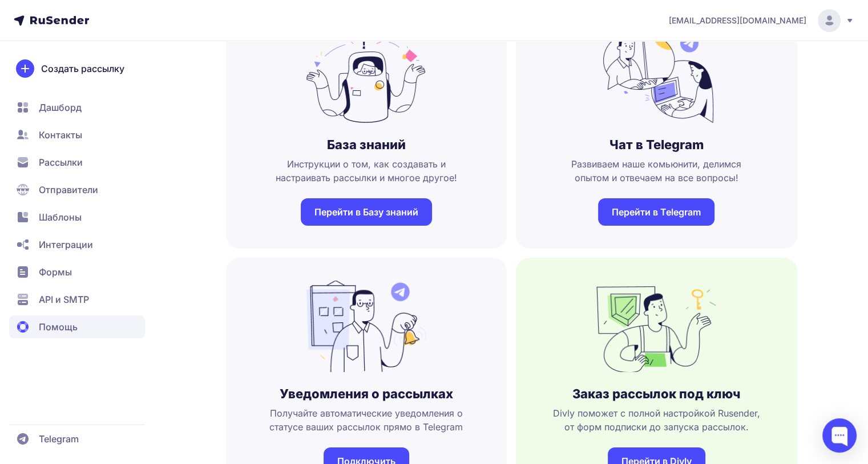
click at [846, 26] on div "anishchenko0802@gmail.com" at bounding box center [762, 20] width 186 height 23
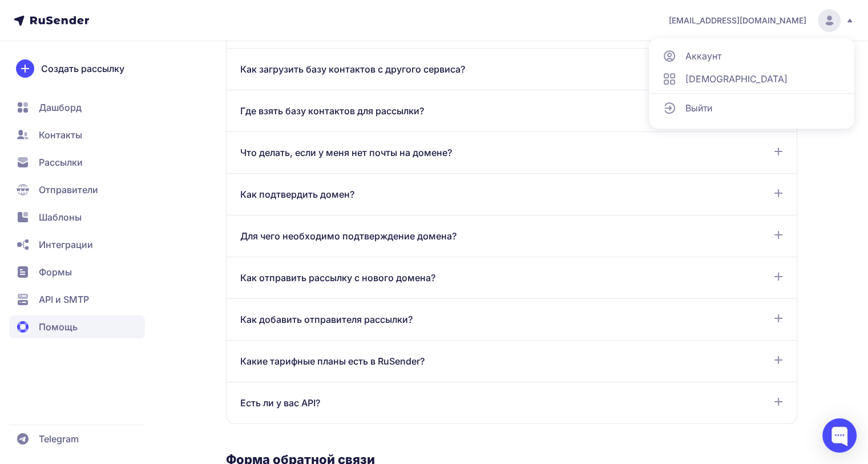
scroll to position [763, 0]
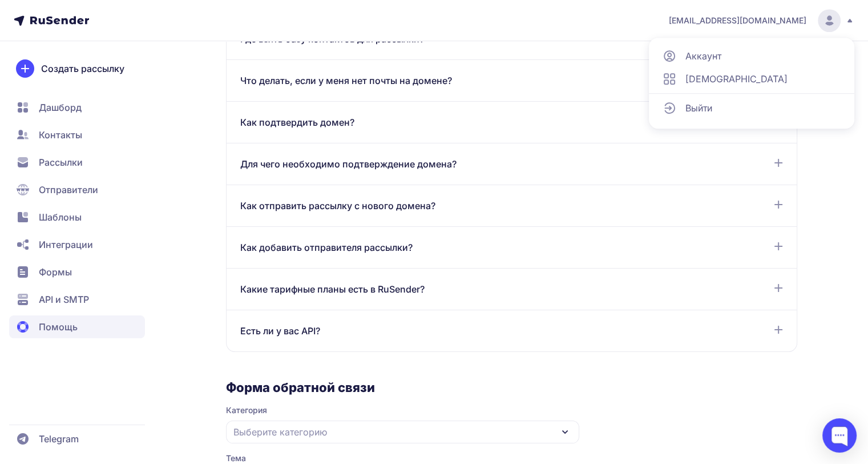
click at [40, 191] on span "Отправители" at bounding box center [68, 190] width 59 height 14
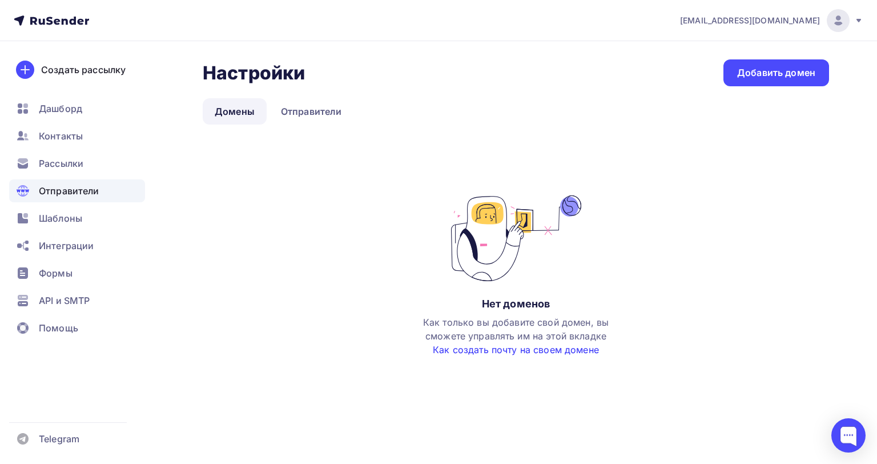
click at [468, 344] on link "Как создать почту на своем домене" at bounding box center [516, 349] width 166 height 11
click at [47, 15] on icon at bounding box center [51, 21] width 75 height 14
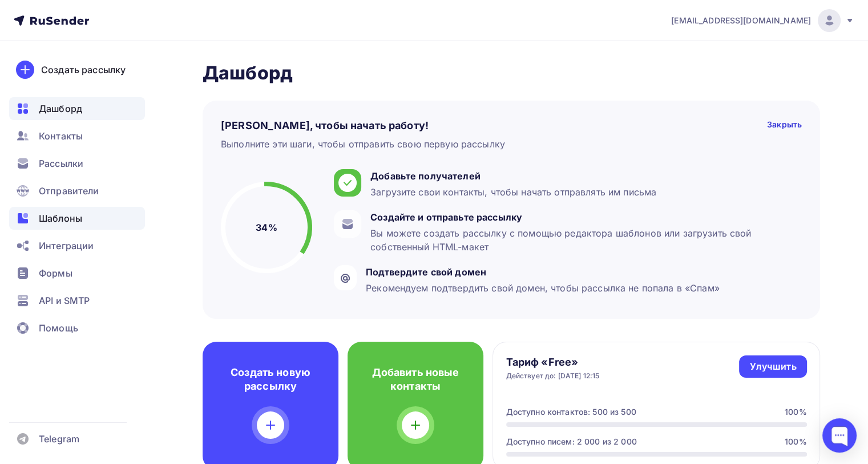
click at [72, 212] on span "Шаблоны" at bounding box center [60, 218] width 43 height 14
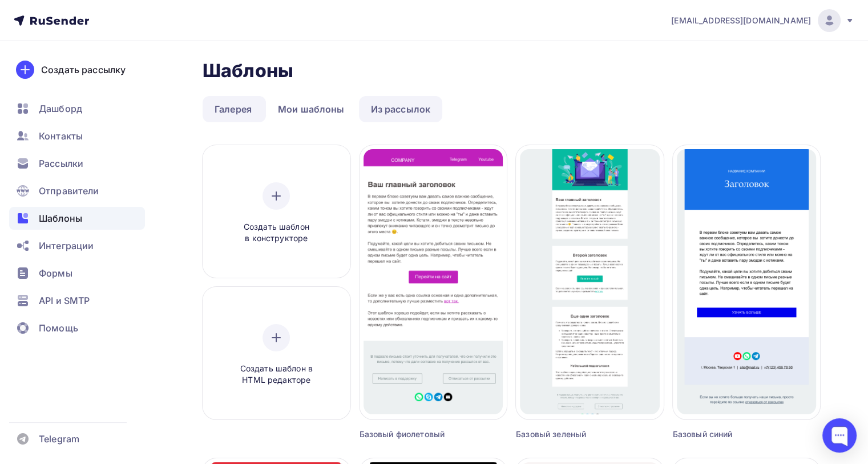
click at [380, 106] on link "Из рассылок" at bounding box center [401, 109] width 84 height 26
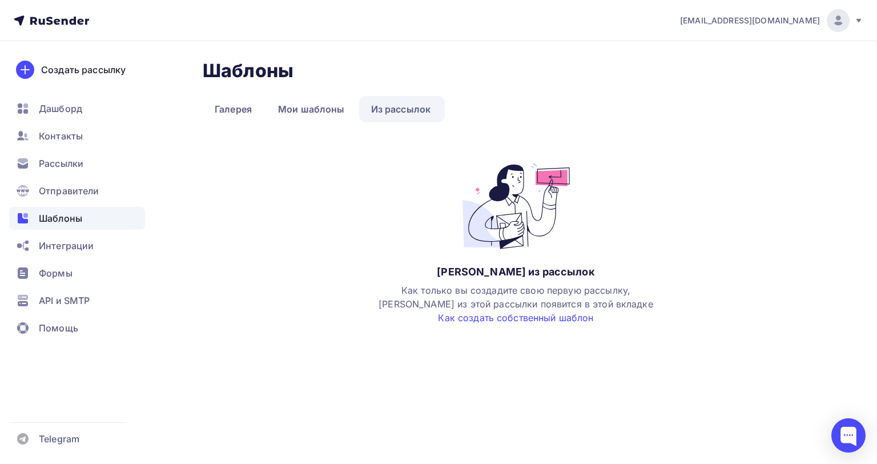
click at [63, 23] on icon at bounding box center [65, 21] width 6 height 6
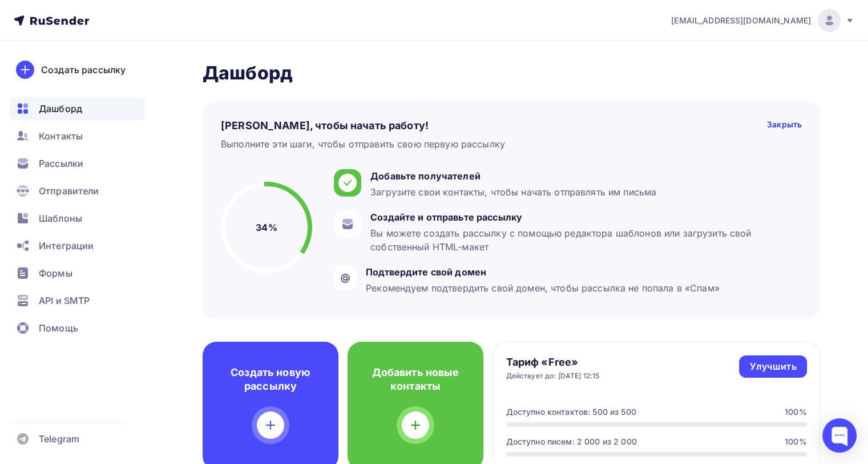
click at [46, 18] on icon at bounding box center [51, 21] width 75 height 14
click at [37, 131] on div "Контакты" at bounding box center [77, 135] width 136 height 23
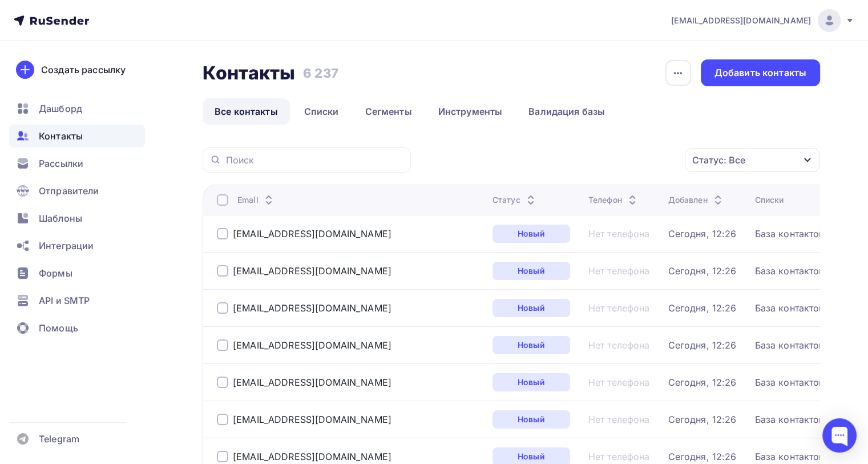
click at [842, 25] on div "anishchenko0802@gmail.com" at bounding box center [762, 20] width 183 height 23
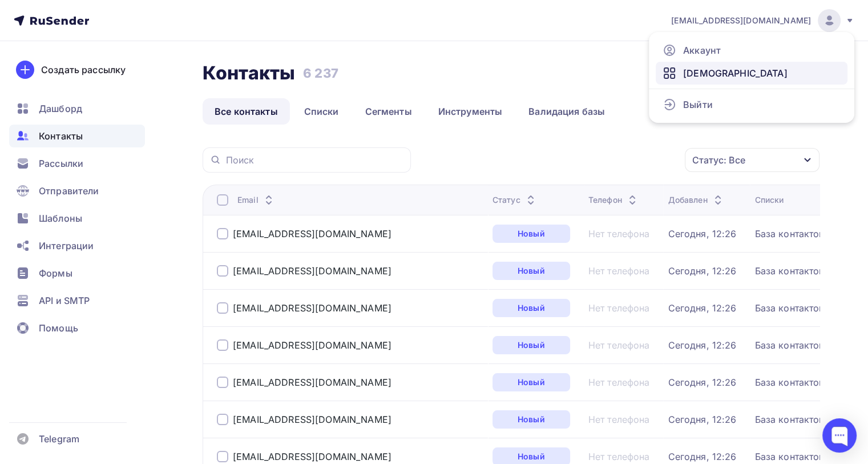
click at [717, 71] on span "[DEMOGRAPHIC_DATA]" at bounding box center [735, 73] width 104 height 14
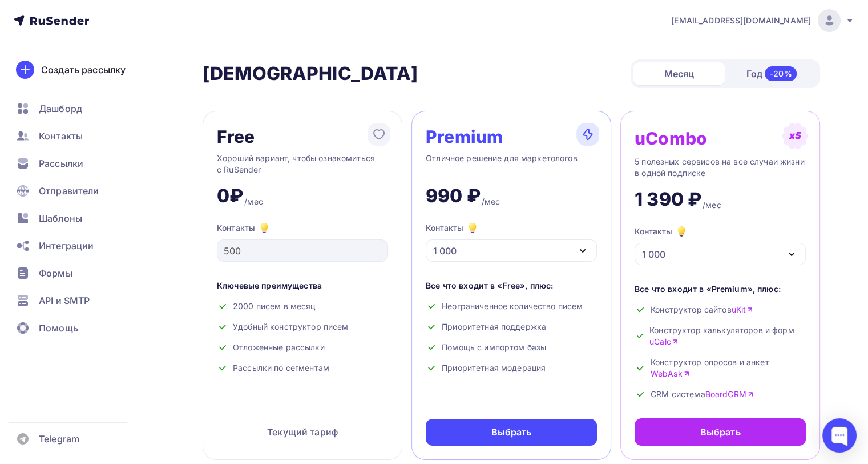
click at [505, 251] on div "1 000" at bounding box center [511, 250] width 171 height 22
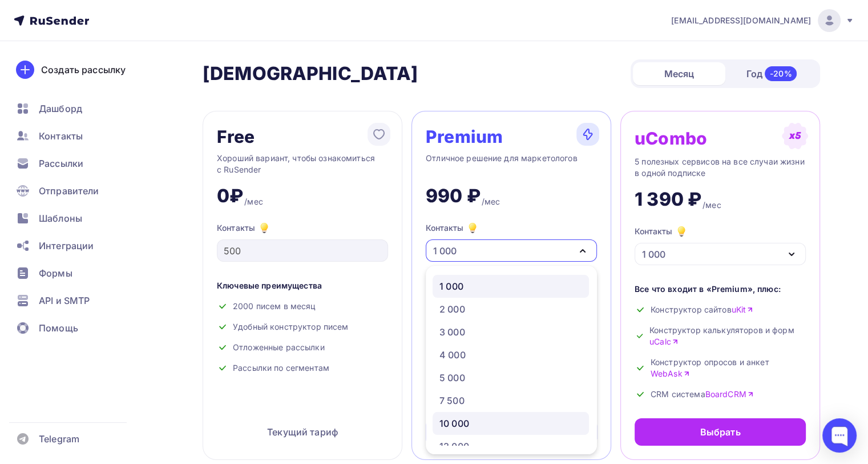
click at [467, 421] on div "10 000" at bounding box center [455, 423] width 30 height 14
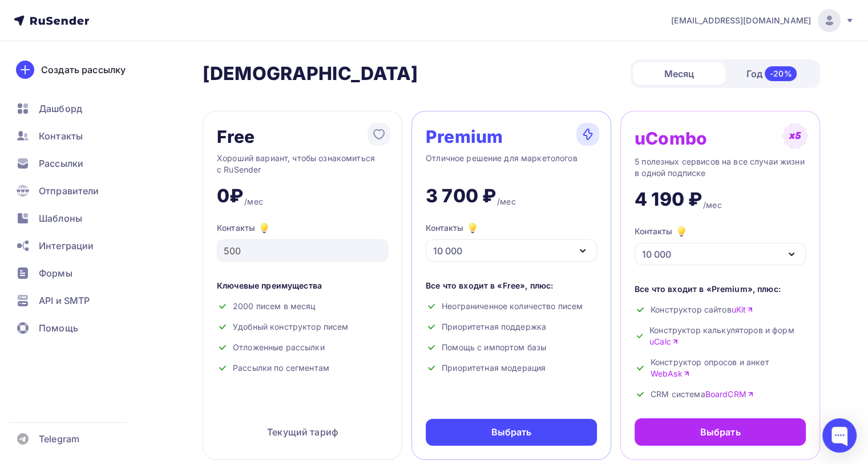
click at [714, 237] on div "Контакты 10 000" at bounding box center [720, 244] width 171 height 41
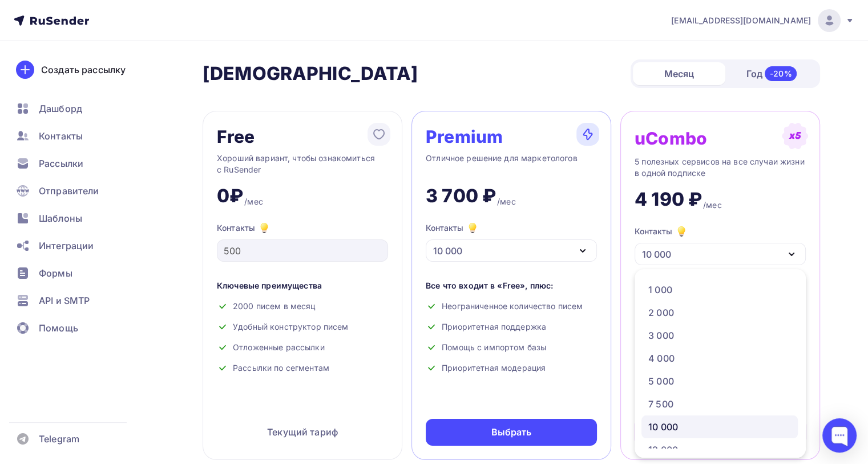
click at [671, 422] on div "10 000" at bounding box center [664, 427] width 30 height 14
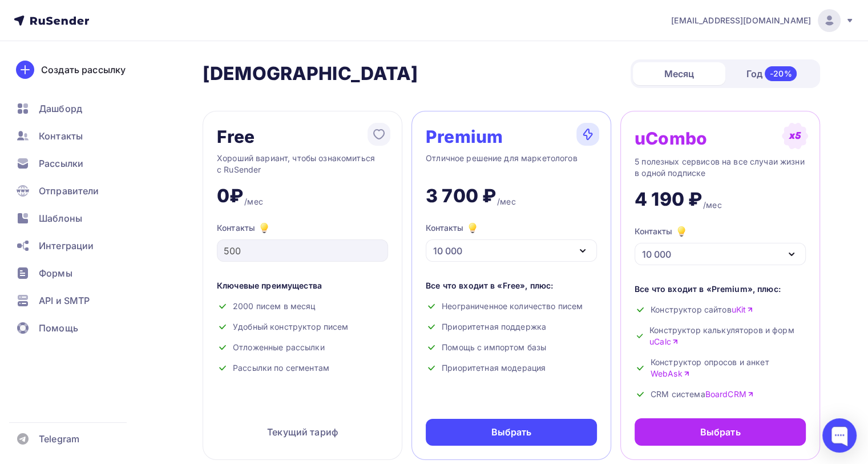
click at [590, 135] on img at bounding box center [588, 134] width 23 height 23
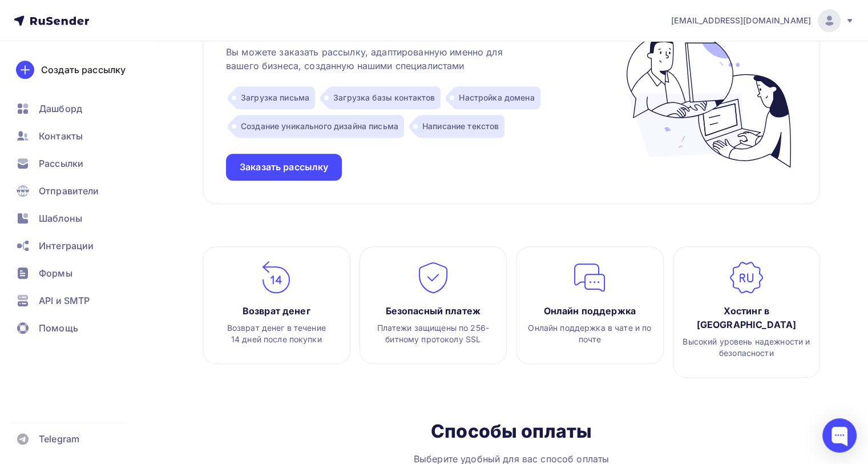
scroll to position [1219, 0]
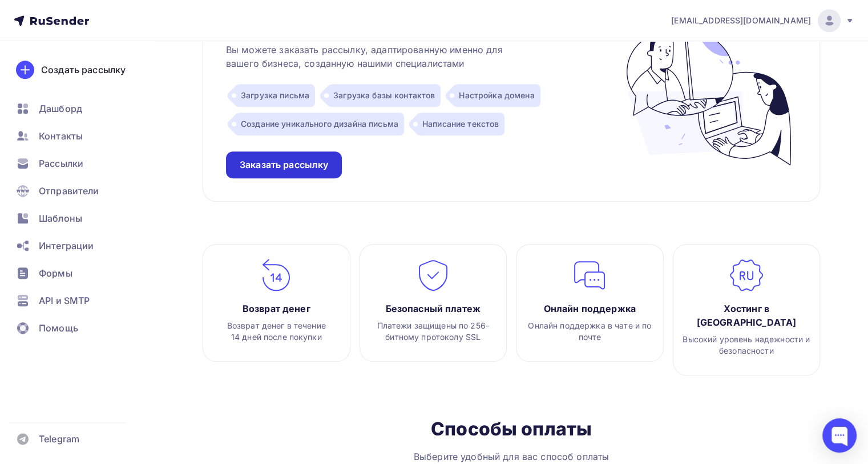
click at [308, 171] on div "Заказать рассылку" at bounding box center [284, 164] width 116 height 27
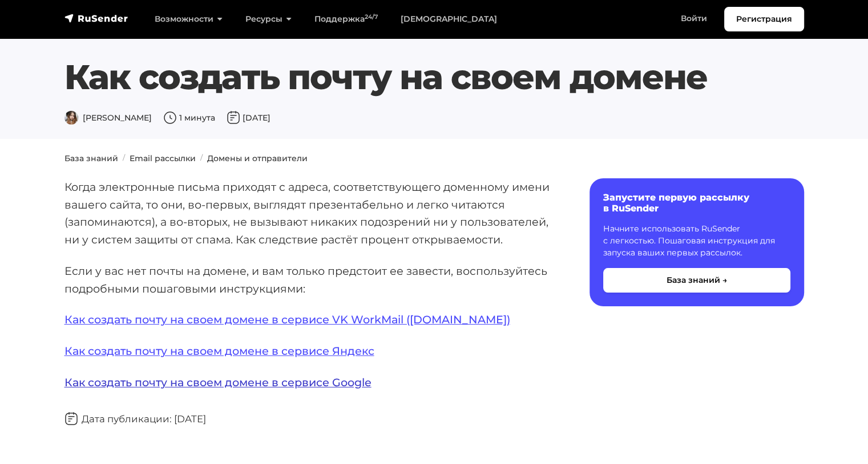
click at [315, 383] on link "Как создать почту на своем домене в сервисе Google" at bounding box center [218, 382] width 307 height 14
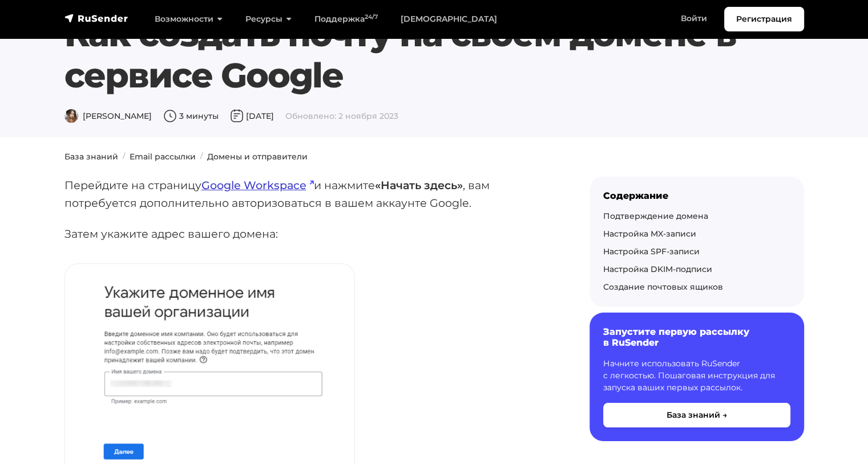
click at [279, 184] on link "Google Workspace" at bounding box center [258, 185] width 112 height 14
